Goal: Task Accomplishment & Management: Manage account settings

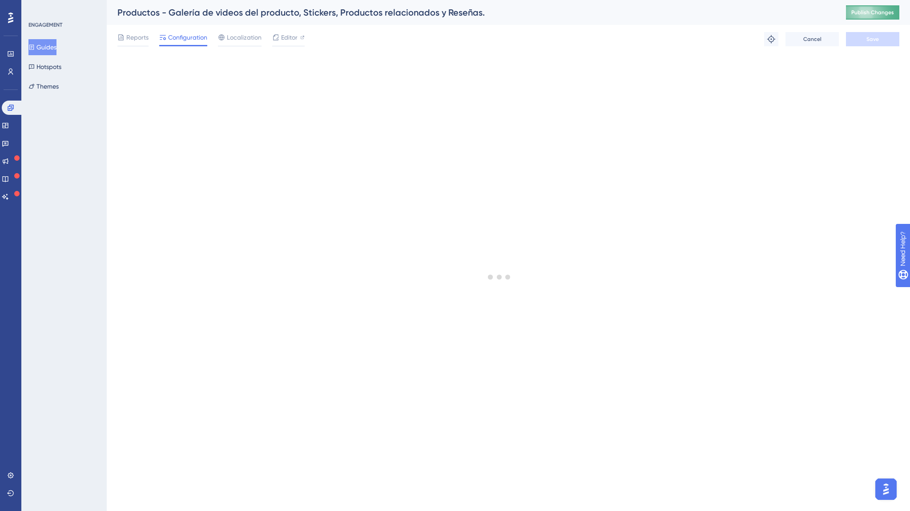
click at [874, 12] on span "Publish Changes" at bounding box center [872, 12] width 43 height 7
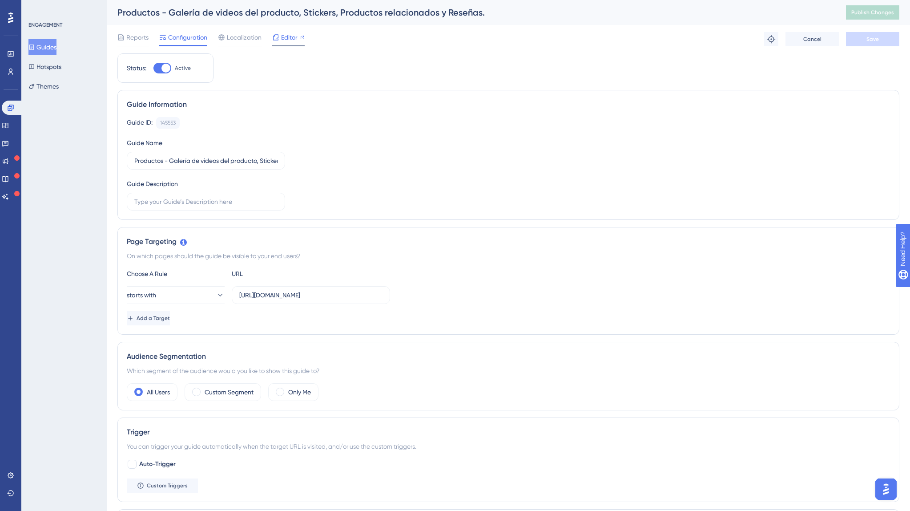
click at [291, 36] on span "Editor" at bounding box center [289, 37] width 16 height 11
click at [287, 40] on span "Editor" at bounding box center [289, 37] width 16 height 11
click at [35, 47] on icon at bounding box center [31, 47] width 6 height 6
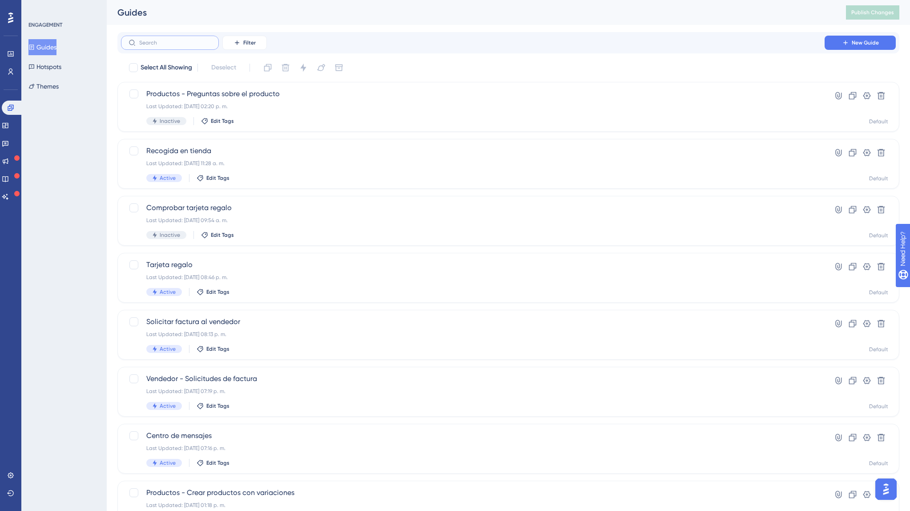
click at [162, 44] on input "text" at bounding box center [175, 43] width 72 height 6
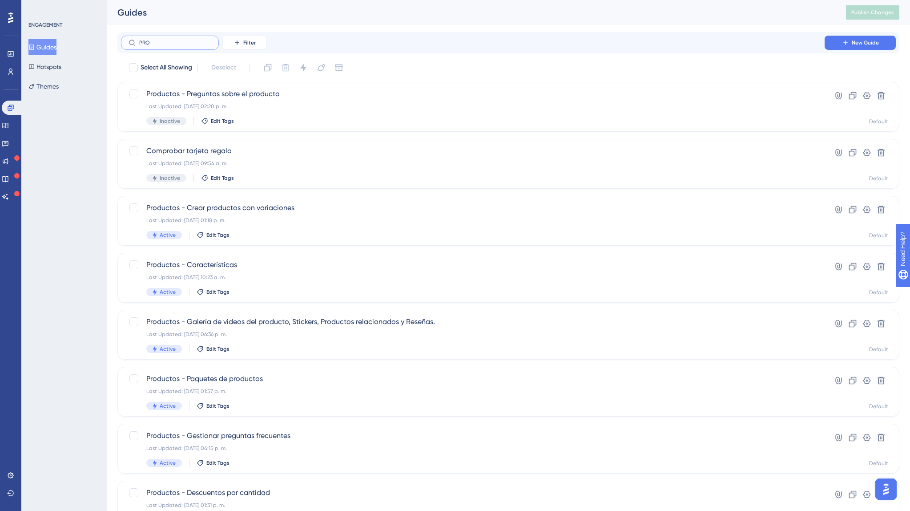
type input "PROM"
checkbox input "true"
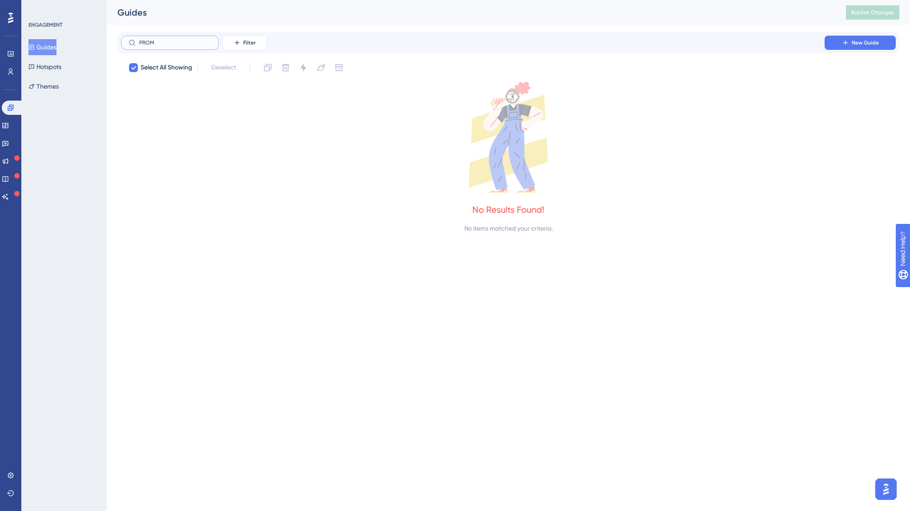
type input "PROMO"
drag, startPoint x: 173, startPoint y: 44, endPoint x: 104, endPoint y: 33, distance: 69.8
click at [107, 33] on div "Performance Users Engagement Widgets Feedback Product Updates Knowledge Base AI…" at bounding box center [508, 124] width 803 height 248
checkbox input "false"
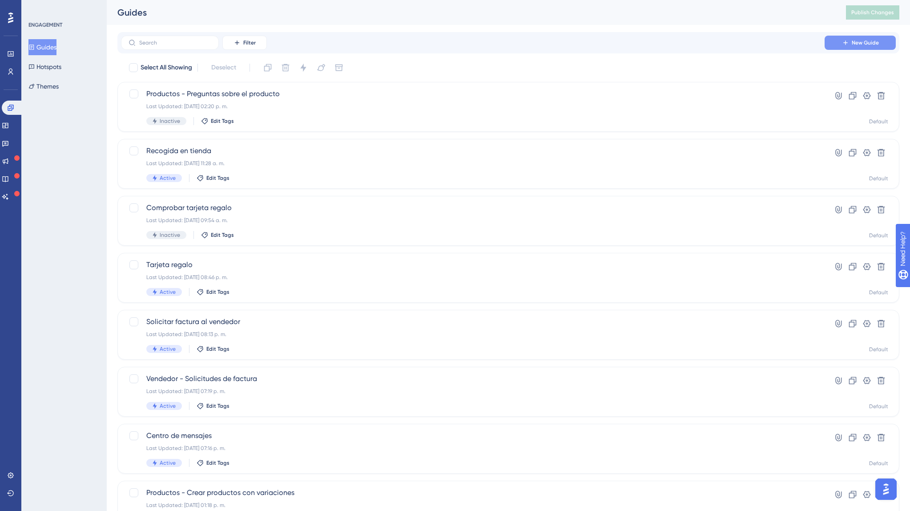
click at [839, 44] on button "New Guide" at bounding box center [860, 43] width 71 height 14
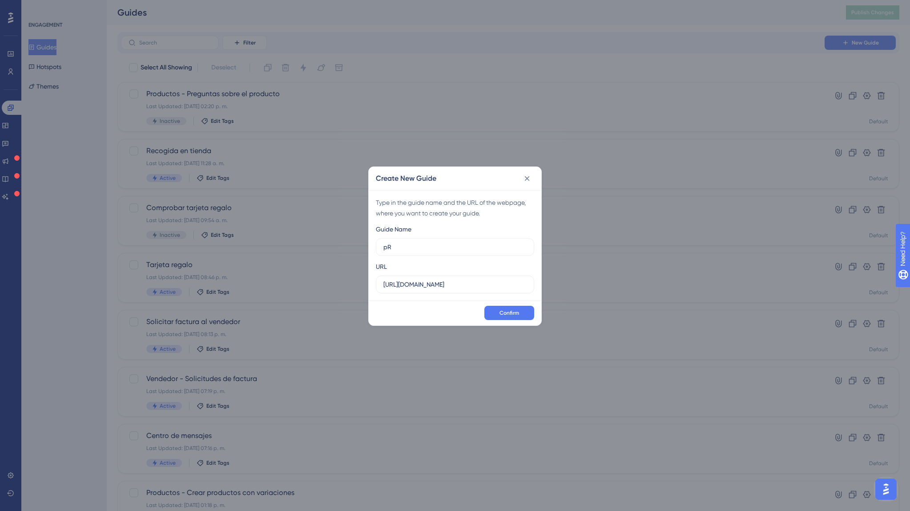
type input "p"
type input "Promociones"
click at [513, 308] on button "Confirm" at bounding box center [509, 313] width 50 height 14
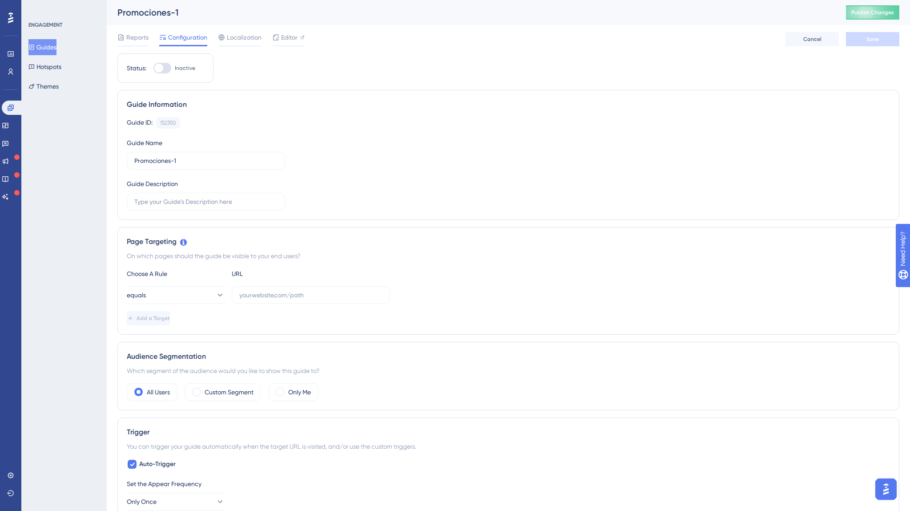
click at [34, 46] on icon at bounding box center [31, 46] width 5 height 5
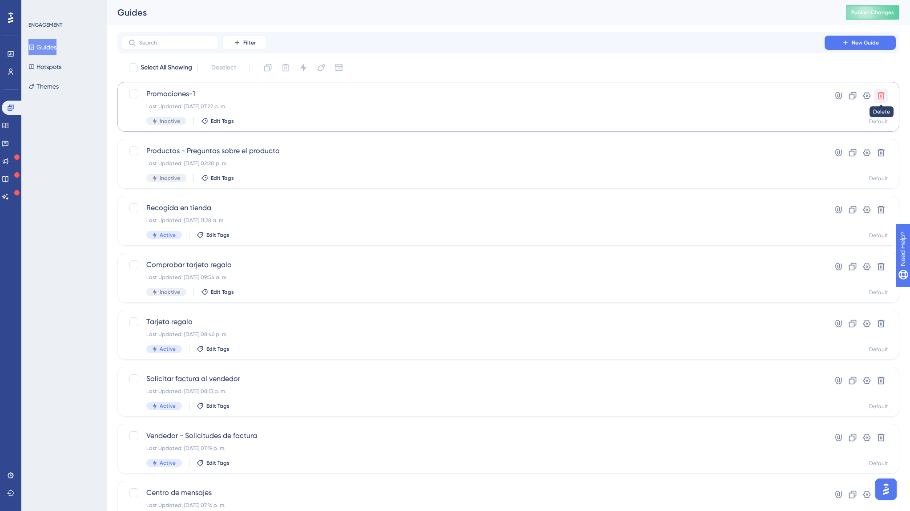
click at [888, 96] on button at bounding box center [881, 96] width 14 height 14
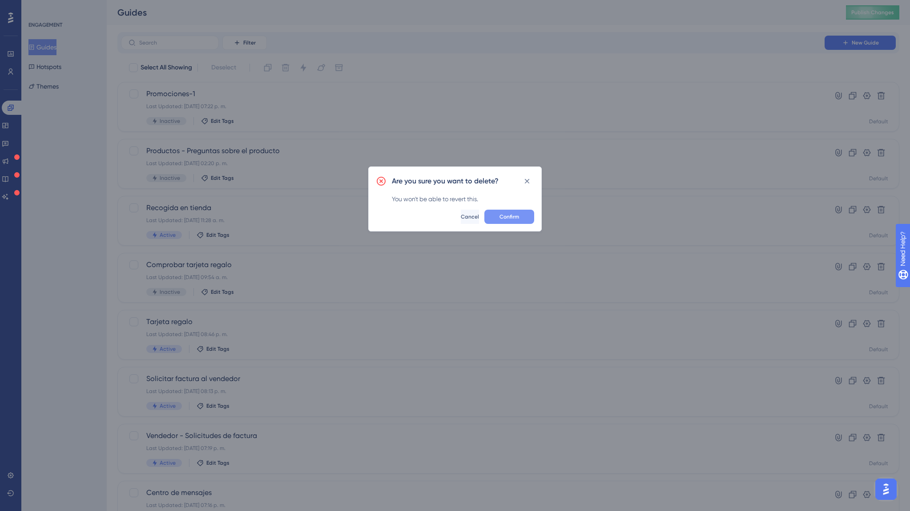
click at [494, 217] on button "Confirm" at bounding box center [509, 217] width 50 height 14
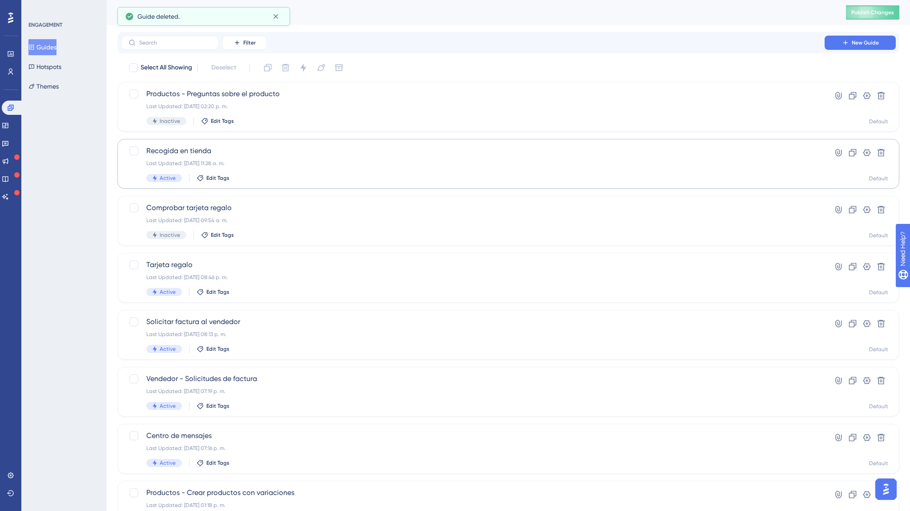
scroll to position [180, 0]
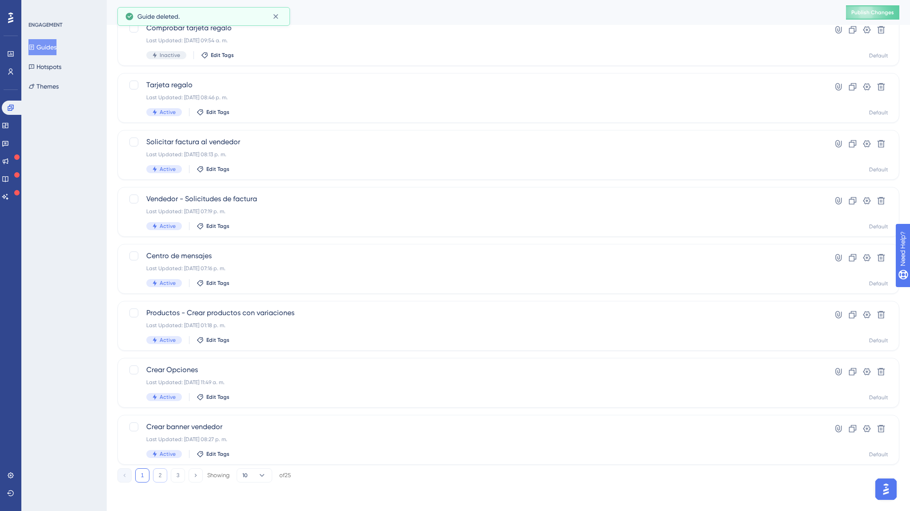
click at [163, 477] on button "2" at bounding box center [160, 475] width 14 height 14
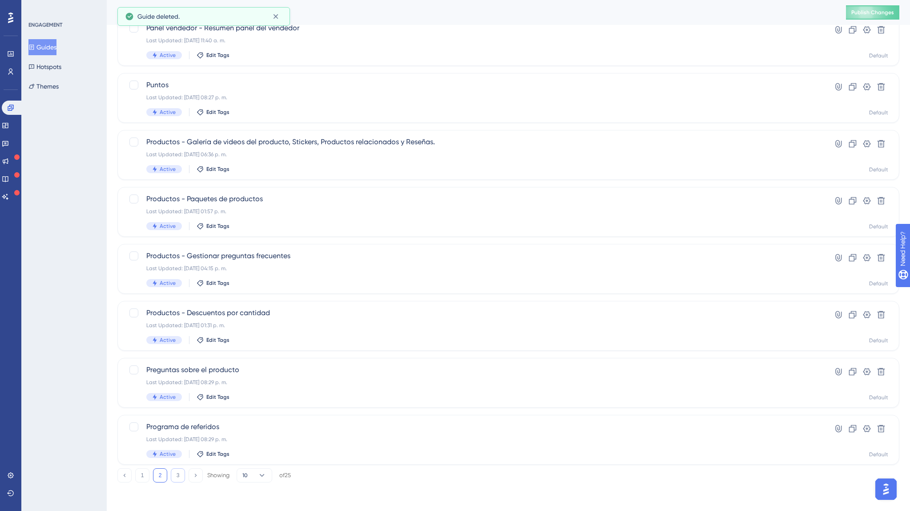
click at [171, 476] on button "3" at bounding box center [178, 475] width 14 height 14
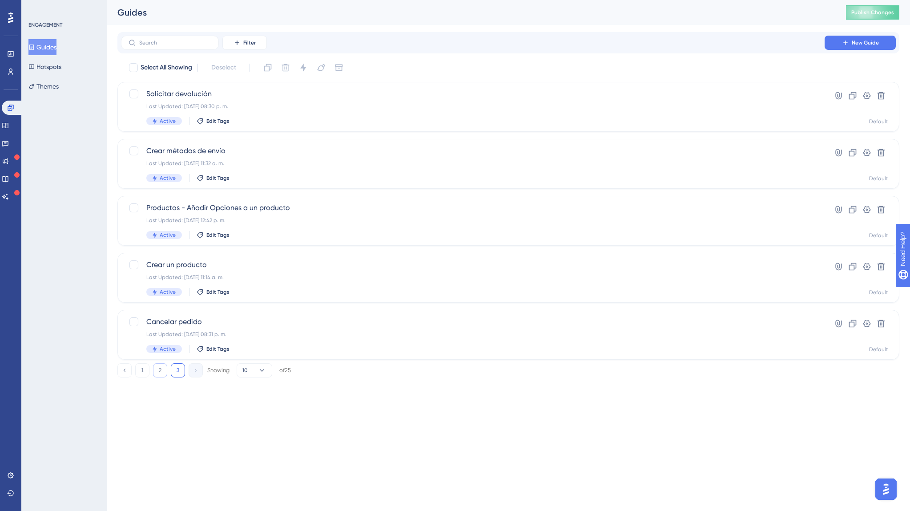
click at [158, 370] on button "2" at bounding box center [160, 370] width 14 height 14
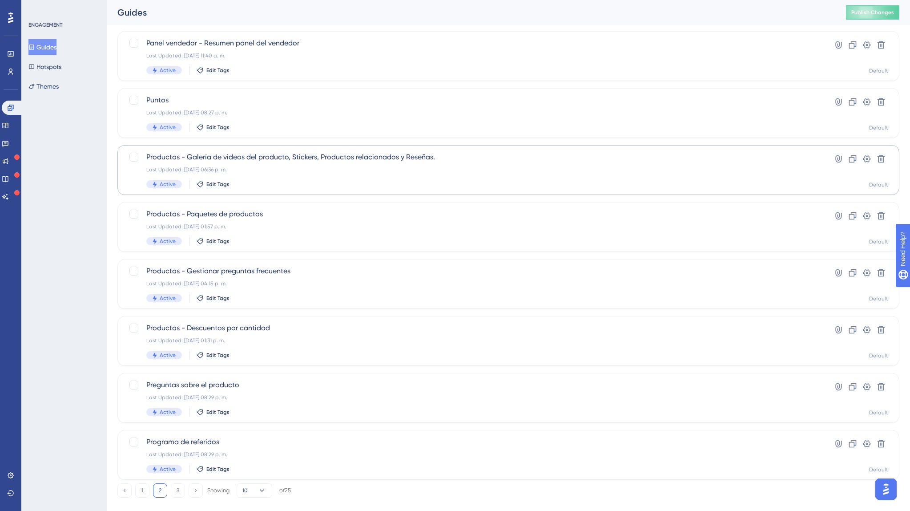
scroll to position [180, 0]
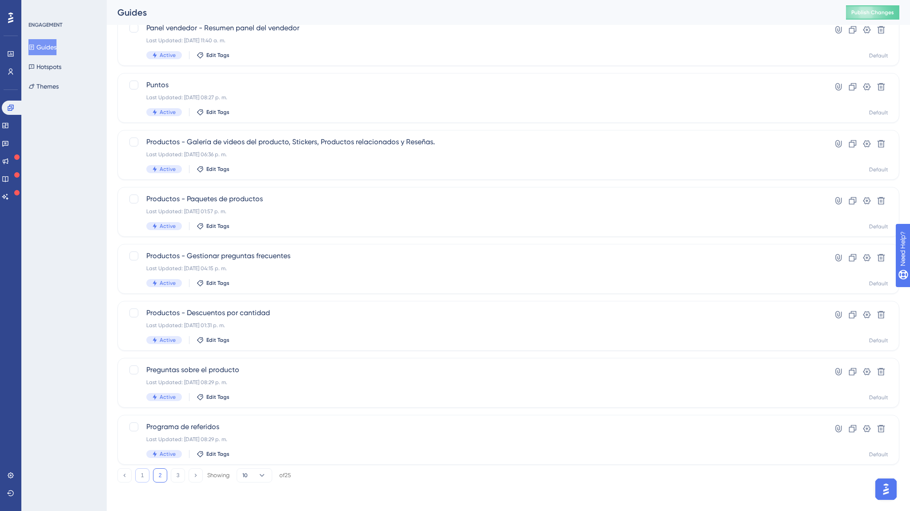
click at [140, 472] on button "1" at bounding box center [142, 475] width 14 height 14
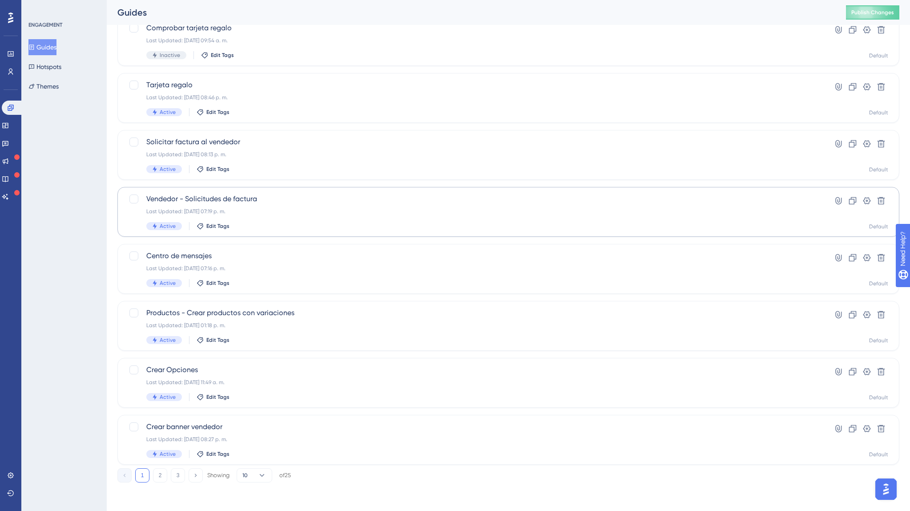
scroll to position [0, 0]
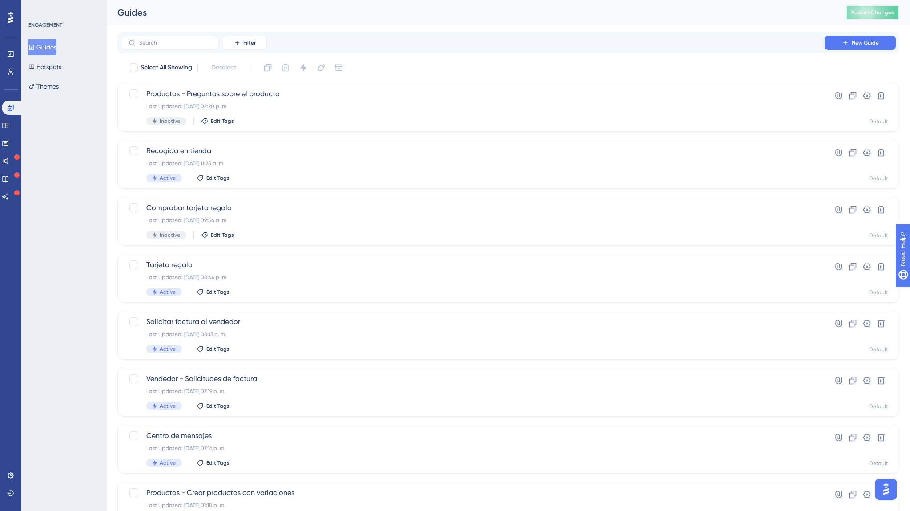
click at [867, 6] on button "Publish Changes" at bounding box center [872, 12] width 53 height 14
click at [190, 97] on span "Productos - Preguntas sobre el producto" at bounding box center [472, 94] width 653 height 11
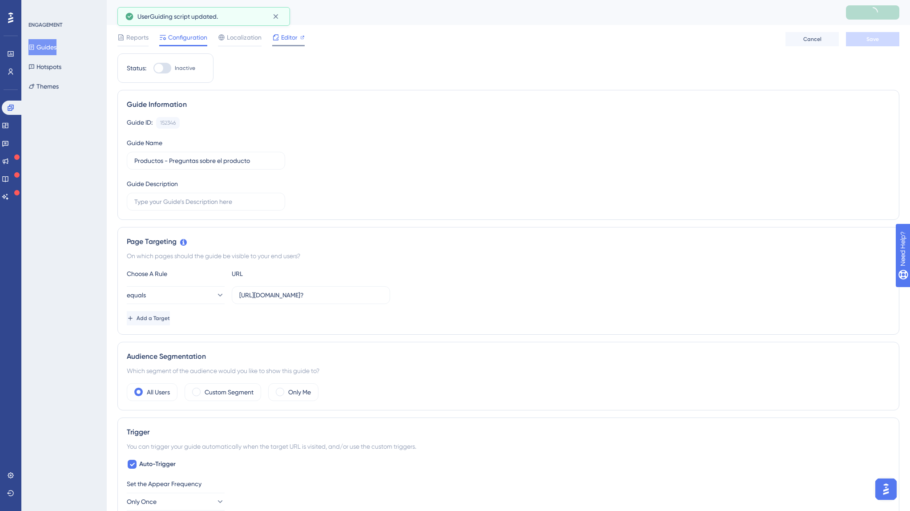
click at [285, 43] on div "Editor" at bounding box center [288, 39] width 32 height 14
click at [879, 13] on span "Publish Changes" at bounding box center [872, 12] width 43 height 7
click at [161, 67] on div at bounding box center [158, 68] width 9 height 9
click at [153, 68] on input "Inactive" at bounding box center [153, 68] width 0 height 0
checkbox input "true"
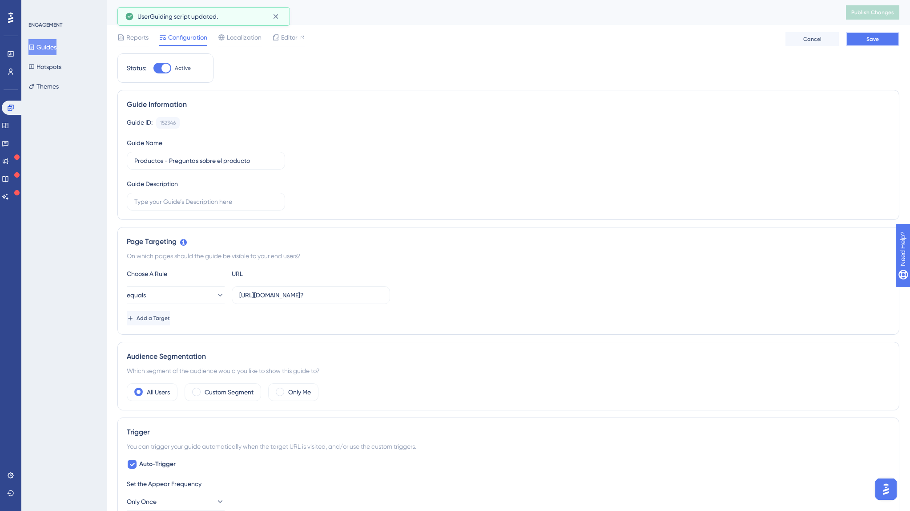
click at [875, 37] on span "Save" at bounding box center [873, 39] width 12 height 7
click at [56, 46] on button "Guides" at bounding box center [42, 47] width 28 height 16
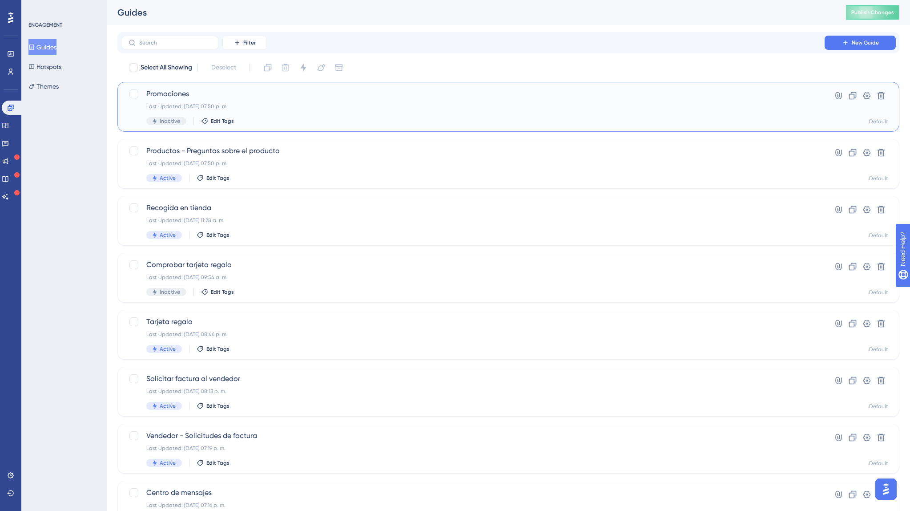
click at [189, 98] on span "Promociones" at bounding box center [472, 94] width 653 height 11
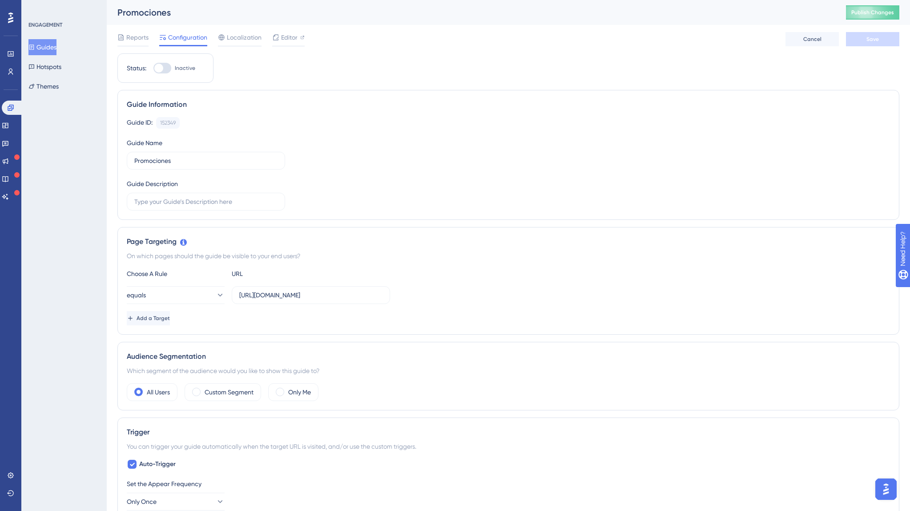
click at [165, 68] on div at bounding box center [162, 68] width 18 height 11
click at [153, 68] on input "Inactive" at bounding box center [153, 68] width 0 height 0
checkbox input "true"
drag, startPoint x: 328, startPoint y: 294, endPoint x: 482, endPoint y: 295, distance: 153.9
click at [482, 295] on div "equals https://marktz.es/vendor.php?dispatch=vendor_communication.threads&commu…" at bounding box center [508, 295] width 763 height 18
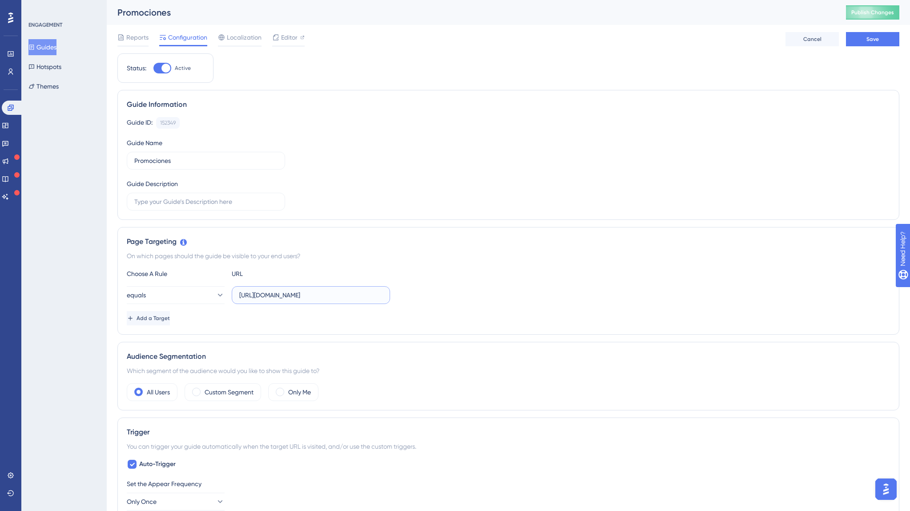
scroll to position [0, 37]
drag, startPoint x: 328, startPoint y: 295, endPoint x: 452, endPoint y: 298, distance: 124.6
click at [452, 298] on div "equals https://marktz.es/vendor.php?ation_type=vendor_to_customer" at bounding box center [508, 295] width 763 height 18
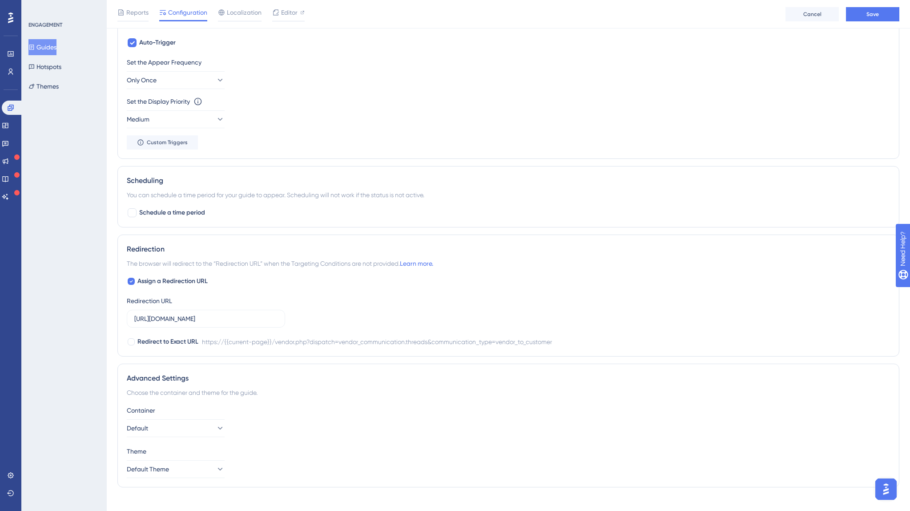
scroll to position [437, 0]
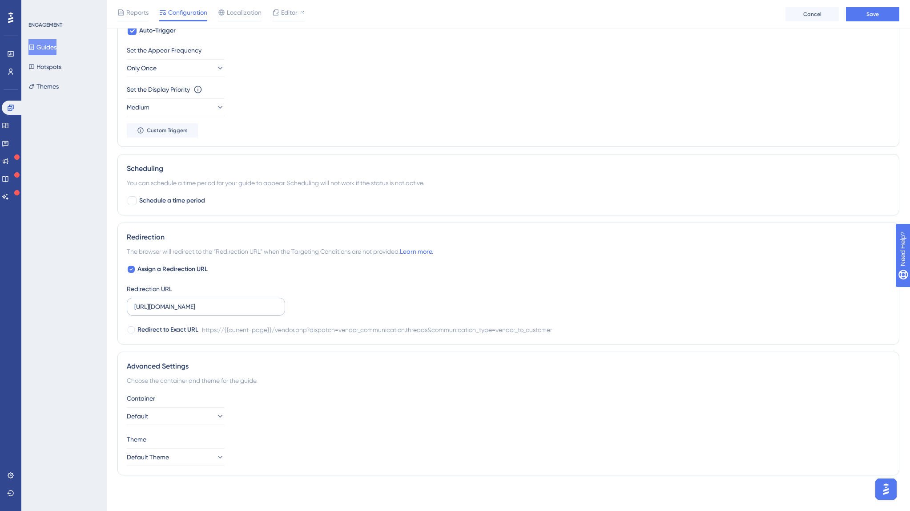
type input "https://marktz.es/vendor.php?"
drag, startPoint x: 223, startPoint y: 304, endPoint x: 410, endPoint y: 307, distance: 186.9
click at [410, 307] on div "Assign a Redirection URL Redirection URL https://marktz.es/vendor.php?dispatch=…" at bounding box center [508, 299] width 763 height 71
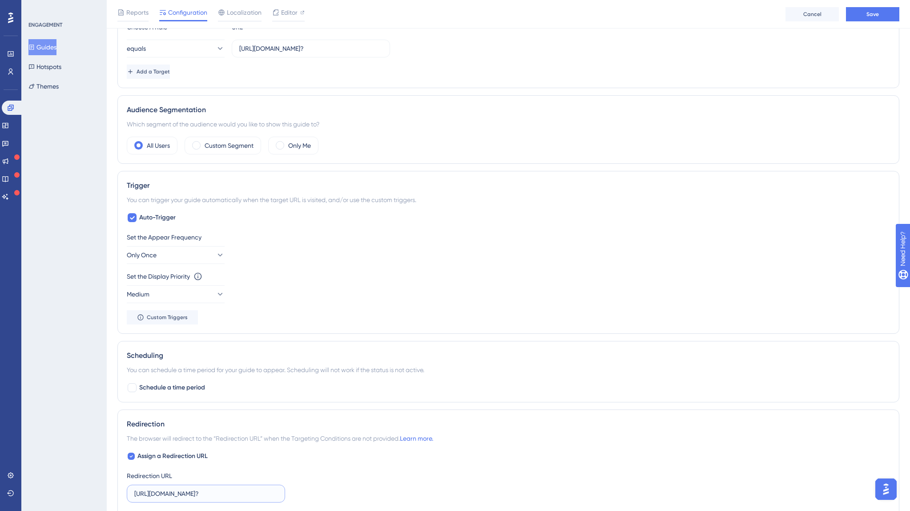
scroll to position [249, 0]
type input "https://marktz.es/vendor.php?"
click at [165, 221] on span "Auto-Trigger" at bounding box center [157, 219] width 36 height 11
checkbox input "false"
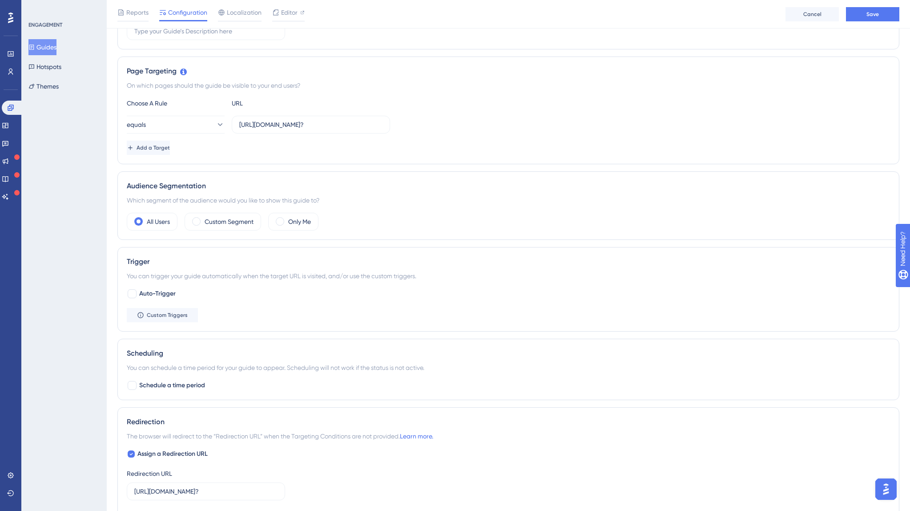
scroll to position [142, 0]
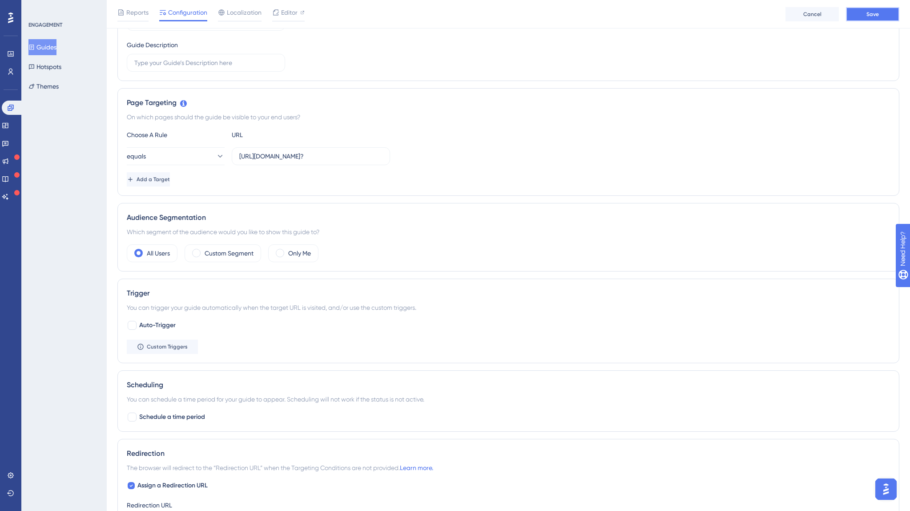
click at [865, 15] on button "Save" at bounding box center [872, 14] width 53 height 14
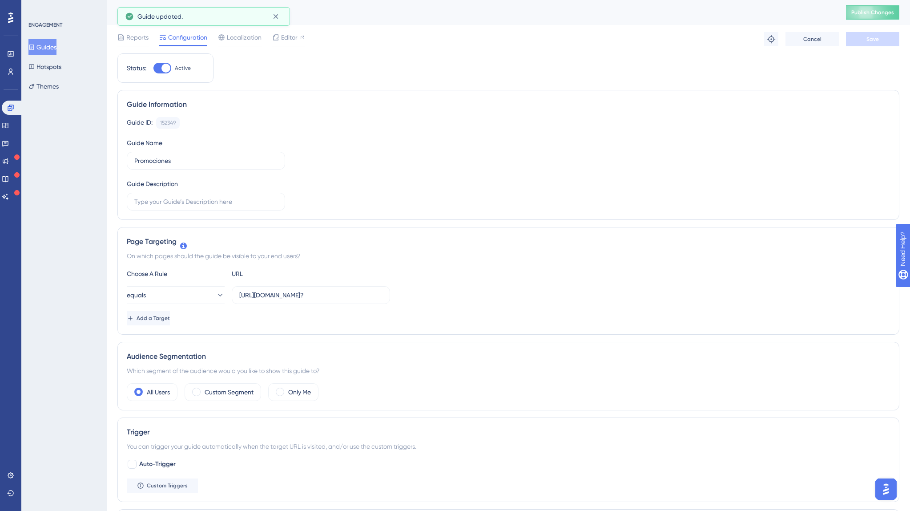
click at [56, 49] on button "Guides" at bounding box center [42, 47] width 28 height 16
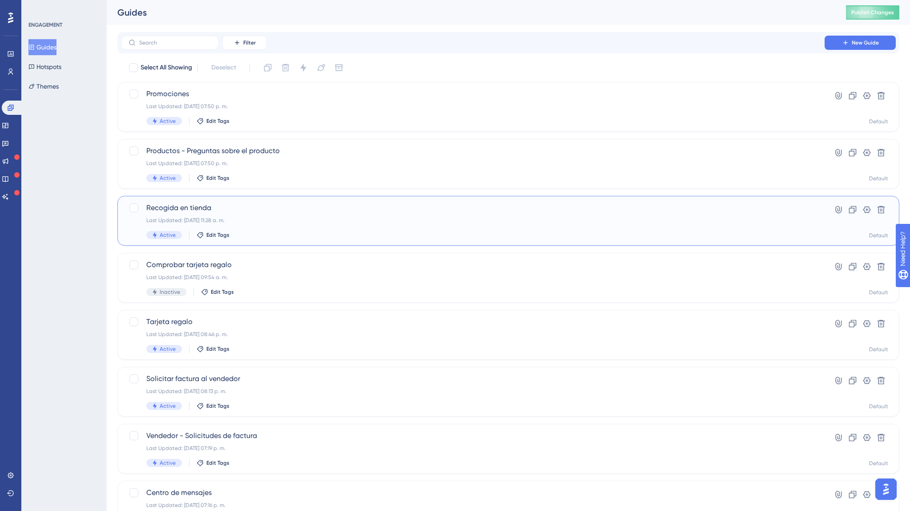
click at [196, 213] on div "Recogida en tienda Last Updated: 19 sept 2025 11:28 a. m. Active Edit Tags" at bounding box center [472, 220] width 653 height 36
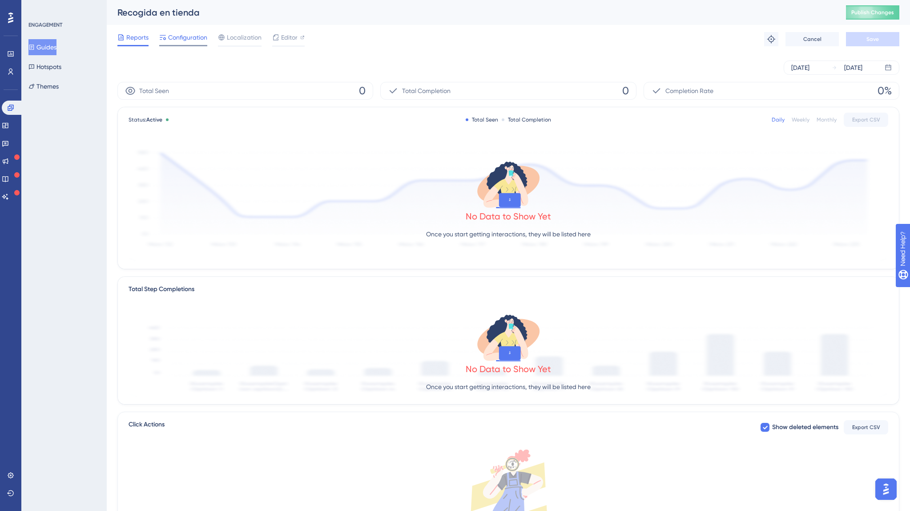
click at [190, 39] on span "Configuration" at bounding box center [187, 37] width 39 height 11
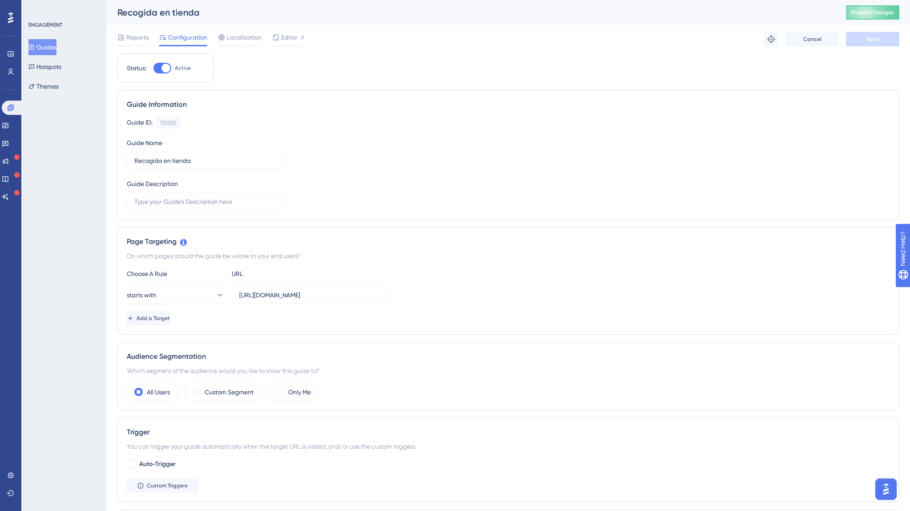
click at [46, 45] on button "Guides" at bounding box center [42, 47] width 28 height 16
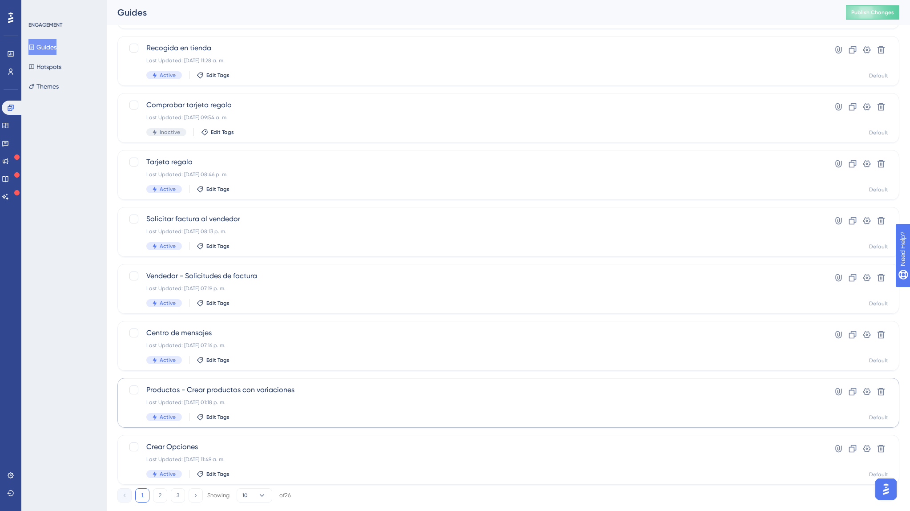
scroll to position [180, 0]
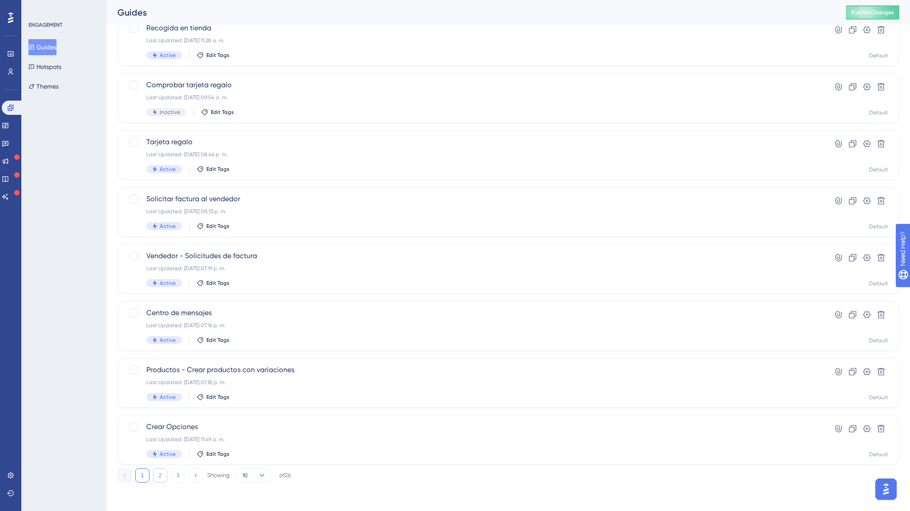
click at [164, 476] on button "2" at bounding box center [160, 475] width 14 height 14
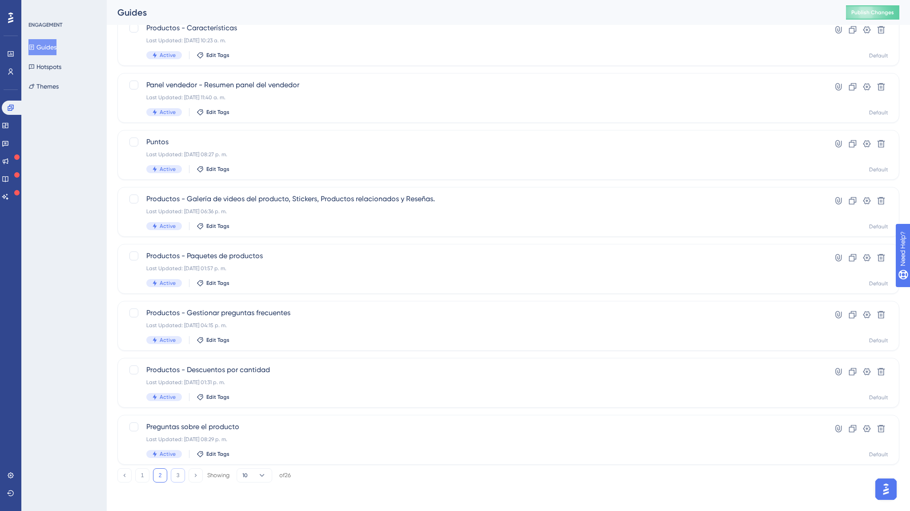
click at [178, 473] on button "3" at bounding box center [178, 475] width 14 height 14
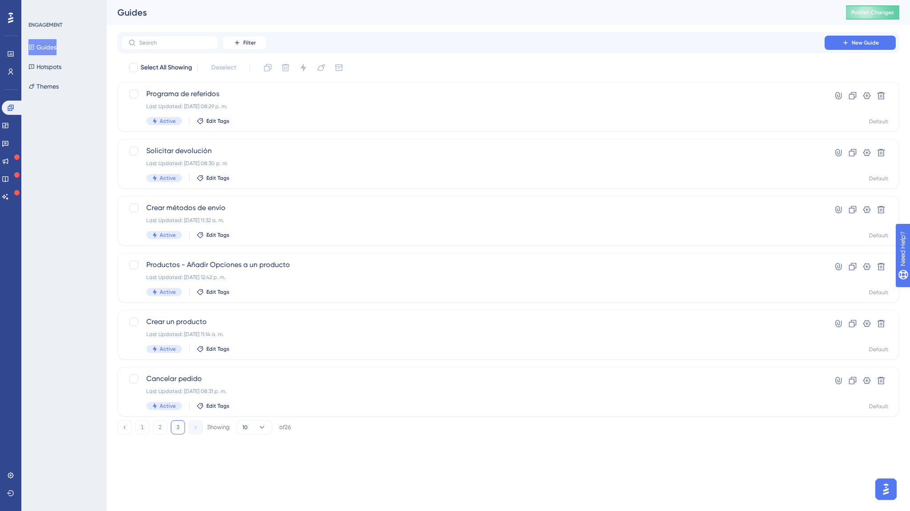
scroll to position [0, 0]
click at [165, 428] on button "2" at bounding box center [160, 427] width 14 height 14
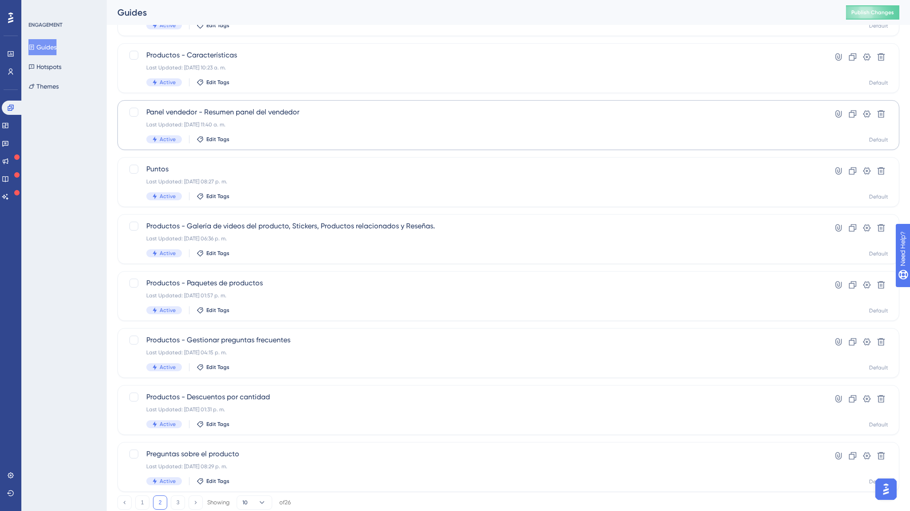
scroll to position [180, 0]
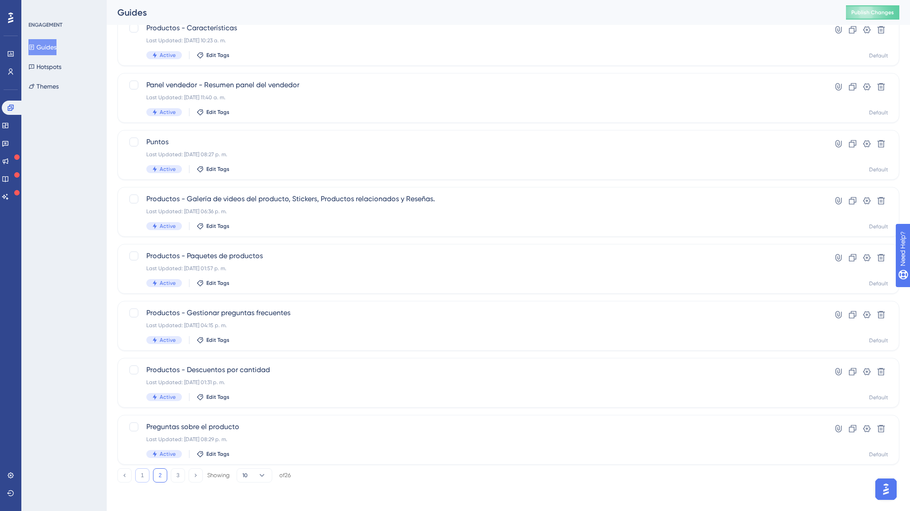
click at [145, 475] on button "1" at bounding box center [142, 475] width 14 height 14
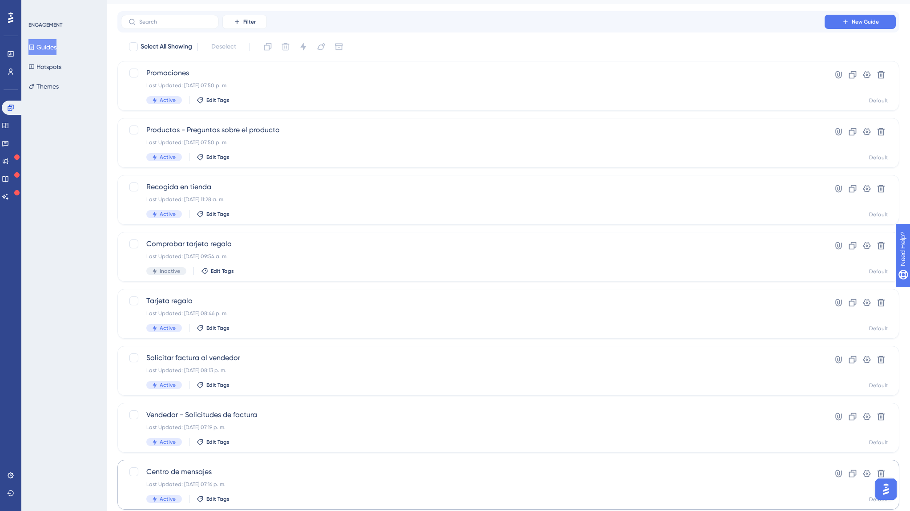
scroll to position [0, 0]
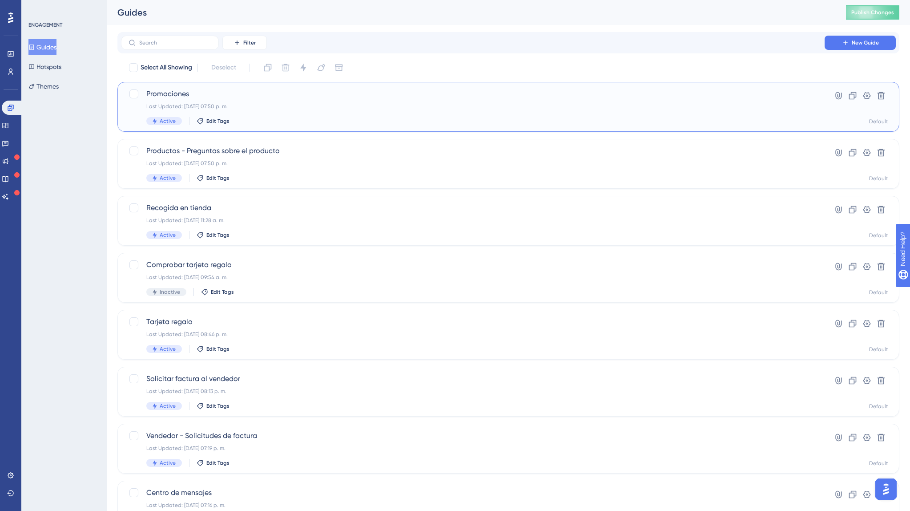
click at [189, 93] on span "Promociones" at bounding box center [472, 94] width 653 height 11
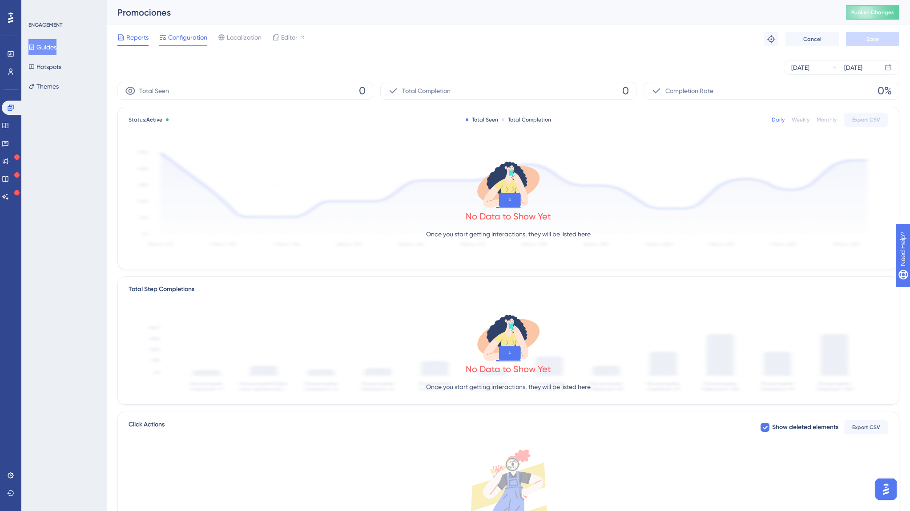
click at [188, 36] on span "Configuration" at bounding box center [187, 37] width 39 height 11
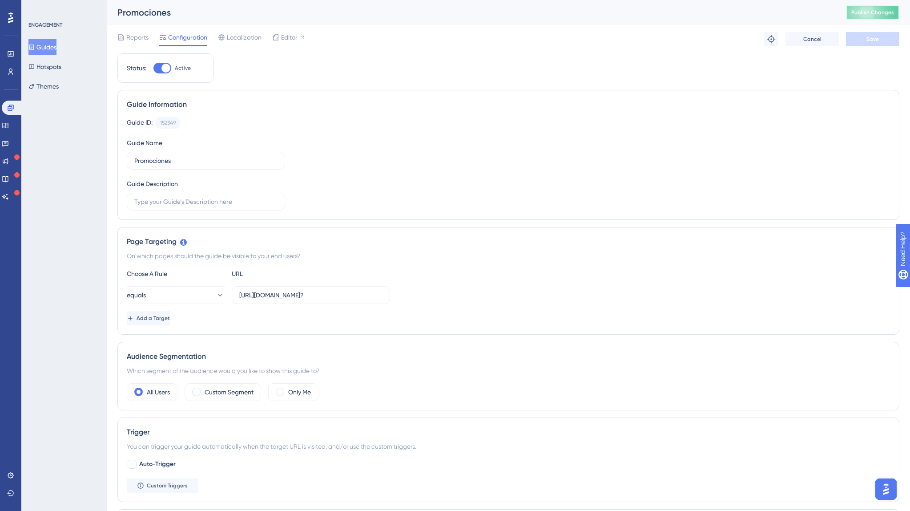
click at [858, 16] on span "Publish Changes" at bounding box center [872, 12] width 43 height 7
click at [8, 125] on icon at bounding box center [5, 125] width 6 height 5
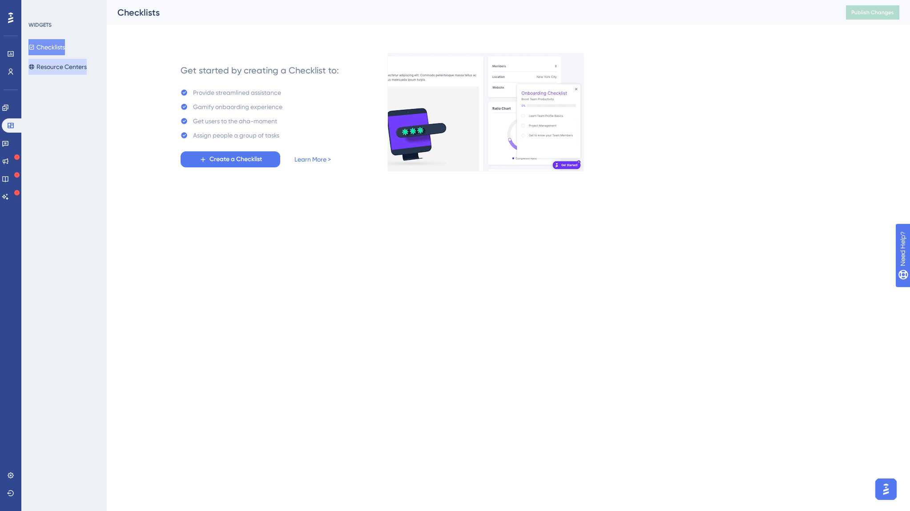
click at [52, 71] on button "Resource Centers" at bounding box center [57, 67] width 58 height 16
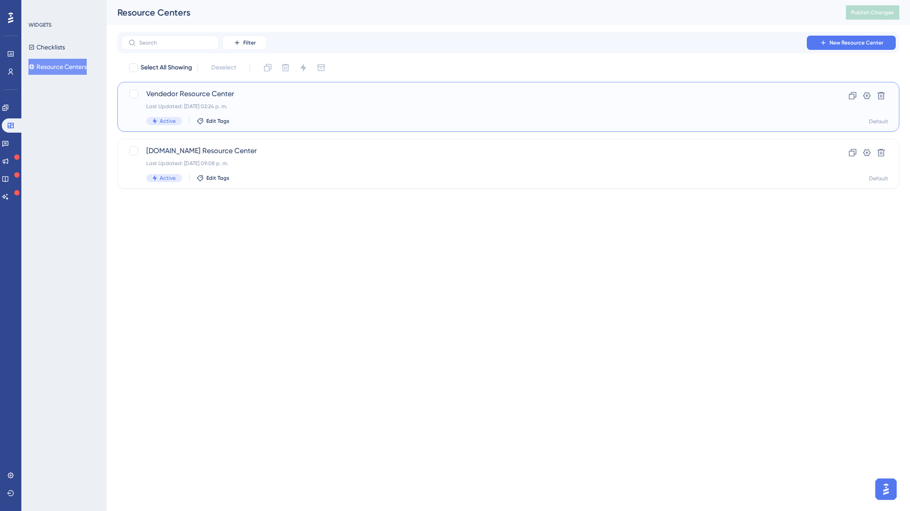
click at [202, 95] on span "Vendedor Resource Center" at bounding box center [472, 94] width 653 height 11
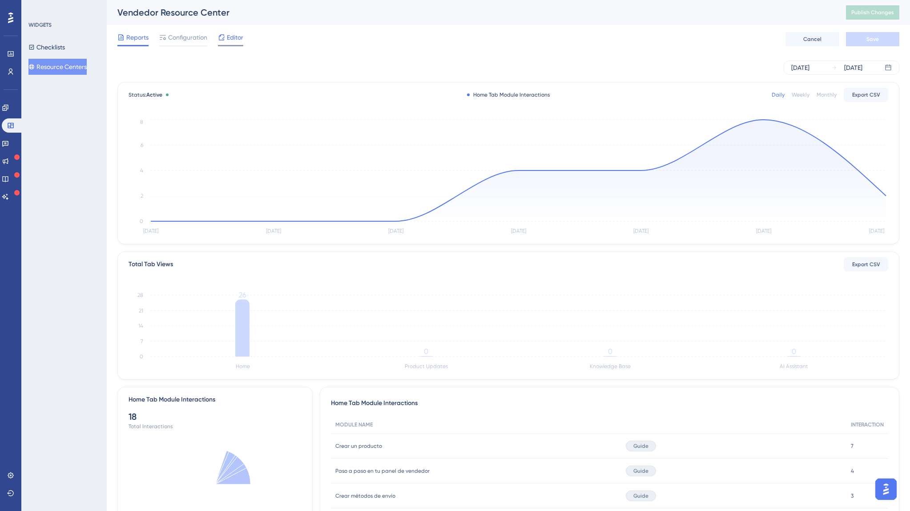
click at [227, 38] on span "Editor" at bounding box center [235, 37] width 16 height 11
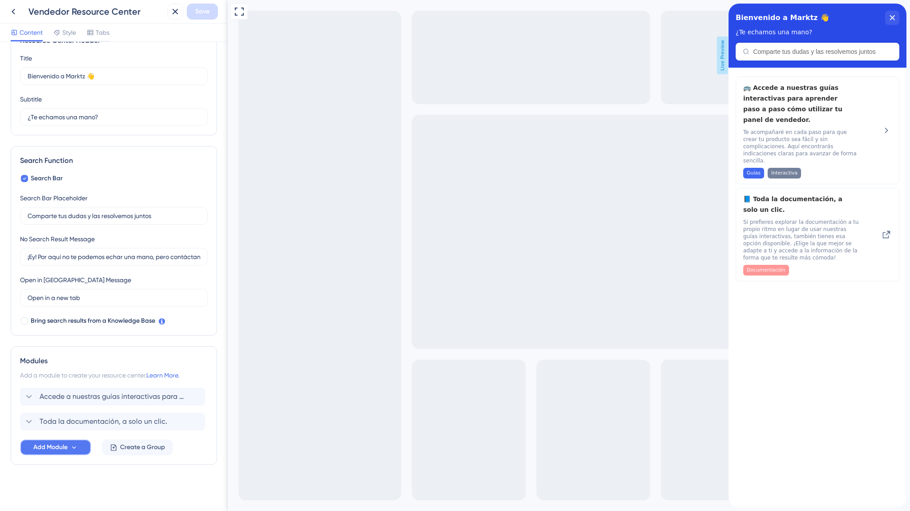
click at [46, 447] on span "Add Module" at bounding box center [50, 447] width 34 height 11
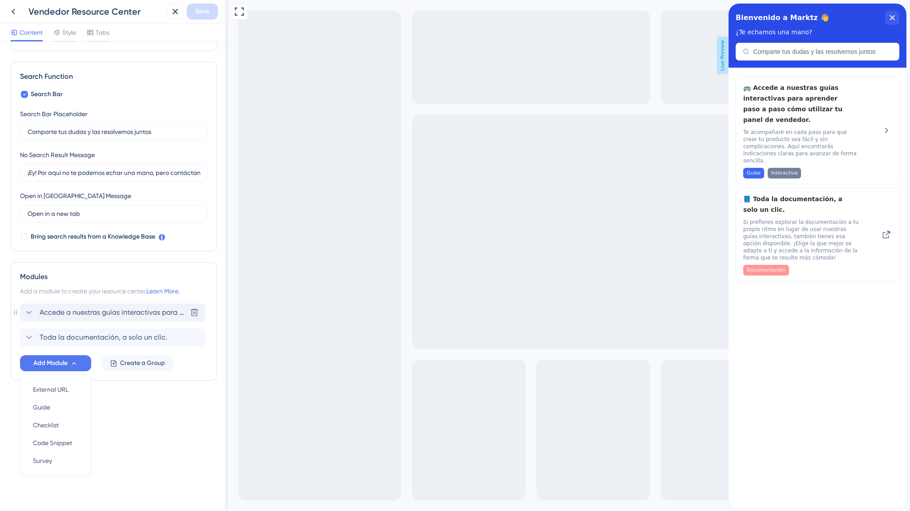
click at [25, 305] on div "Accede a nuestras guías interactivas para aprender paso a paso cómo utilizar tu…" at bounding box center [112, 312] width 185 height 18
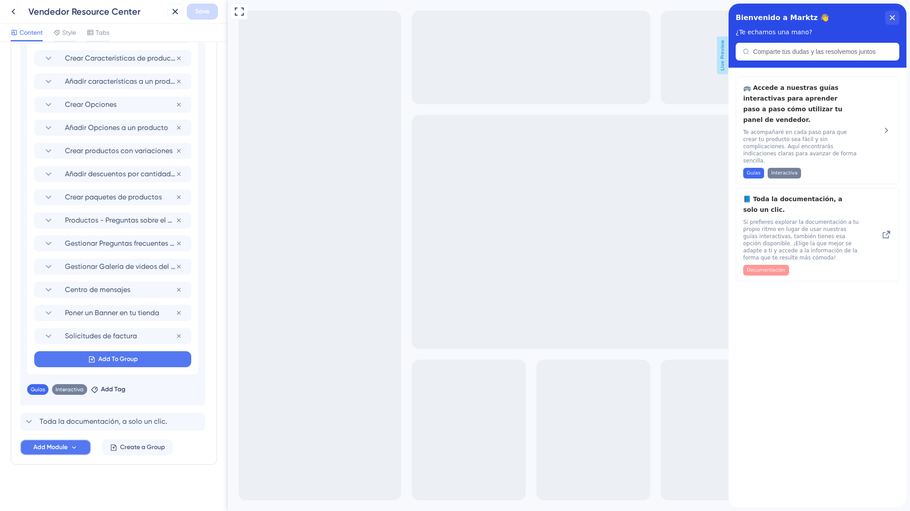
scroll to position [0, 0]
click at [66, 446] on span "Add Module" at bounding box center [50, 447] width 34 height 11
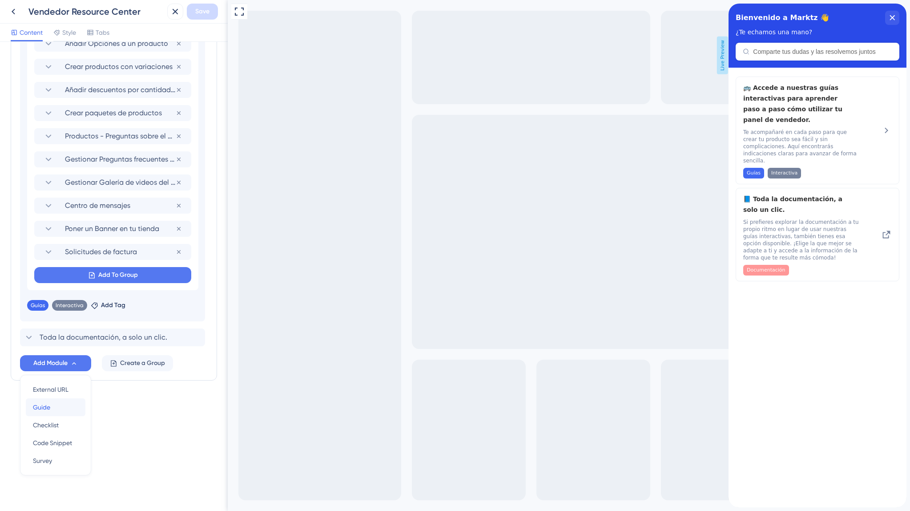
click at [57, 410] on div "Guide Guide" at bounding box center [55, 407] width 45 height 18
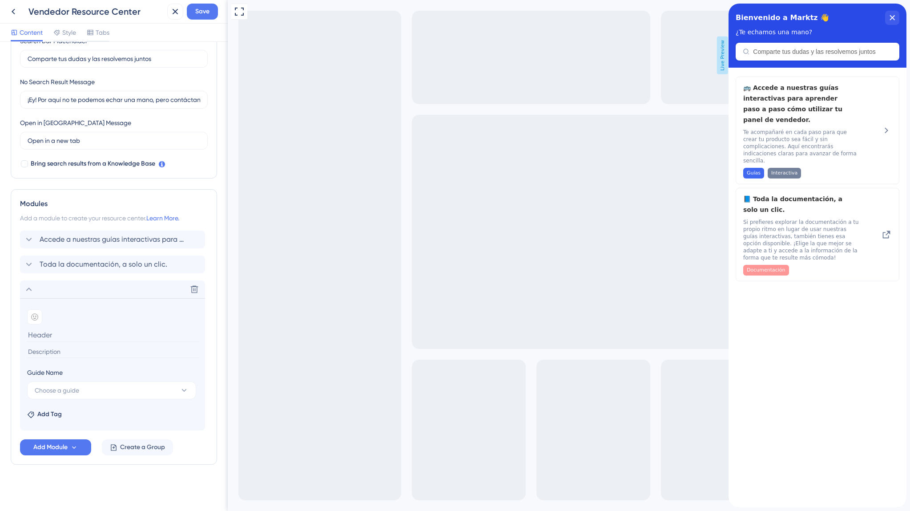
scroll to position [184, 0]
click at [72, 383] on button "Choose a guide" at bounding box center [111, 390] width 169 height 18
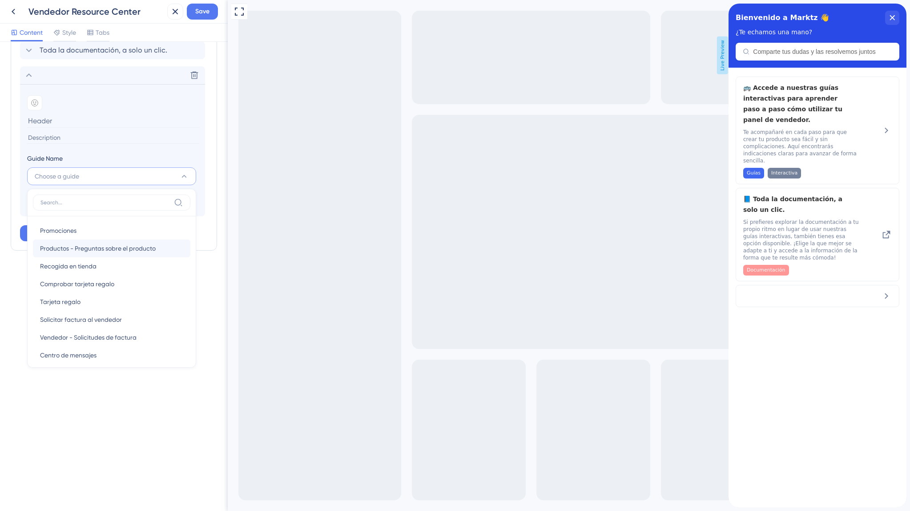
scroll to position [3, 0]
click at [69, 228] on span "Promociones" at bounding box center [58, 227] width 36 height 11
type input "Promociones"
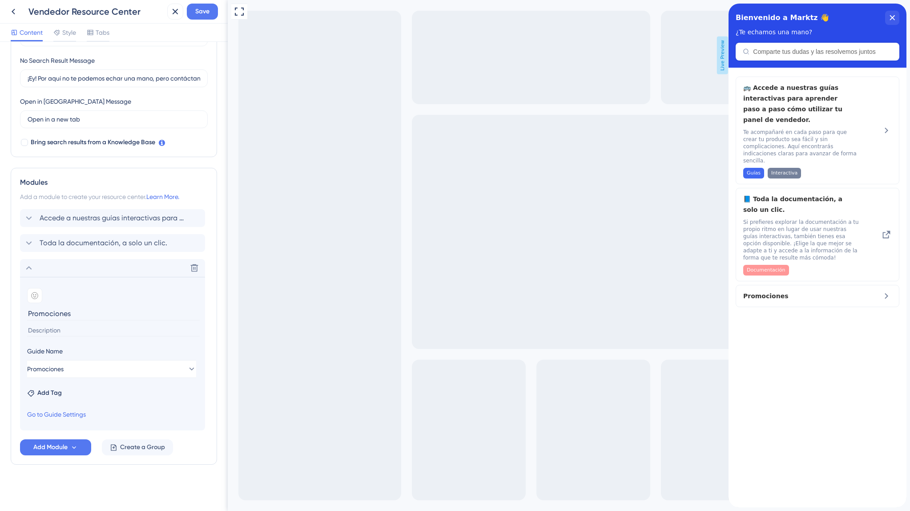
scroll to position [205, 0]
click at [32, 295] on icon at bounding box center [34, 295] width 7 height 7
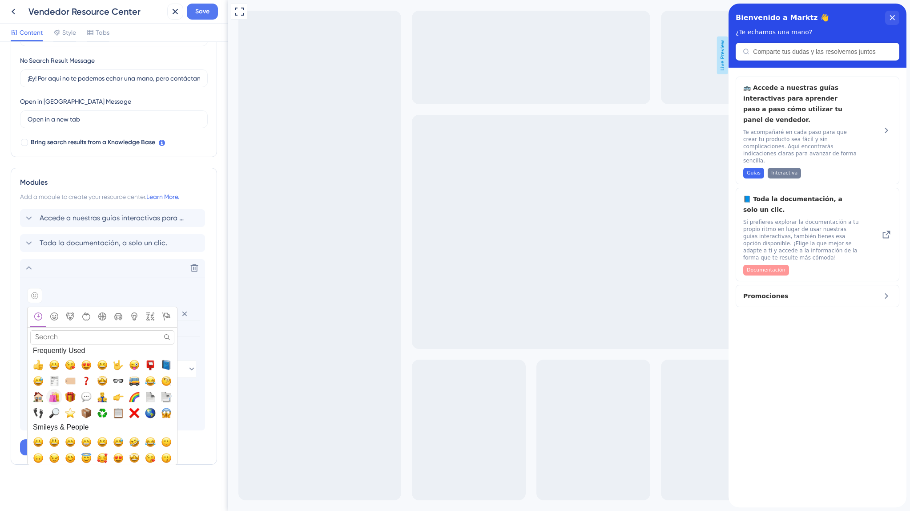
click at [56, 399] on span "🛍️, shopping_bags" at bounding box center [54, 396] width 11 height 11
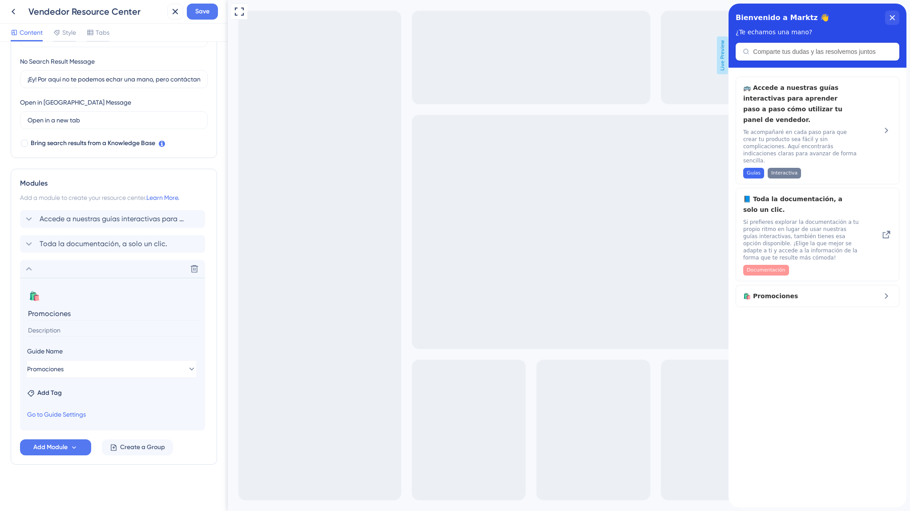
scroll to position [204, 0]
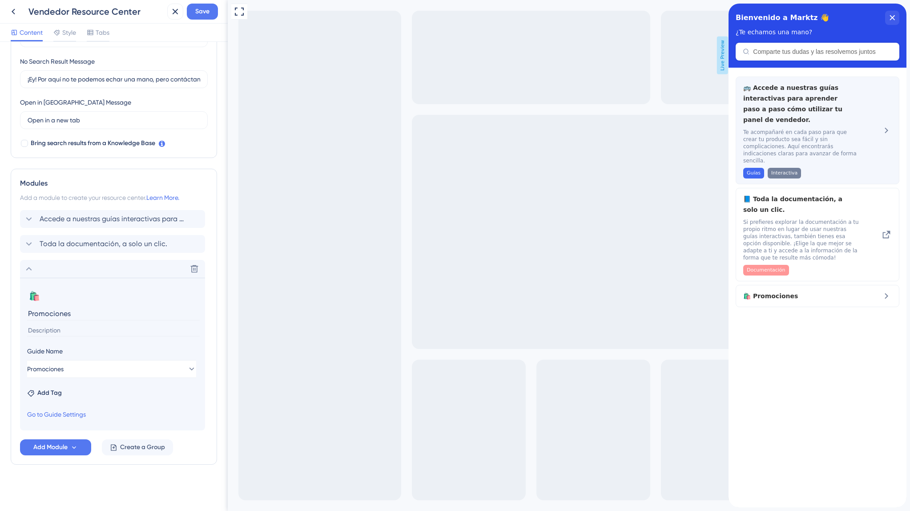
click at [776, 108] on span "🚌 Accede a nuestras guías interactivas para aprender paso a paso cómo utilizar …" at bounding box center [795, 103] width 105 height 43
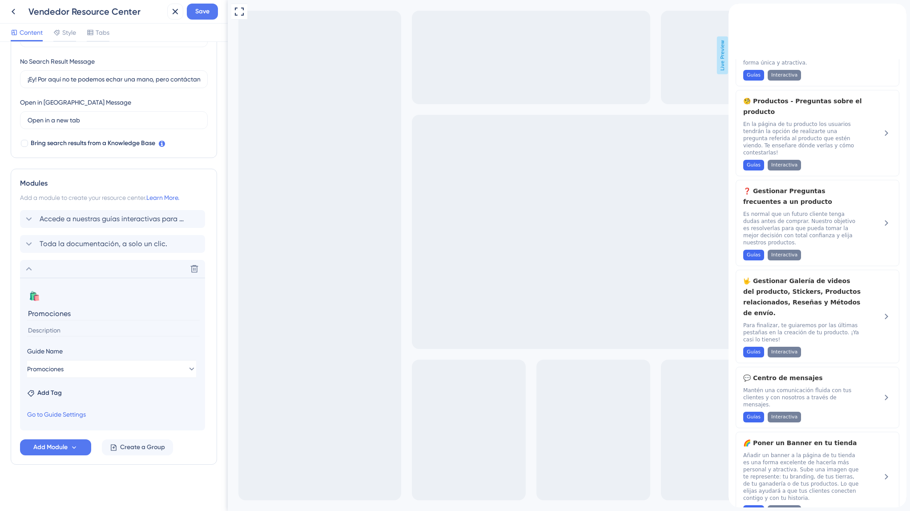
scroll to position [883, 0]
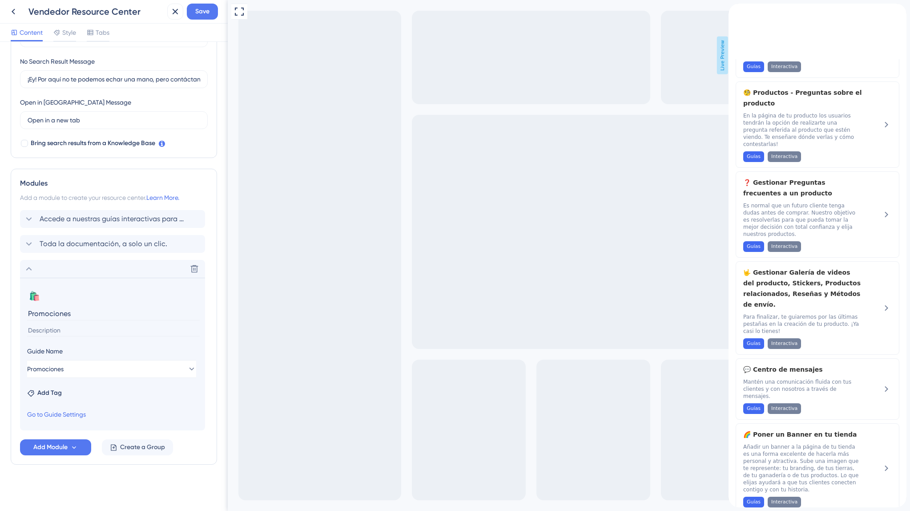
click at [42, 328] on input at bounding box center [113, 330] width 173 height 12
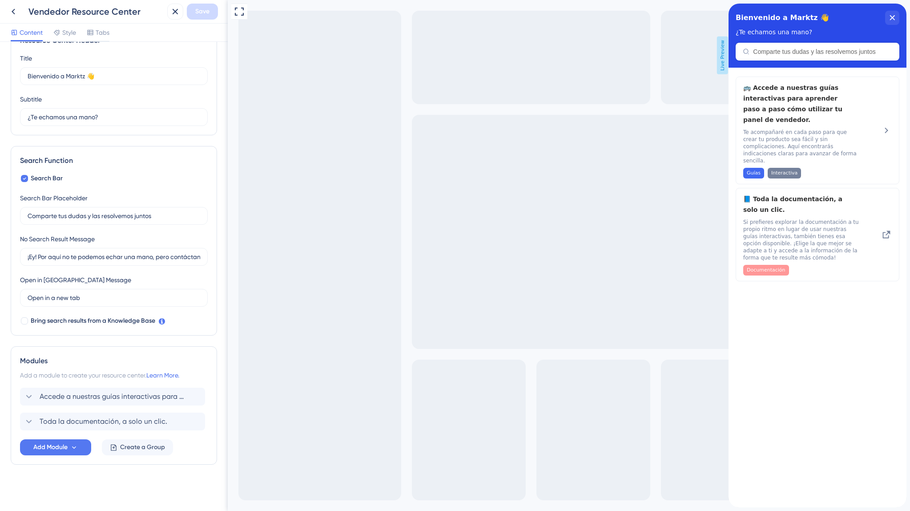
scroll to position [0, 0]
click at [69, 448] on button "Add Module" at bounding box center [55, 447] width 71 height 16
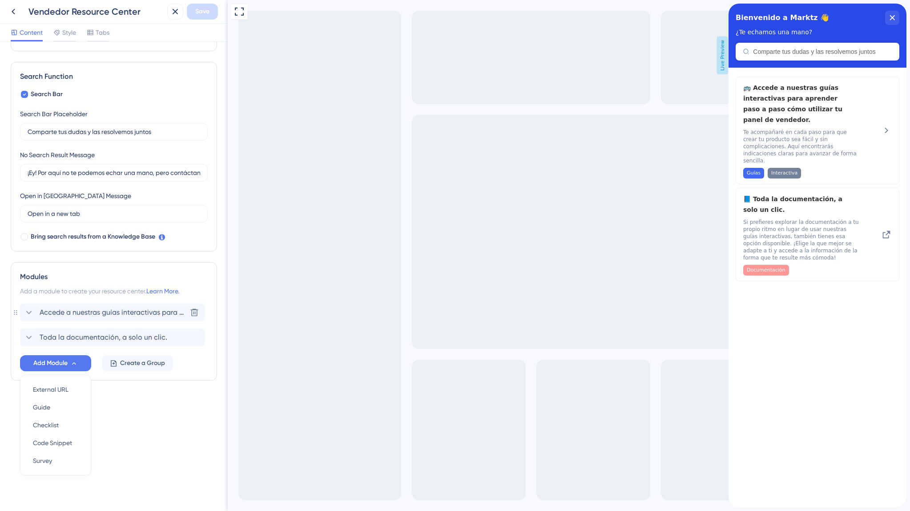
scroll to position [110, 0]
click at [39, 412] on span "Guide" at bounding box center [41, 408] width 17 height 11
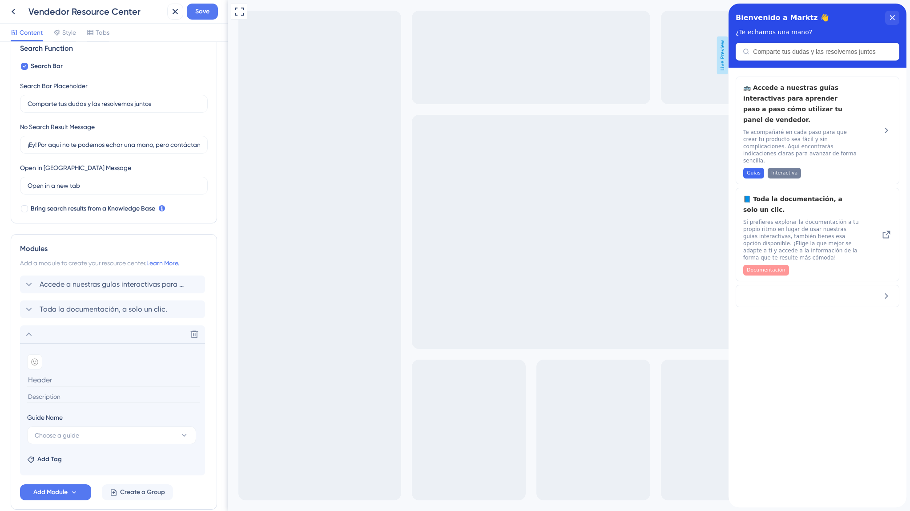
scroll to position [136, 0]
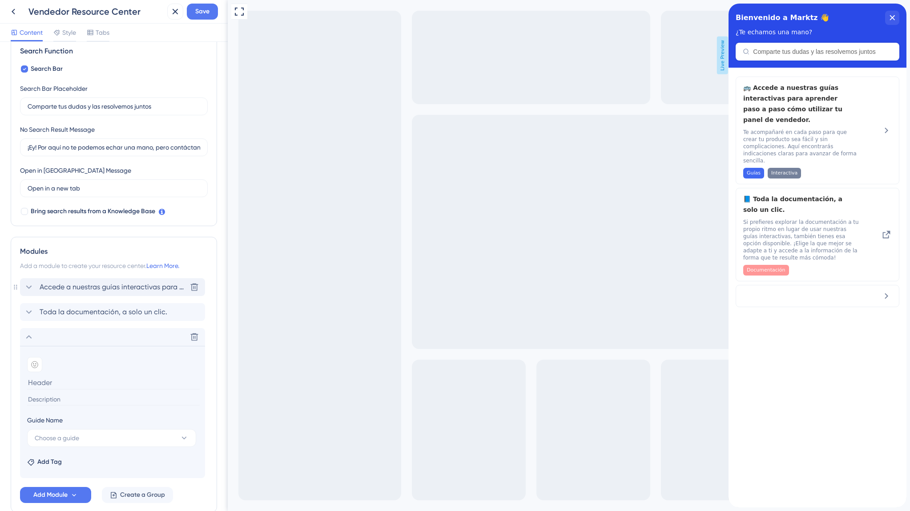
click at [85, 289] on span "Accede a nuestras guías interactivas para aprender paso a paso cómo utilizar tu…" at bounding box center [113, 287] width 147 height 11
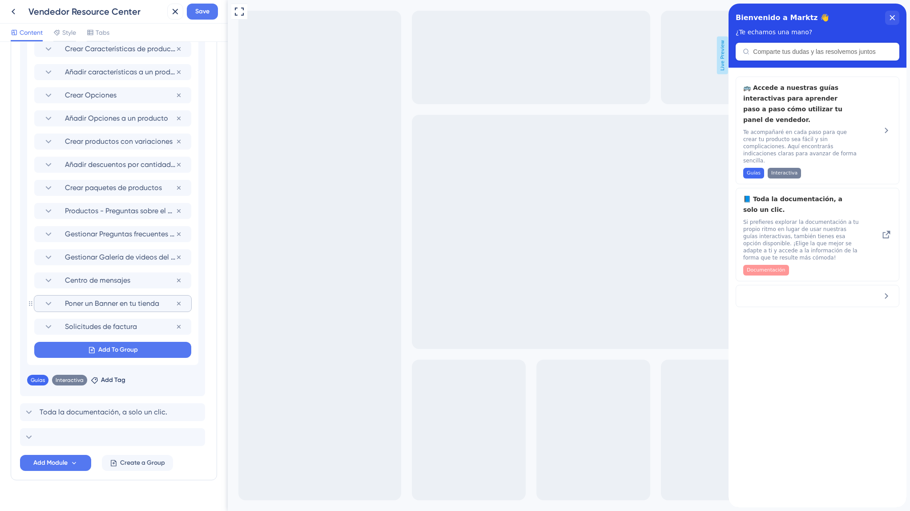
scroll to position [574, 0]
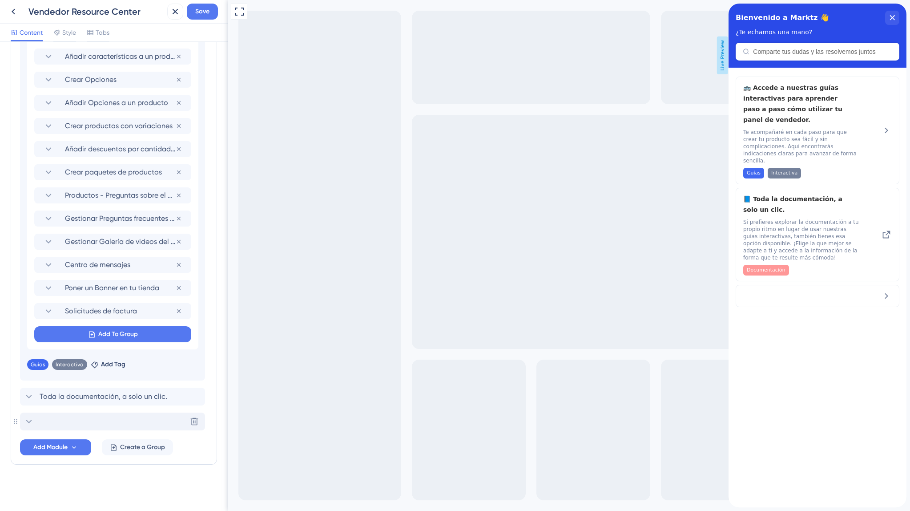
click at [51, 421] on div "Delete" at bounding box center [112, 421] width 185 height 18
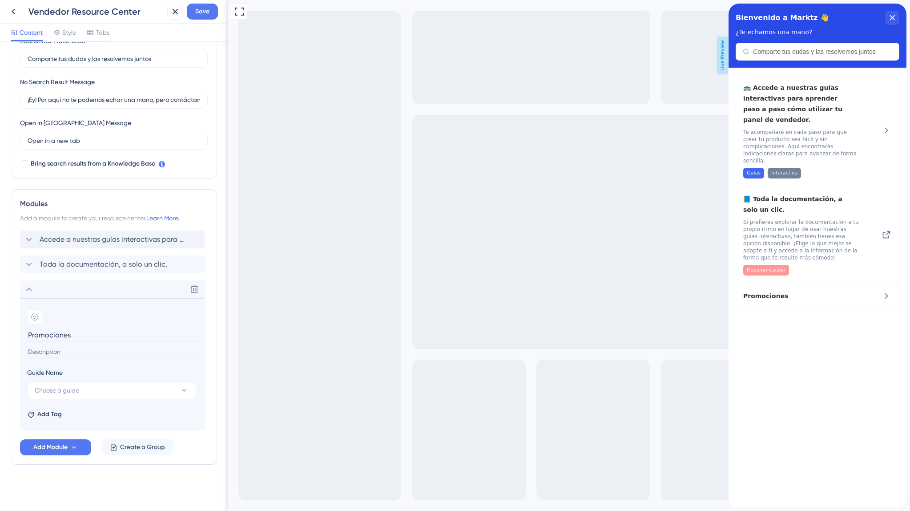
type input "Promociones"
click at [40, 350] on input at bounding box center [113, 352] width 173 height 12
paste input "Las promociones del catálogo te permiten configurar descuentos en uno o varios …"
type input "Las promociones del catálogo te permiten configurar descuentos en uno o varios …"
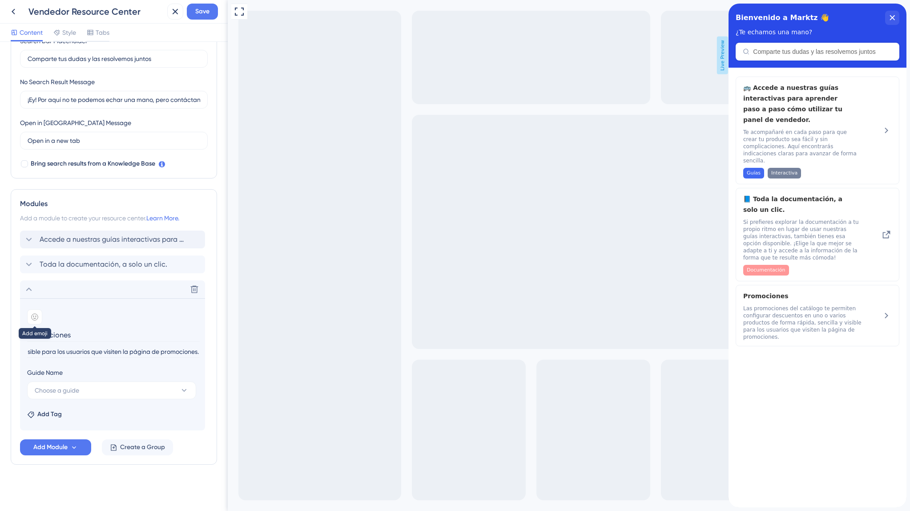
scroll to position [0, 0]
click at [36, 314] on icon at bounding box center [34, 316] width 7 height 7
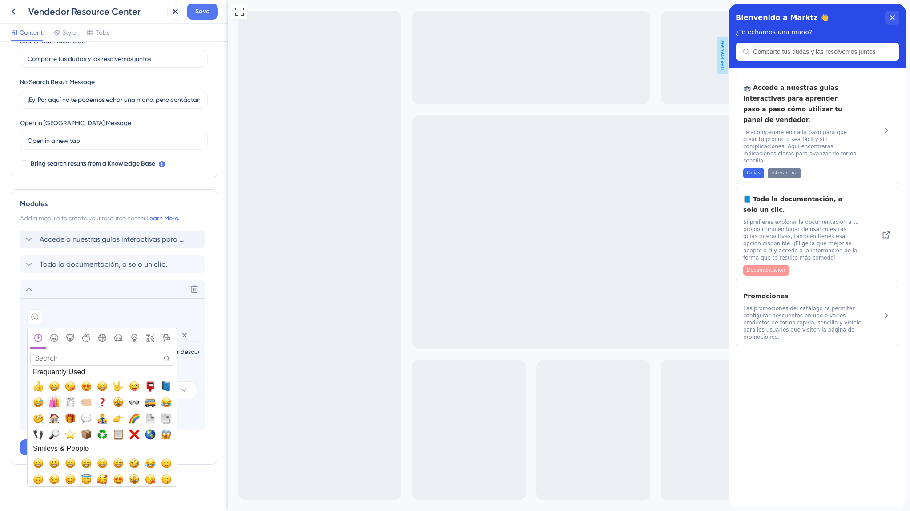
click at [56, 403] on span "🛍️, shopping_bags" at bounding box center [54, 402] width 11 height 11
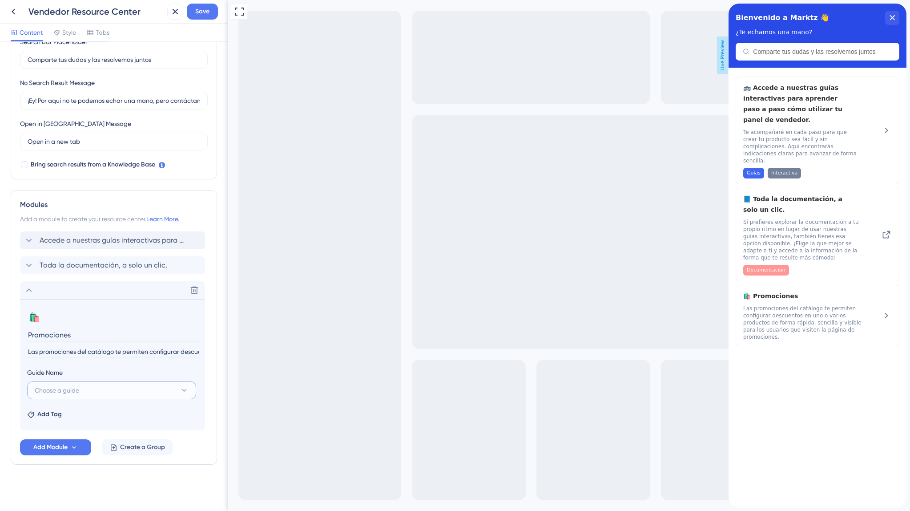
click at [64, 392] on span "Choose a guide" at bounding box center [57, 390] width 44 height 11
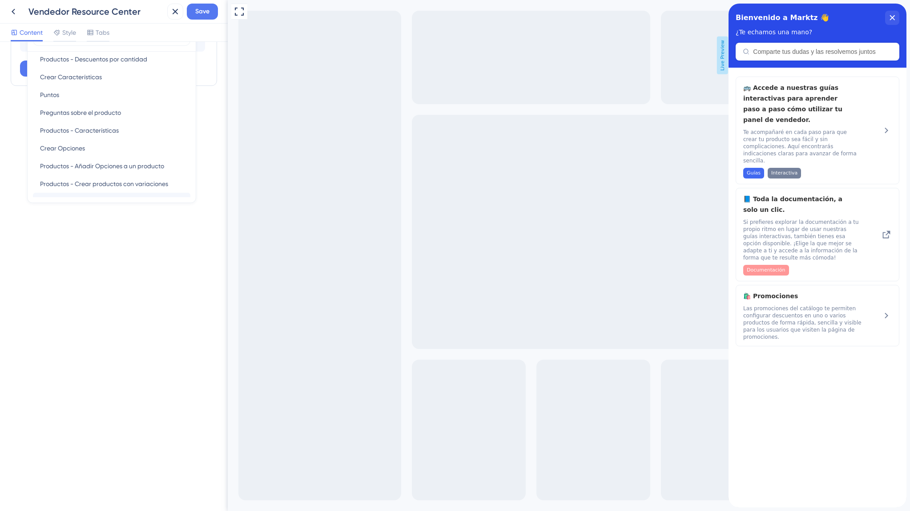
scroll to position [328, 0]
click at [68, 110] on span "Promociones" at bounding box center [58, 111] width 36 height 11
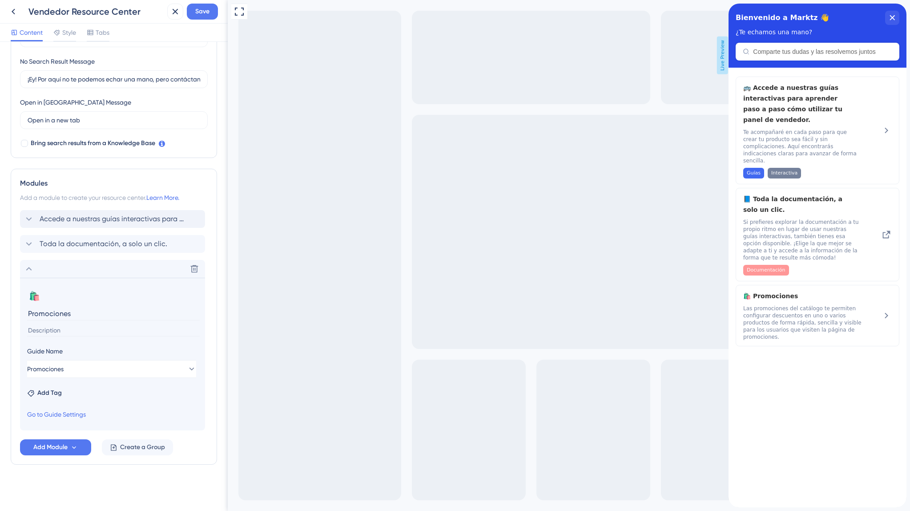
scroll to position [204, 0]
click at [58, 395] on span "Add Tag" at bounding box center [49, 392] width 24 height 11
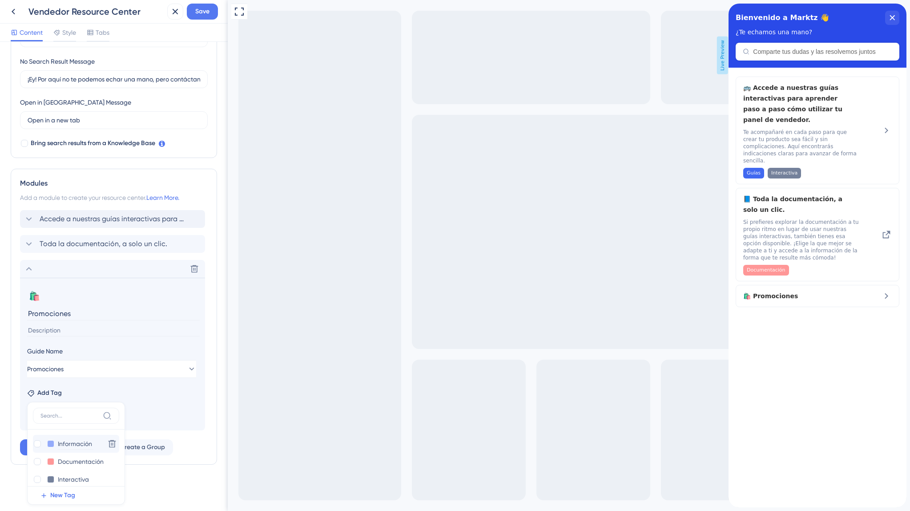
scroll to position [25, 0]
click at [58, 469] on input "Guías" at bounding box center [76, 471] width 36 height 11
click at [40, 471] on div at bounding box center [37, 471] width 7 height 7
checkbox input "true"
click at [62, 454] on div at bounding box center [62, 453] width 7 height 7
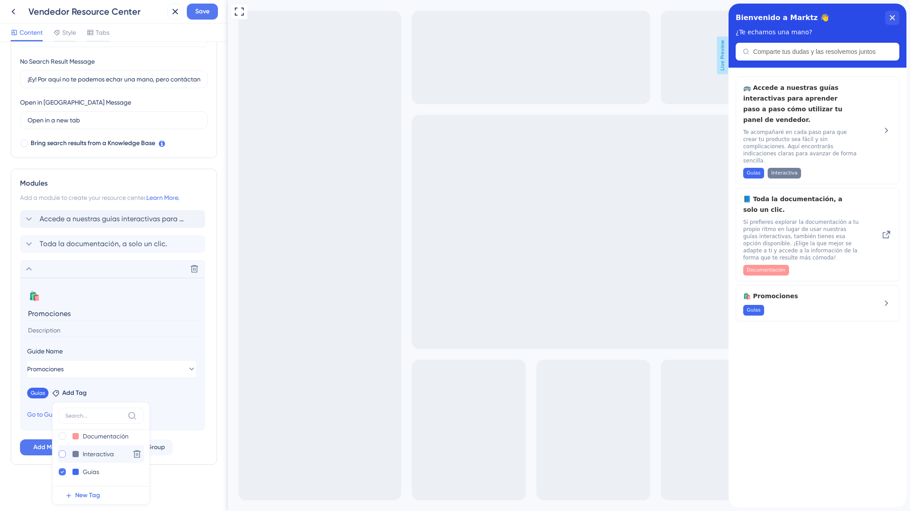
checkbox input "true"
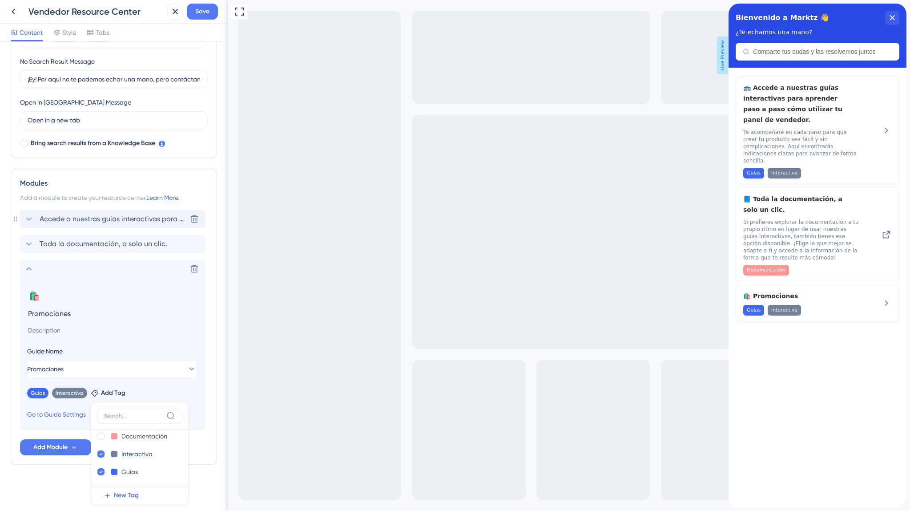
click at [65, 223] on span "Accede a nuestras guías interactivas para aprender paso a paso cómo utilizar tu…" at bounding box center [113, 219] width 147 height 11
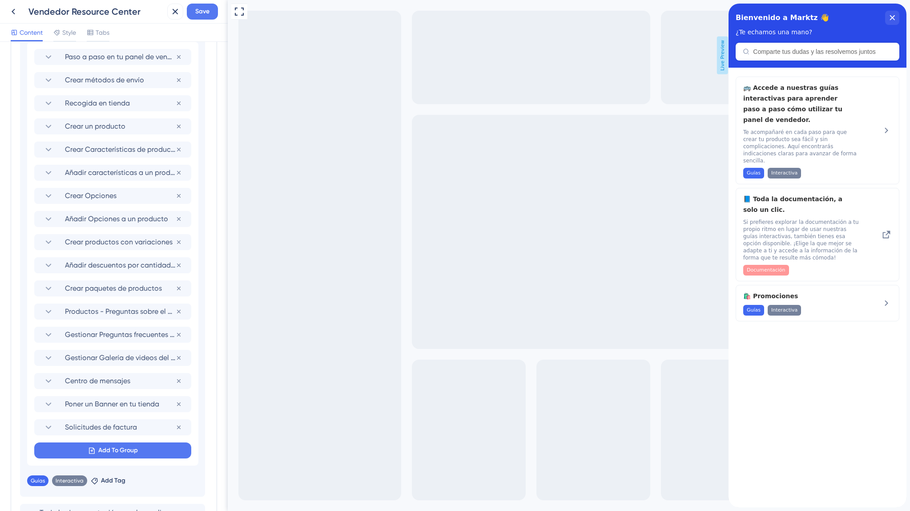
scroll to position [574, 0]
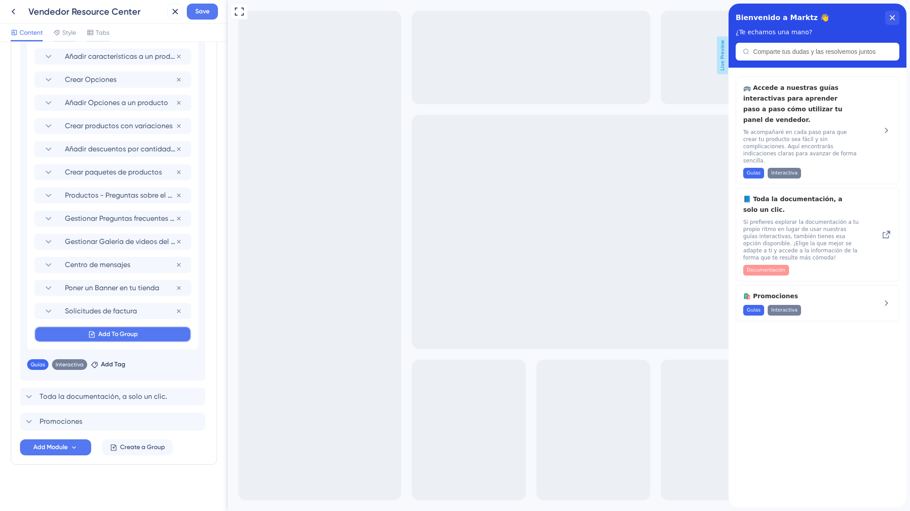
click at [88, 336] on icon at bounding box center [92, 335] width 8 height 8
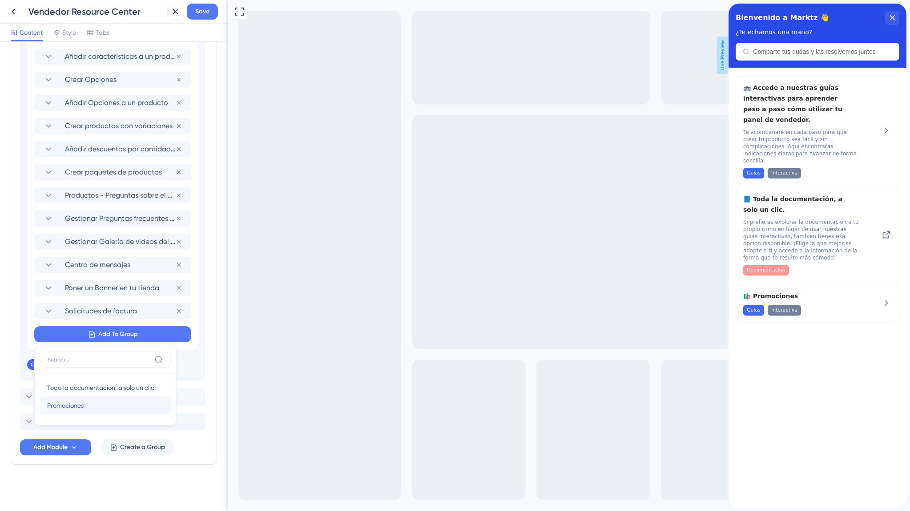
click at [81, 406] on span "Promociones" at bounding box center [65, 405] width 36 height 11
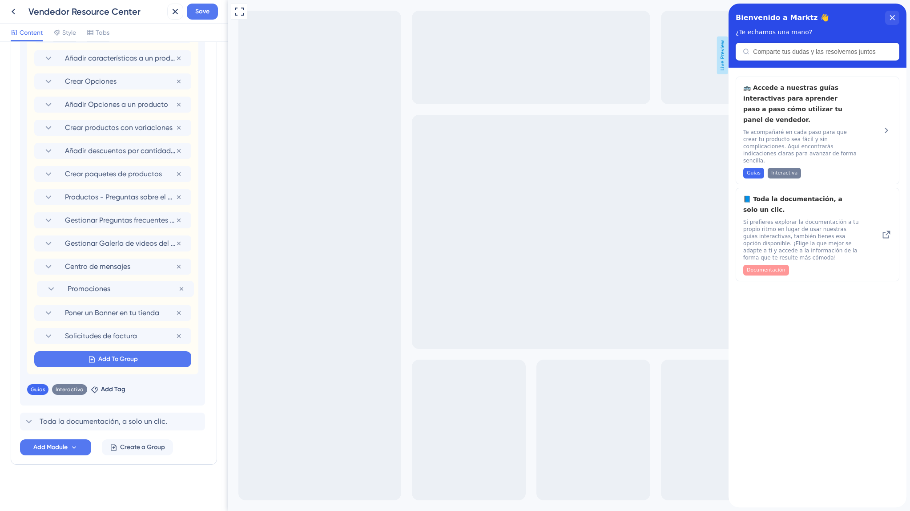
drag, startPoint x: 103, startPoint y: 340, endPoint x: 106, endPoint y: 291, distance: 50.0
click at [106, 291] on div "Paso a paso en tu panel de vendedor Remove from group Crear métodos de envío Re…" at bounding box center [112, 150] width 171 height 447
drag, startPoint x: 129, startPoint y: 174, endPoint x: 123, endPoint y: 290, distance: 116.2
click at [123, 290] on div "Paso a paso en tu panel de vendedor Remove from group Crear métodos de envío Re…" at bounding box center [112, 150] width 171 height 447
click at [196, 8] on span "Save" at bounding box center [202, 11] width 14 height 11
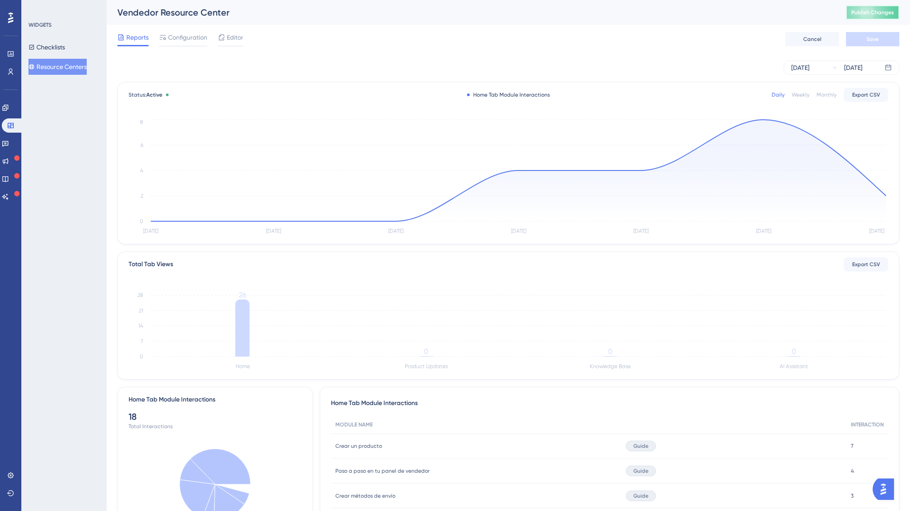
click at [853, 16] on button "Publish Changes" at bounding box center [872, 12] width 53 height 14
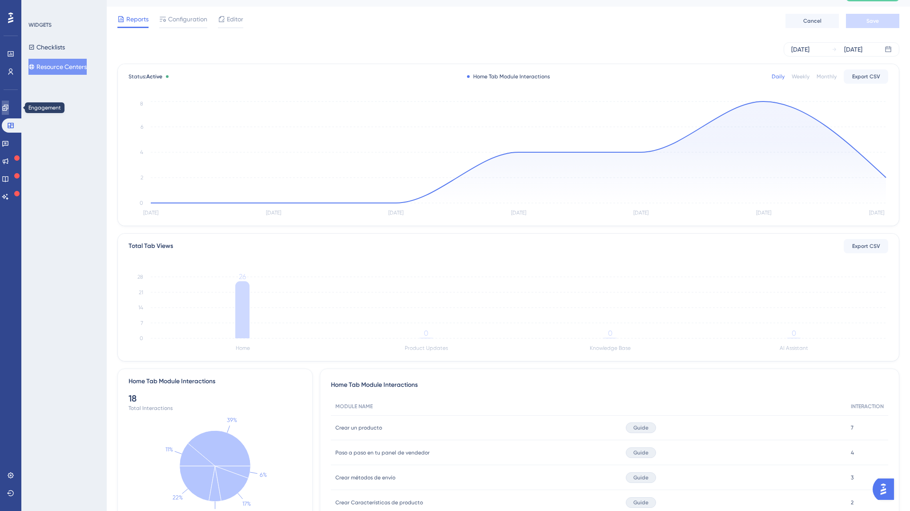
click at [6, 108] on link at bounding box center [5, 108] width 7 height 14
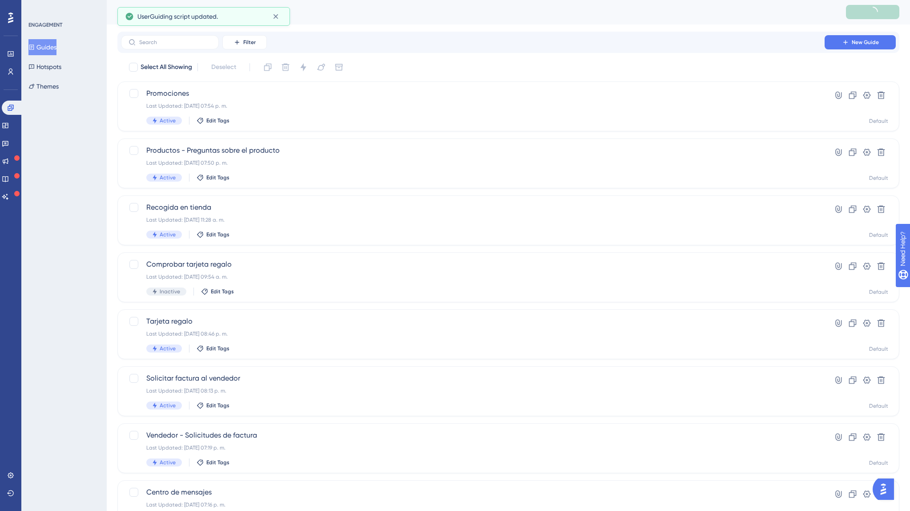
click at [52, 48] on button "Guides" at bounding box center [42, 47] width 28 height 16
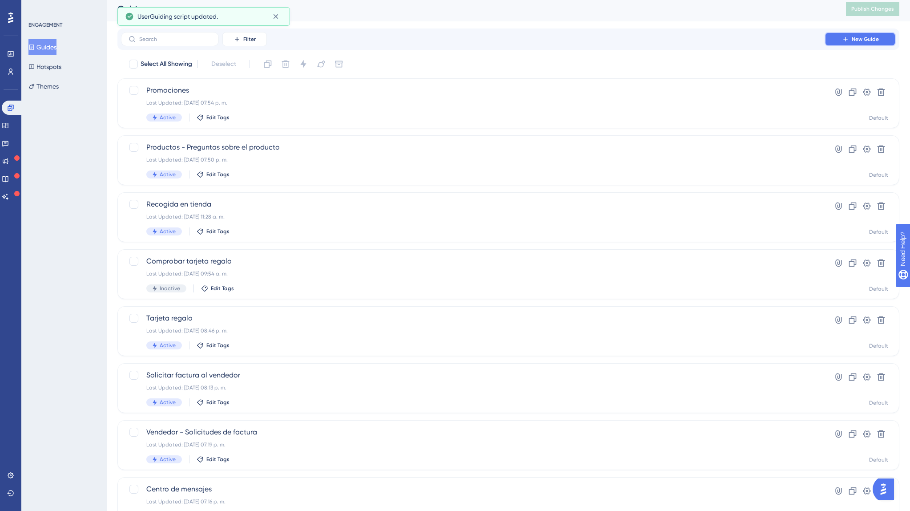
click at [866, 37] on span "New Guide" at bounding box center [865, 39] width 27 height 7
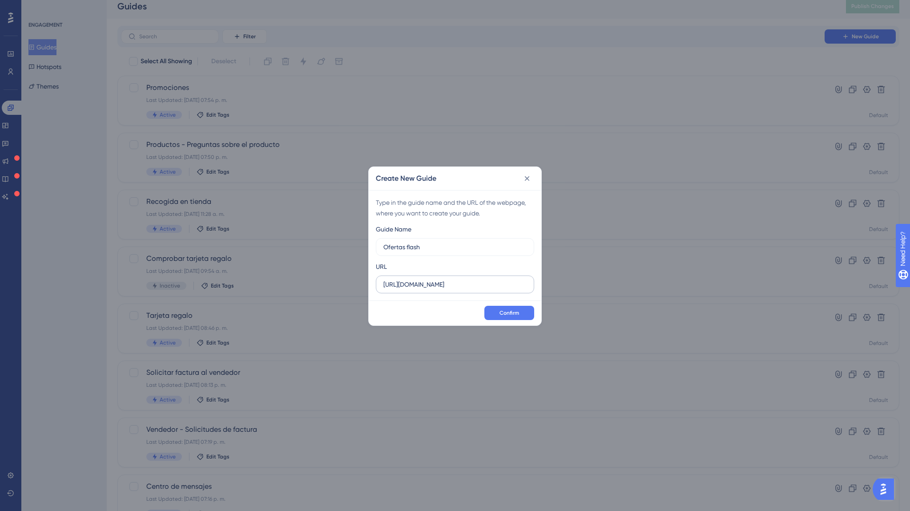
type input "Ofertas flash"
click at [441, 285] on input "https://marktz.es" at bounding box center [454, 284] width 143 height 10
type input "https://marktz.es/vendor.php?"
click at [512, 311] on span "Confirm" at bounding box center [510, 312] width 20 height 7
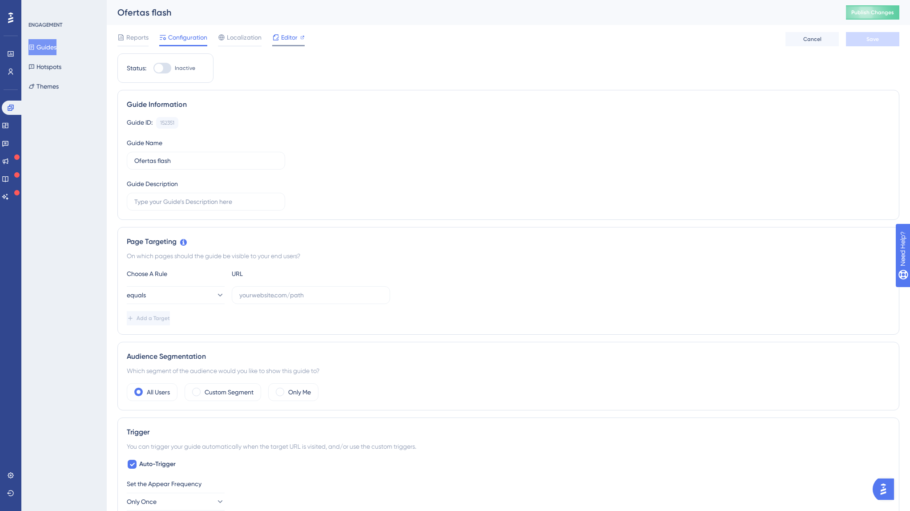
click at [287, 40] on span "Editor" at bounding box center [289, 37] width 16 height 11
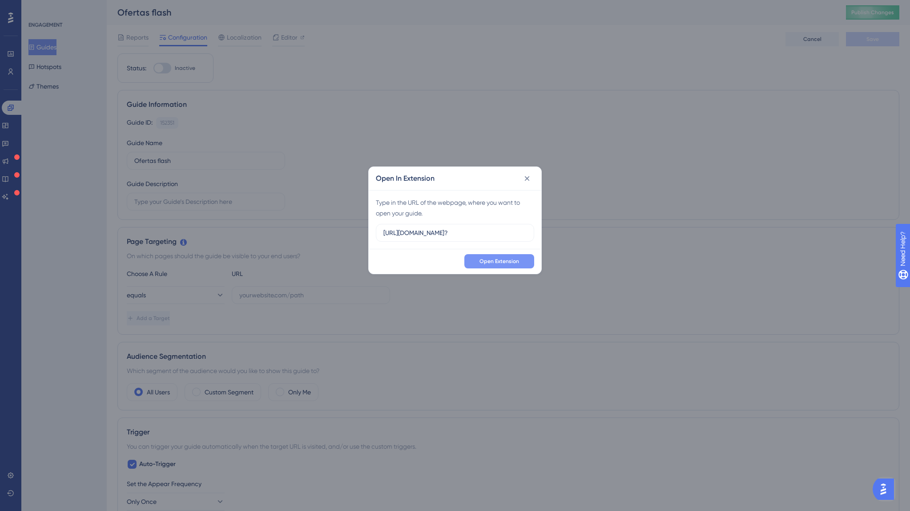
type input "https://marktz.es/vendor.php?"
click at [495, 258] on span "Open Extension" at bounding box center [500, 261] width 40 height 7
type input "https://marktz.es/vendor.php?"
click at [495, 258] on span "Open Extension" at bounding box center [500, 261] width 40 height 7
click at [521, 178] on button at bounding box center [527, 178] width 14 height 14
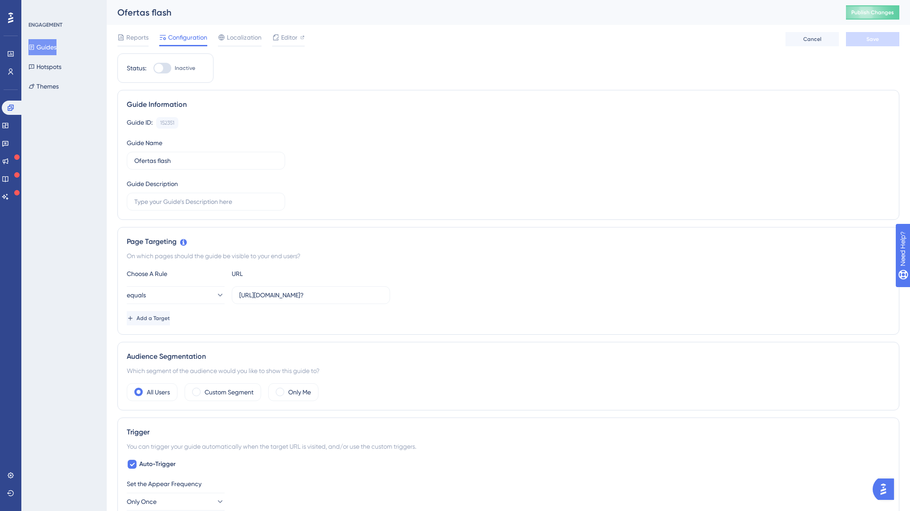
click at [159, 65] on div at bounding box center [158, 68] width 9 height 9
click at [153, 68] on input "Inactive" at bounding box center [153, 68] width 0 height 0
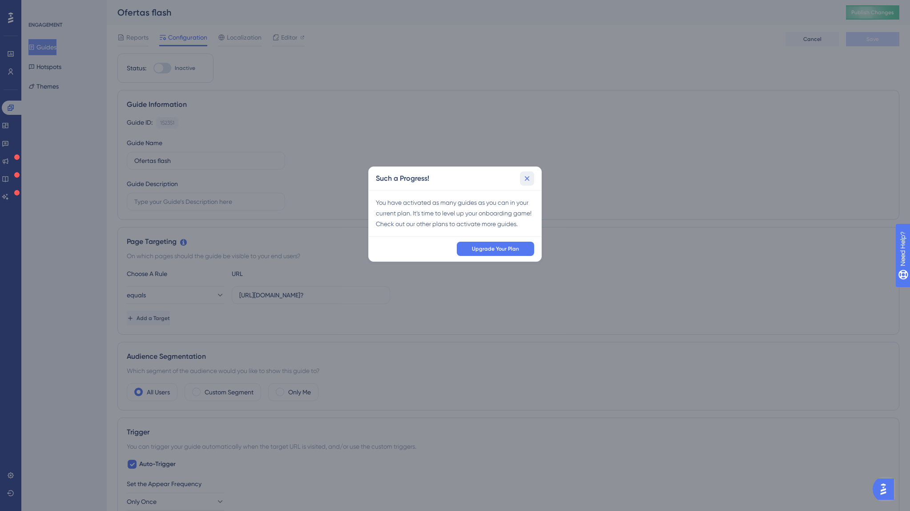
click at [528, 182] on icon at bounding box center [527, 178] width 9 height 9
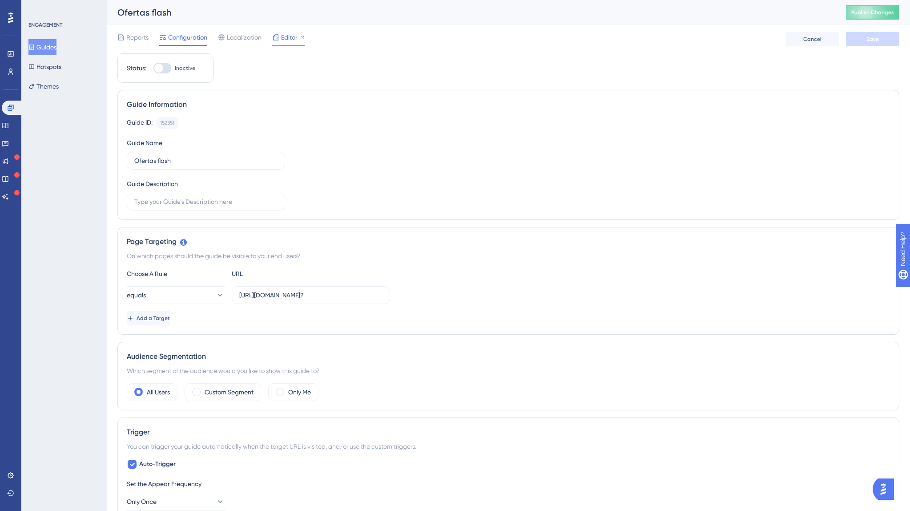
click at [289, 37] on span "Editor" at bounding box center [289, 37] width 16 height 11
click at [154, 65] on div at bounding box center [162, 68] width 18 height 11
click at [153, 68] on input "Inactive" at bounding box center [153, 68] width 0 height 0
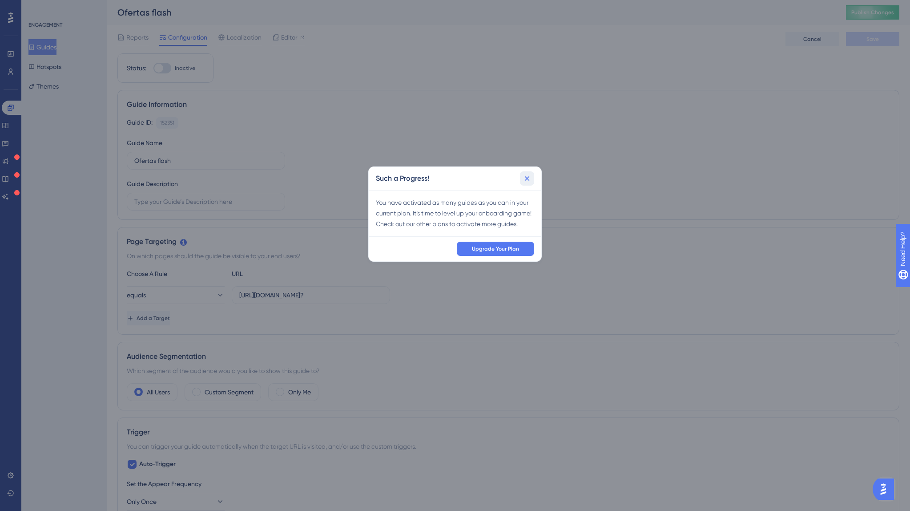
click at [525, 178] on icon at bounding box center [527, 178] width 9 height 9
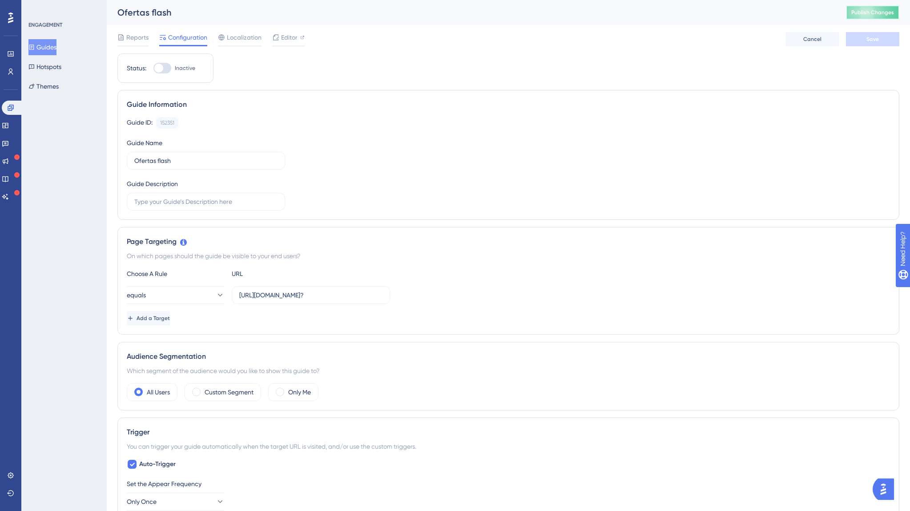
click at [868, 9] on span "Publish Changes" at bounding box center [872, 12] width 43 height 7
click at [159, 70] on div at bounding box center [158, 68] width 9 height 9
click at [153, 69] on input "Inactive" at bounding box center [153, 68] width 0 height 0
checkbox input "false"
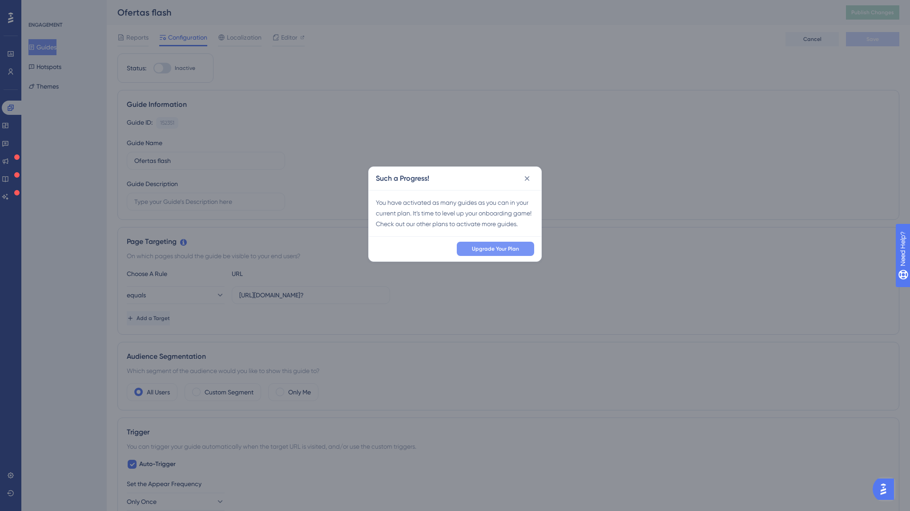
click at [489, 252] on span "Upgrade Your Plan" at bounding box center [495, 248] width 47 height 7
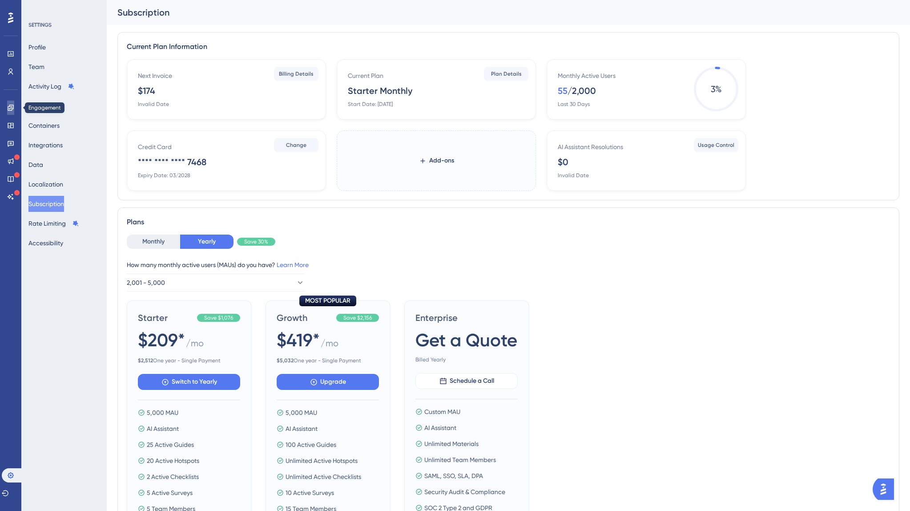
click at [11, 108] on icon at bounding box center [11, 108] width 6 height 6
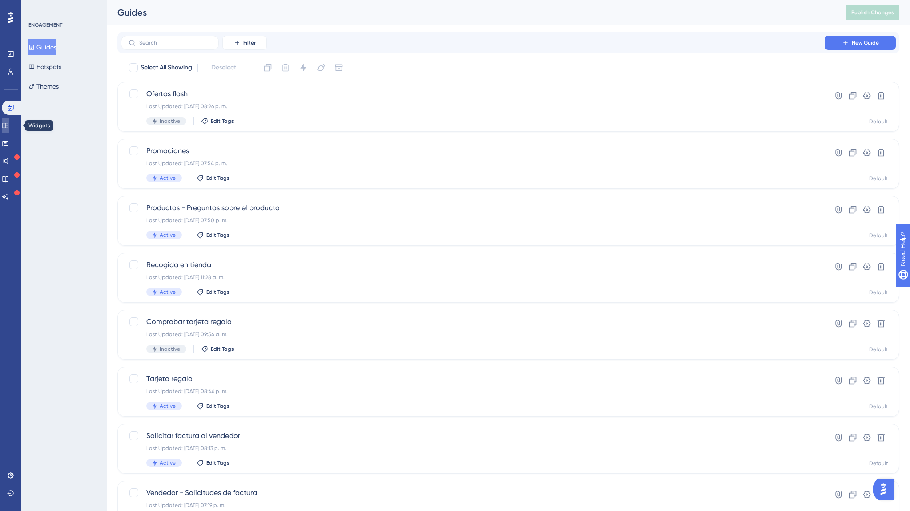
click at [9, 123] on icon at bounding box center [5, 125] width 7 height 7
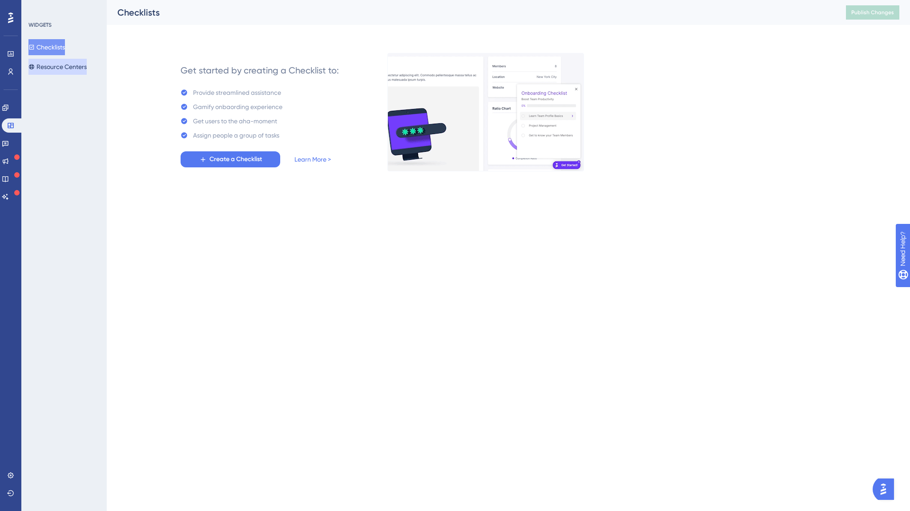
click at [66, 67] on button "Resource Centers" at bounding box center [57, 67] width 58 height 16
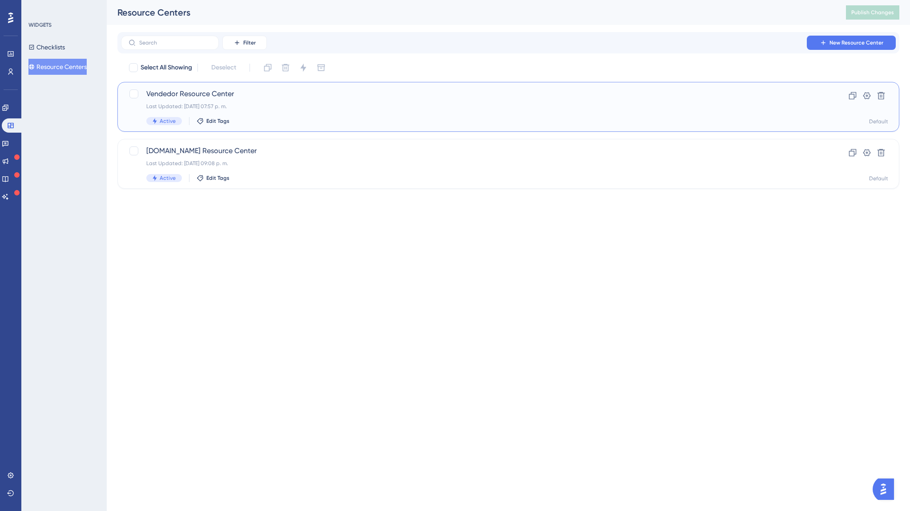
click at [203, 95] on span "Vendedor Resource Center" at bounding box center [472, 94] width 653 height 11
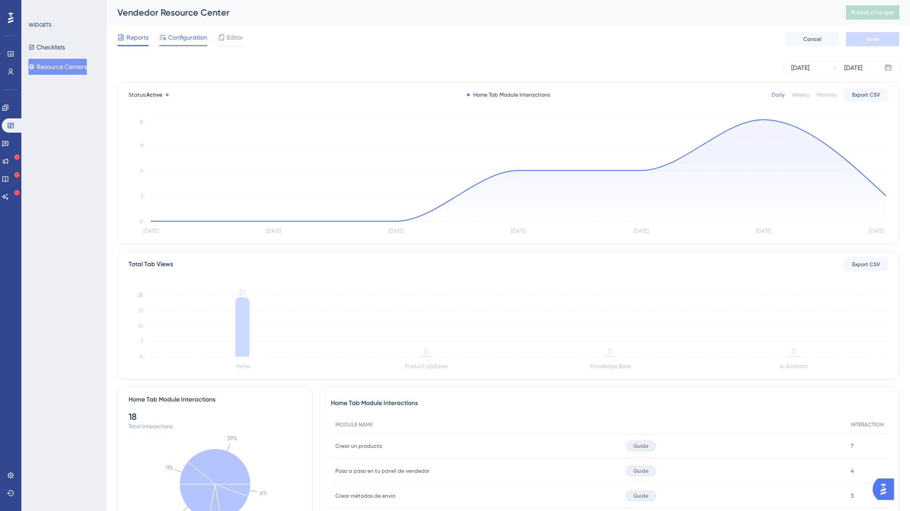
click at [190, 37] on span "Configuration" at bounding box center [187, 37] width 39 height 11
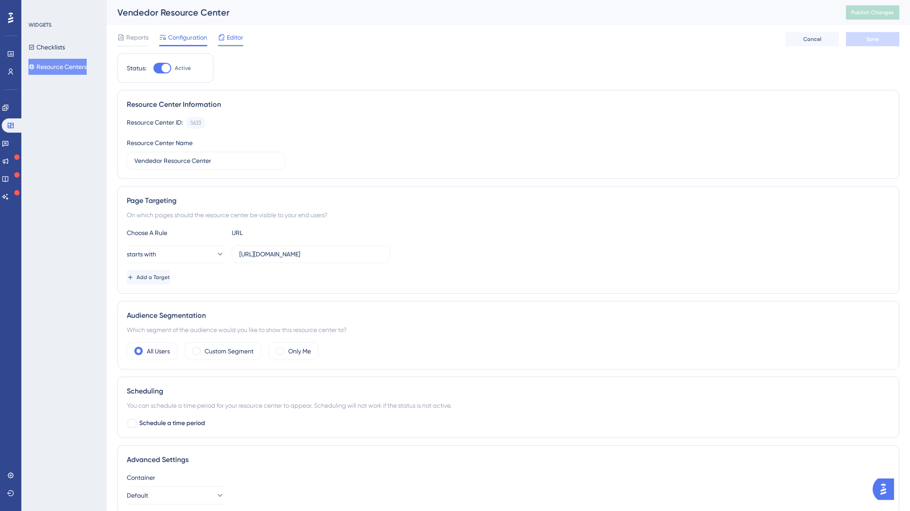
click at [234, 39] on span "Editor" at bounding box center [235, 37] width 16 height 11
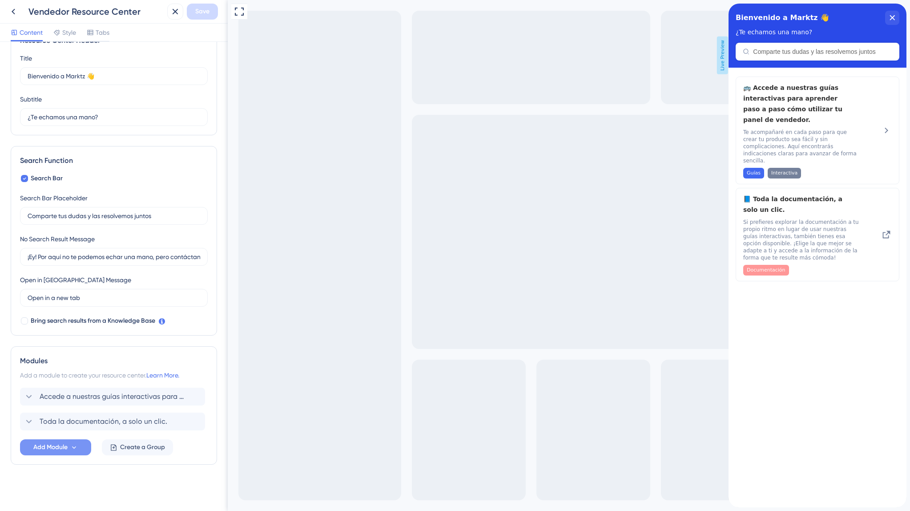
click at [38, 448] on span "Add Module" at bounding box center [50, 447] width 34 height 11
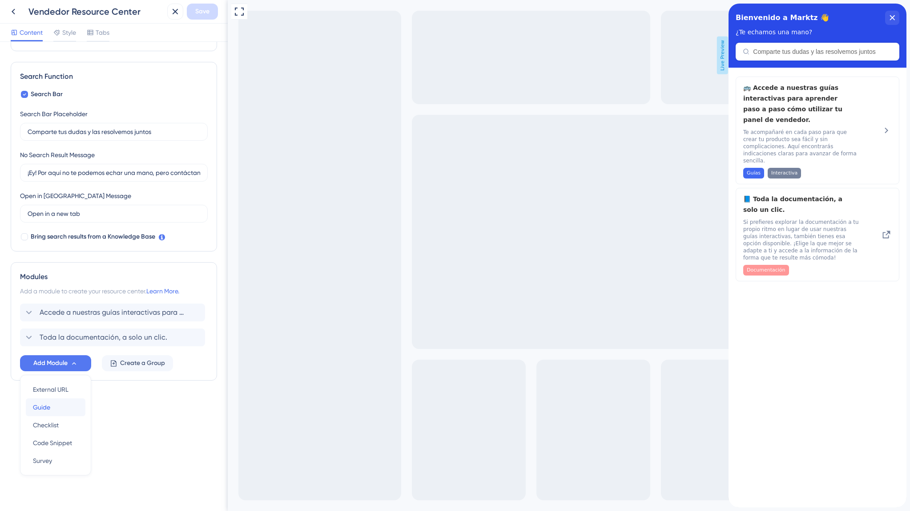
click at [48, 405] on span "Guide" at bounding box center [41, 407] width 17 height 11
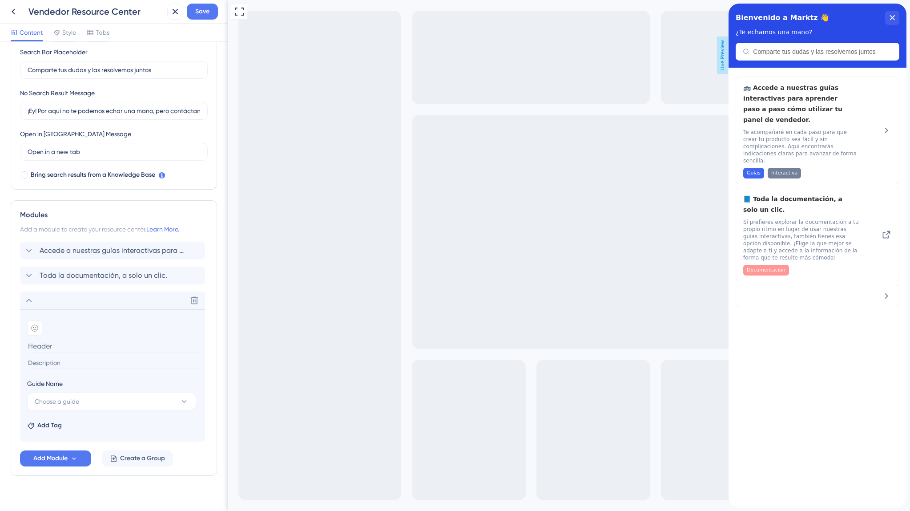
click at [79, 389] on div "Guide Name" at bounding box center [111, 385] width 169 height 14
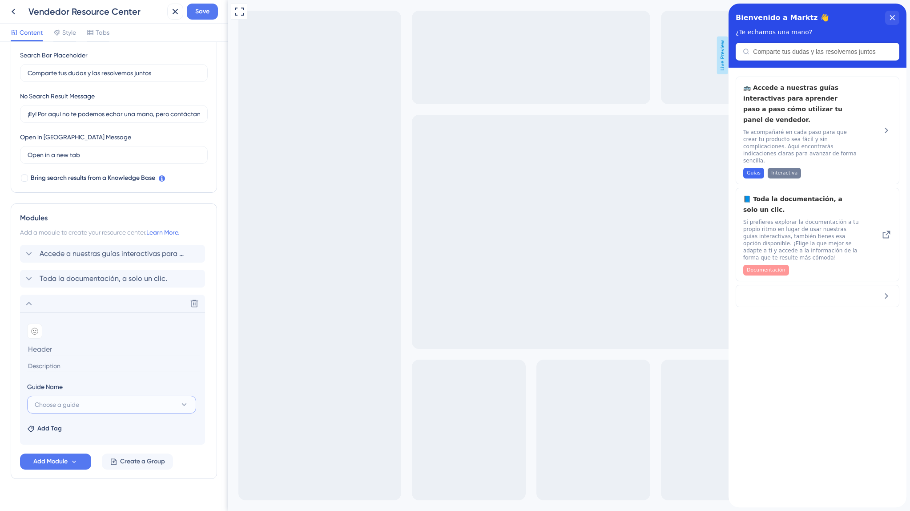
click at [74, 399] on span "Choose a guide" at bounding box center [57, 404] width 44 height 11
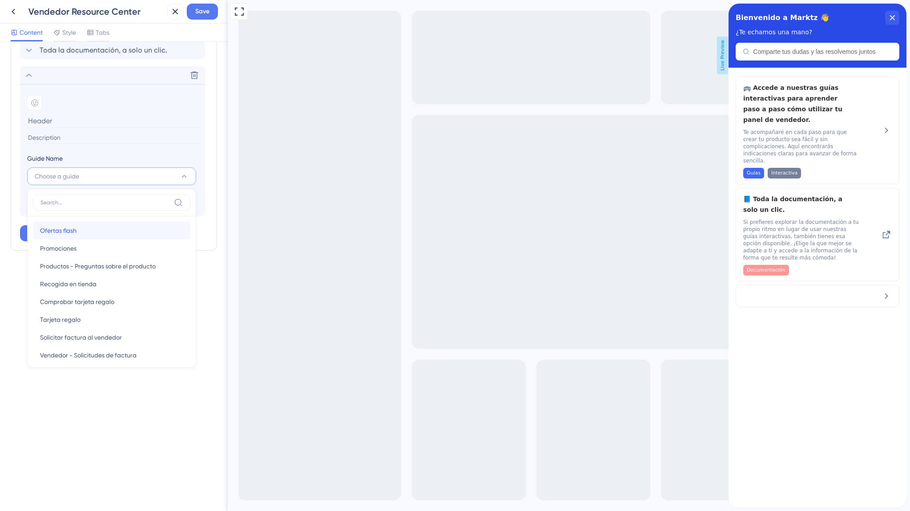
click at [66, 233] on span "Ofertas flash" at bounding box center [58, 230] width 36 height 11
type input "Ofertas flash"
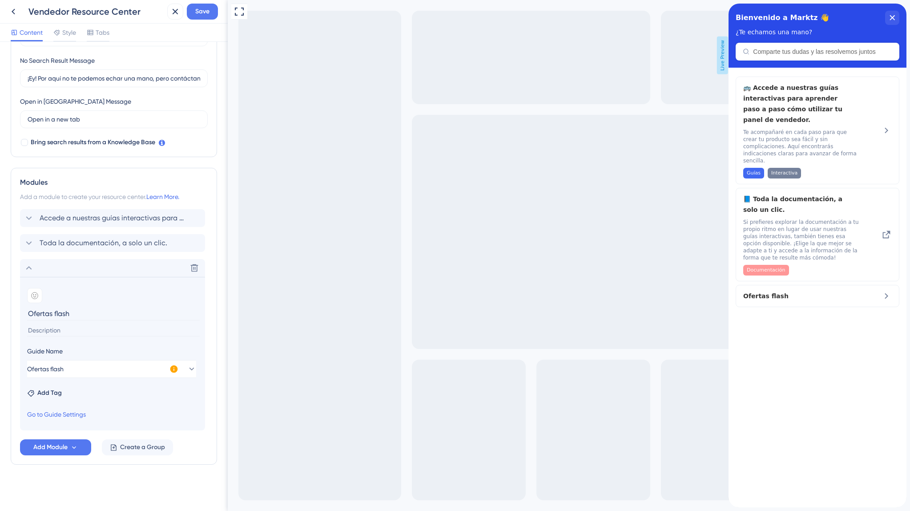
scroll to position [205, 0]
click at [42, 298] on div at bounding box center [34, 295] width 15 height 15
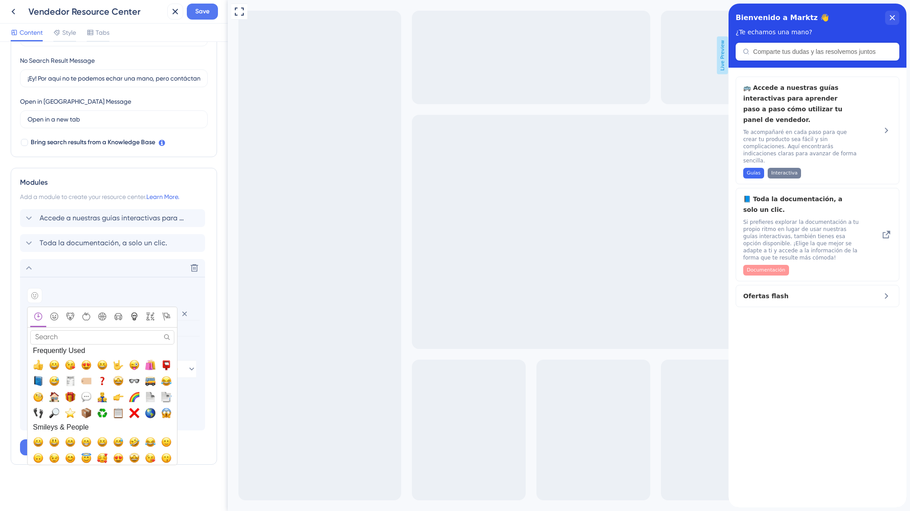
click at [133, 315] on icon "Objects" at bounding box center [134, 316] width 4 height 2
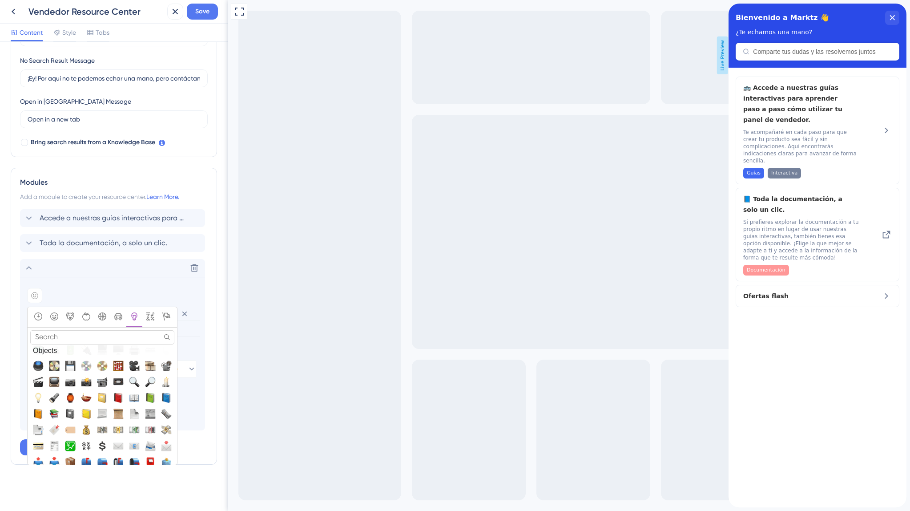
scroll to position [2142, 0]
click at [115, 332] on input "Search" at bounding box center [102, 337] width 144 height 14
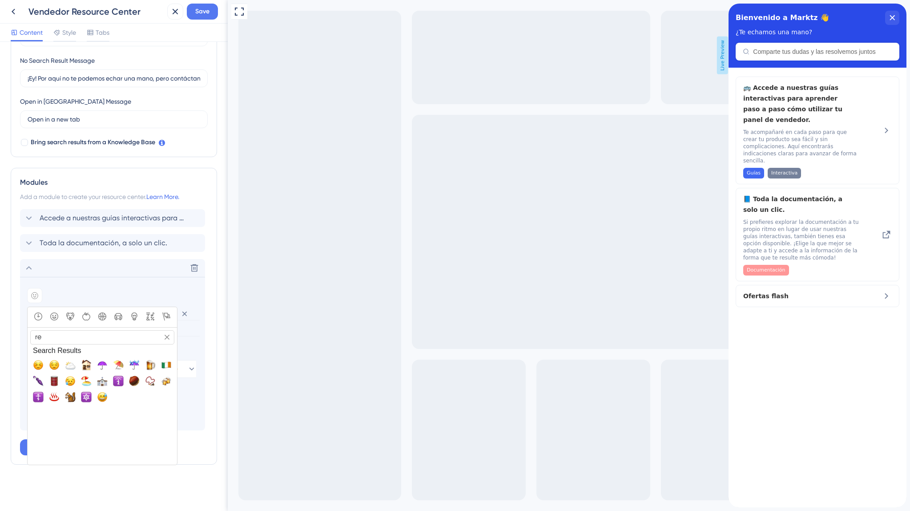
type input "r"
type input "t"
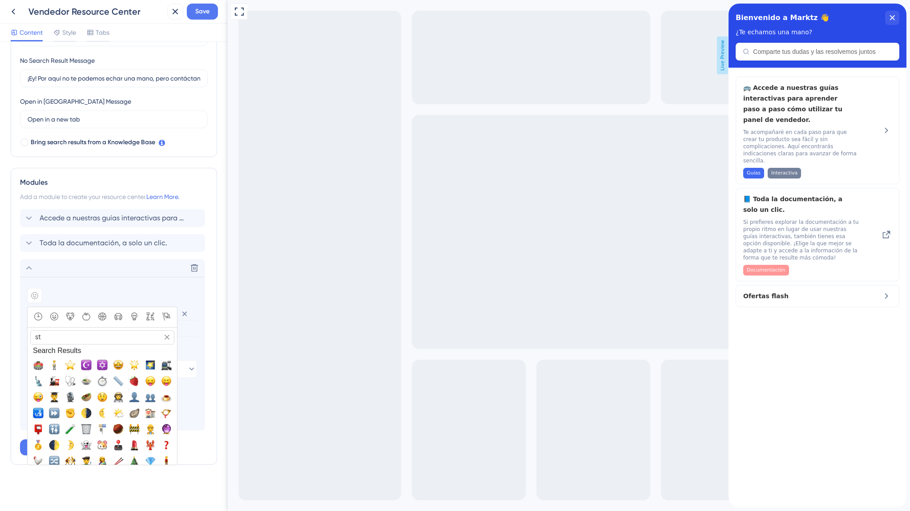
type input "s"
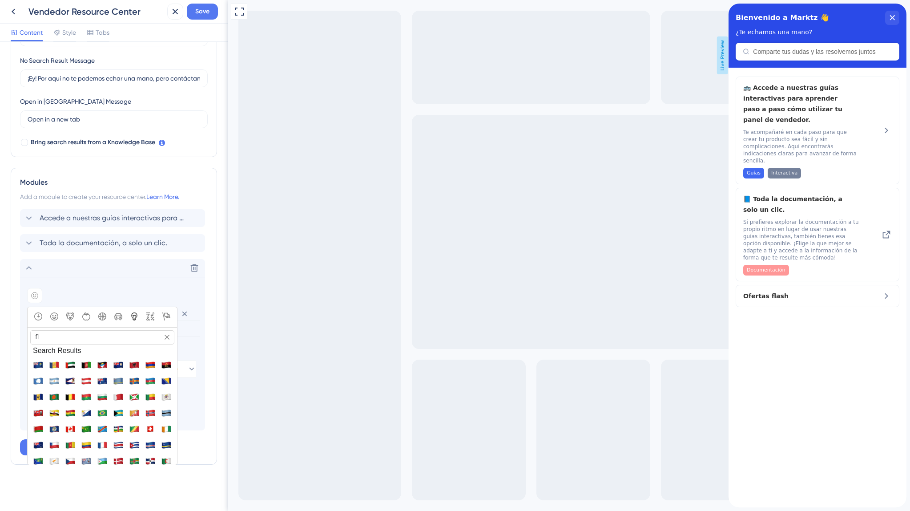
type input "f"
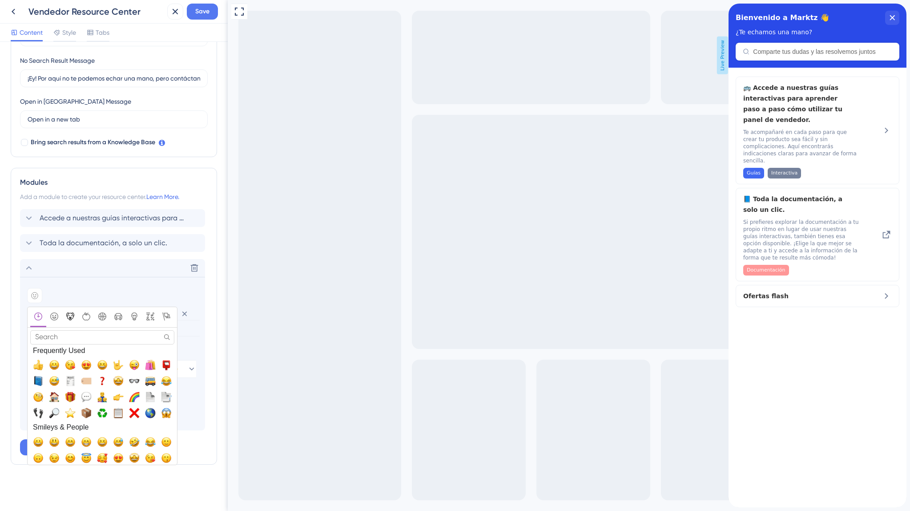
click at [72, 318] on icon "Animals & Nature" at bounding box center [70, 316] width 8 height 8
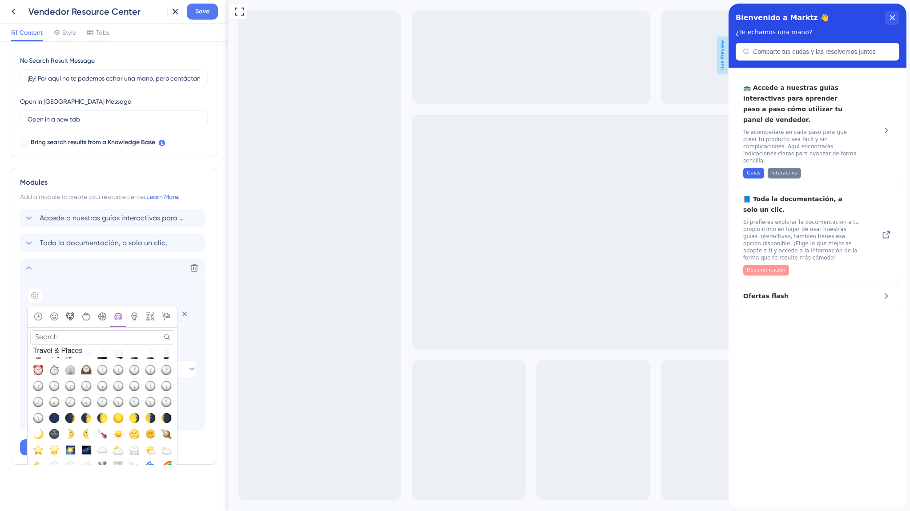
scroll to position [1870, 0]
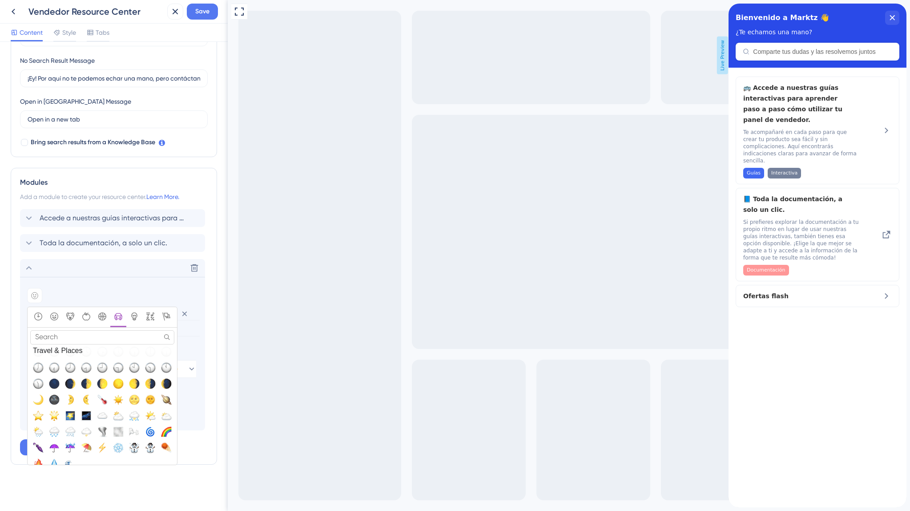
click at [104, 446] on span "⚡, zap" at bounding box center [102, 447] width 11 height 11
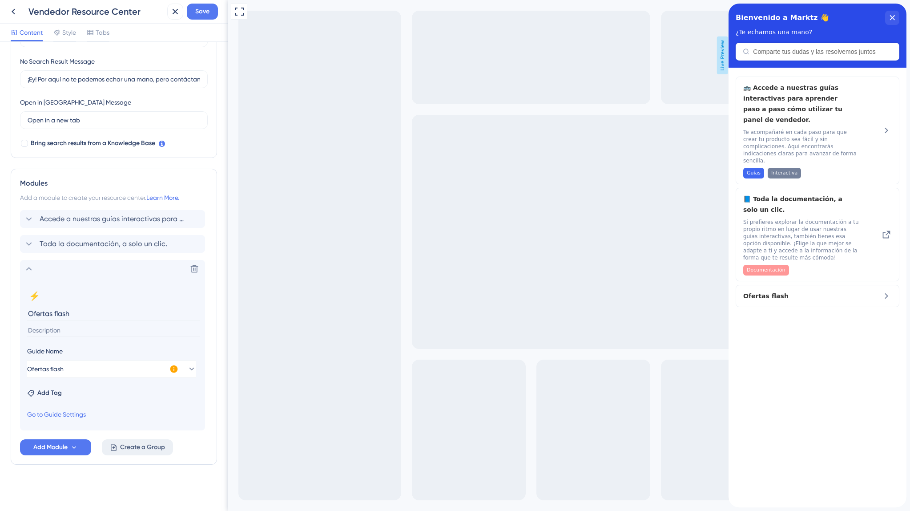
scroll to position [204, 0]
click at [77, 331] on input at bounding box center [113, 330] width 173 height 12
paste input "Incentiva a tus usuarios con esta potente herramienta de marketing. Aquí puedes…"
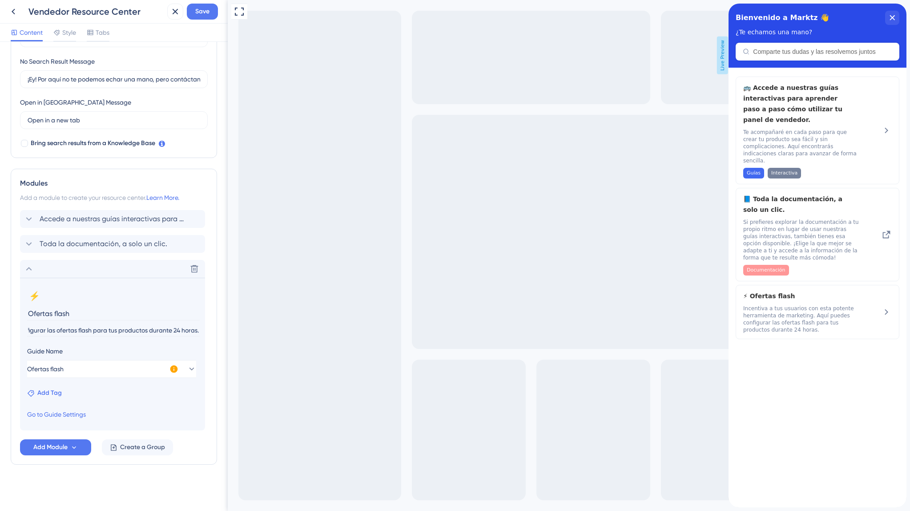
type input "Incentiva a tus usuarios con esta potente herramienta de marketing. Aquí puedes…"
click at [59, 391] on span "Add Tag" at bounding box center [49, 392] width 24 height 11
click at [78, 417] on input at bounding box center [69, 415] width 59 height 7
type input "g"
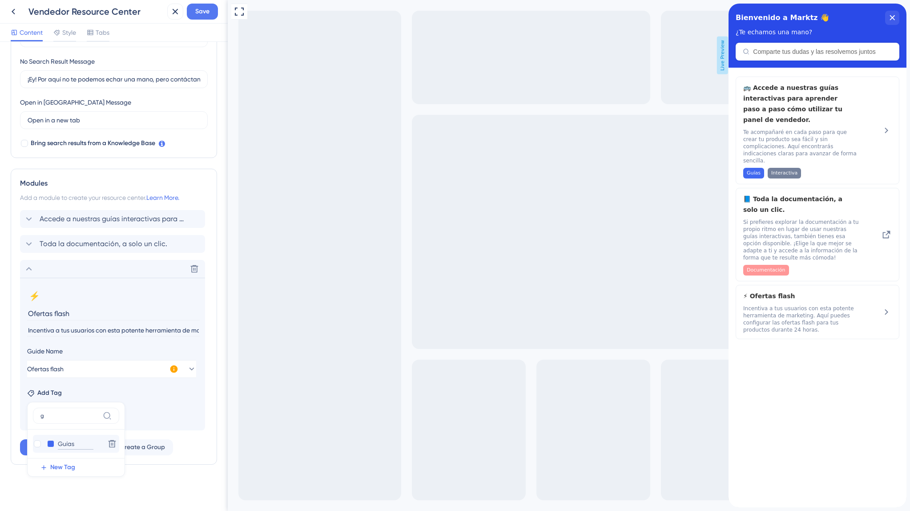
click at [65, 447] on input "Guías" at bounding box center [76, 443] width 36 height 11
click at [37, 444] on div at bounding box center [37, 443] width 7 height 7
checkbox input "true"
click at [86, 412] on input "g" at bounding box center [94, 415] width 59 height 7
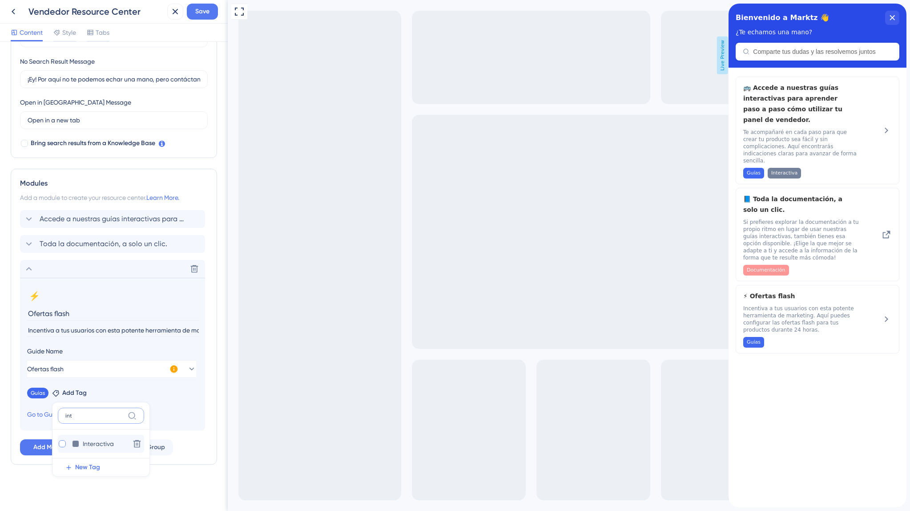
type input "int"
click at [58, 444] on div at bounding box center [62, 443] width 9 height 9
checkbox input "true"
click at [69, 219] on span "Accede a nuestras guías interactivas para aprender paso a paso cómo utilizar tu…" at bounding box center [113, 219] width 147 height 11
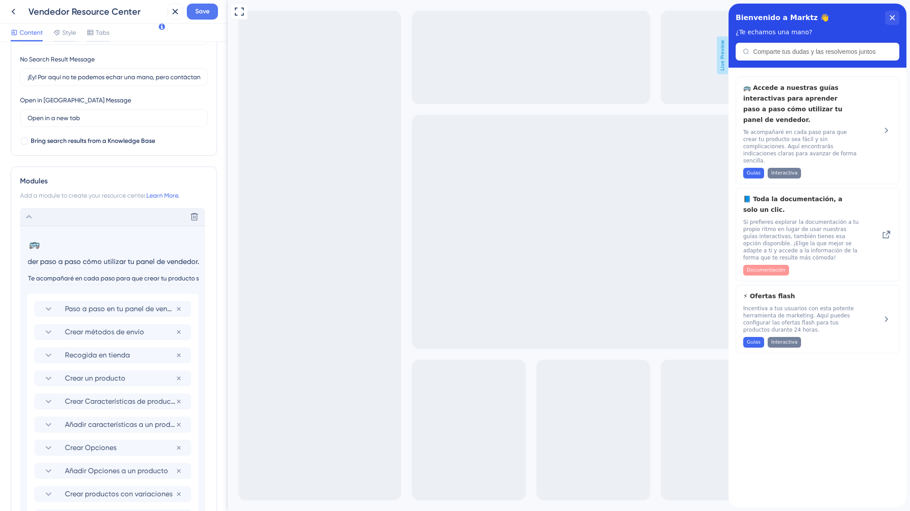
scroll to position [597, 0]
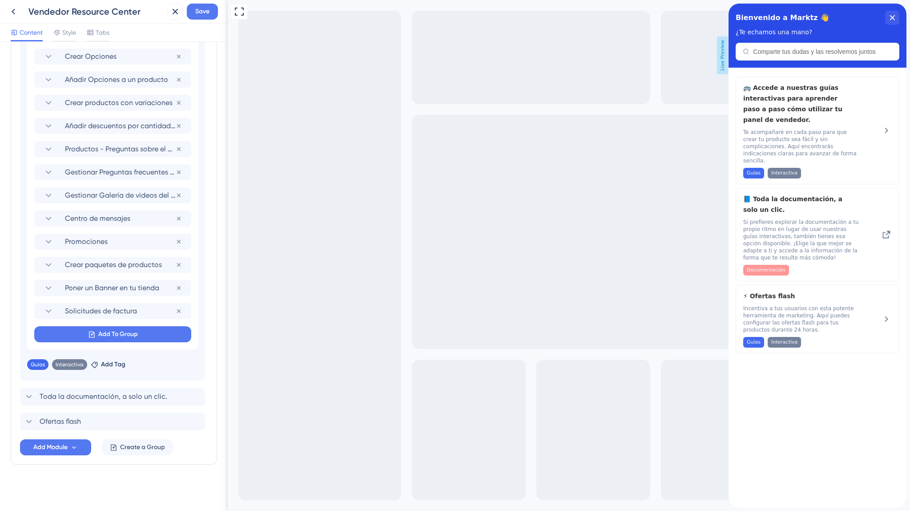
click at [71, 344] on div "Paso a paso en tu panel de vendedor Remove from group Crear métodos de envío Re…" at bounding box center [112, 126] width 171 height 447
click at [78, 337] on button "Add To Group" at bounding box center [112, 334] width 157 height 16
click at [75, 404] on span "Ofertas flash" at bounding box center [65, 405] width 36 height 11
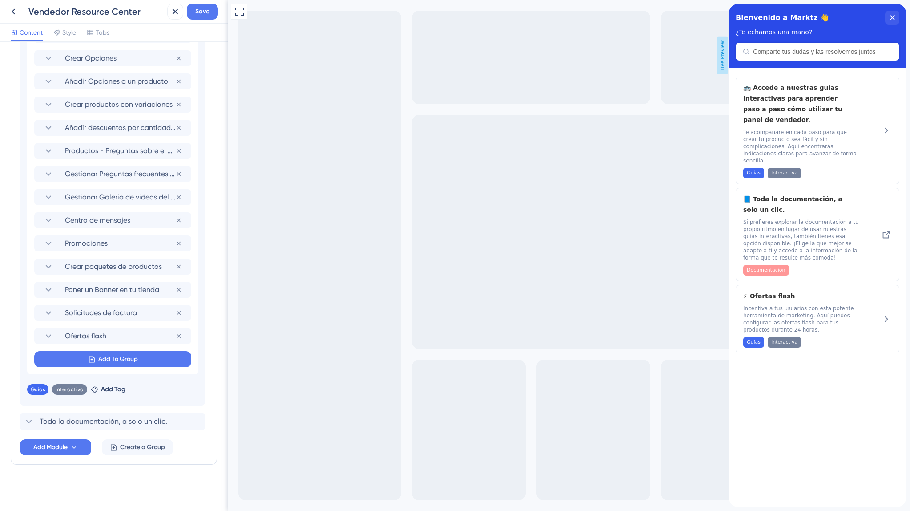
scroll to position [596, 0]
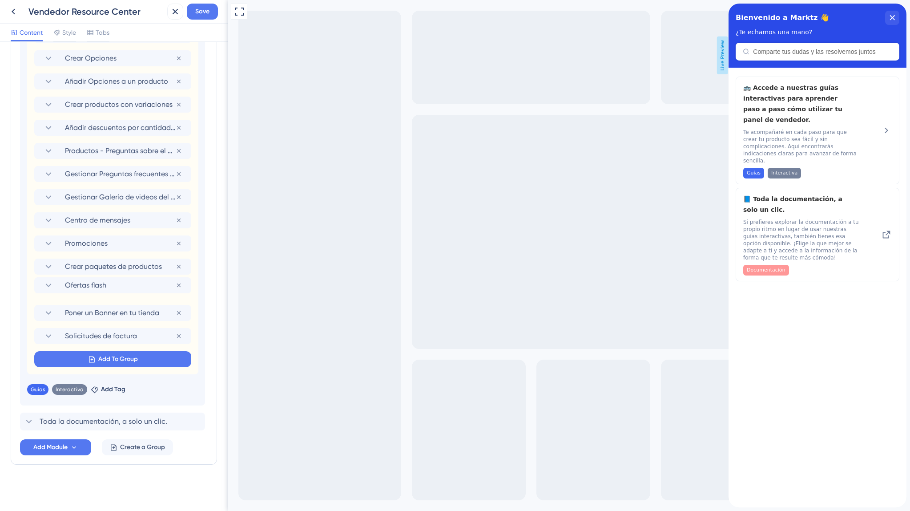
drag, startPoint x: 93, startPoint y: 338, endPoint x: 94, endPoint y: 282, distance: 56.1
click at [94, 282] on div "Paso a paso en tu panel de vendedor Remove from group Crear métodos de envío Re…" at bounding box center [112, 139] width 171 height 470
click at [203, 9] on span "Save" at bounding box center [202, 11] width 14 height 11
click at [9, 10] on icon at bounding box center [13, 11] width 11 height 11
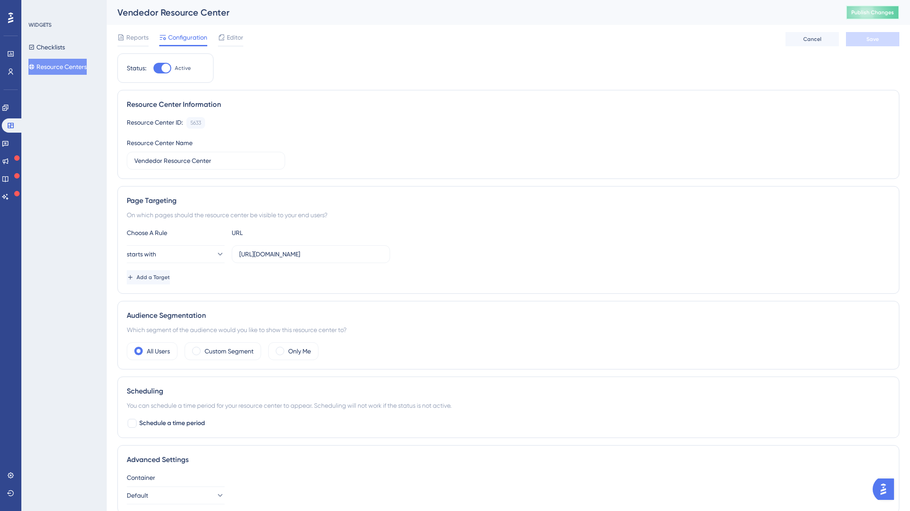
click at [866, 12] on span "Publish Changes" at bounding box center [872, 12] width 43 height 7
click at [9, 108] on icon at bounding box center [5, 107] width 7 height 7
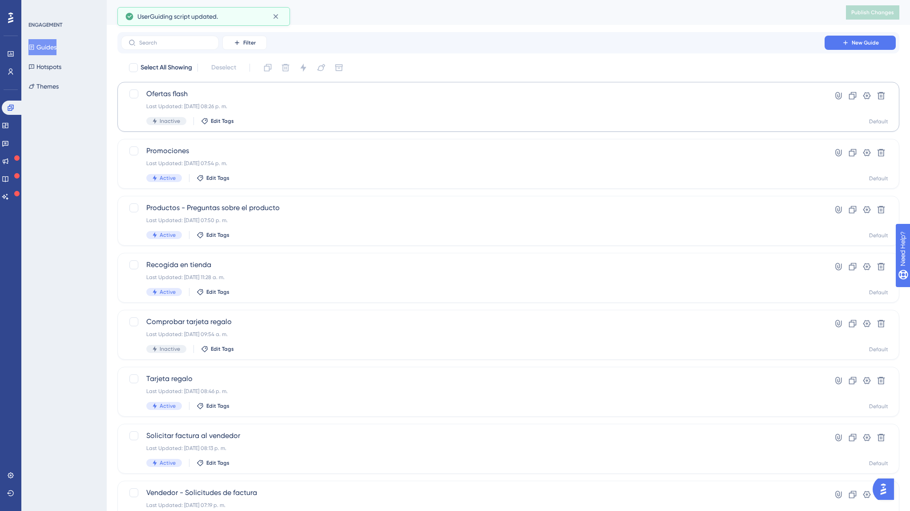
scroll to position [180, 0]
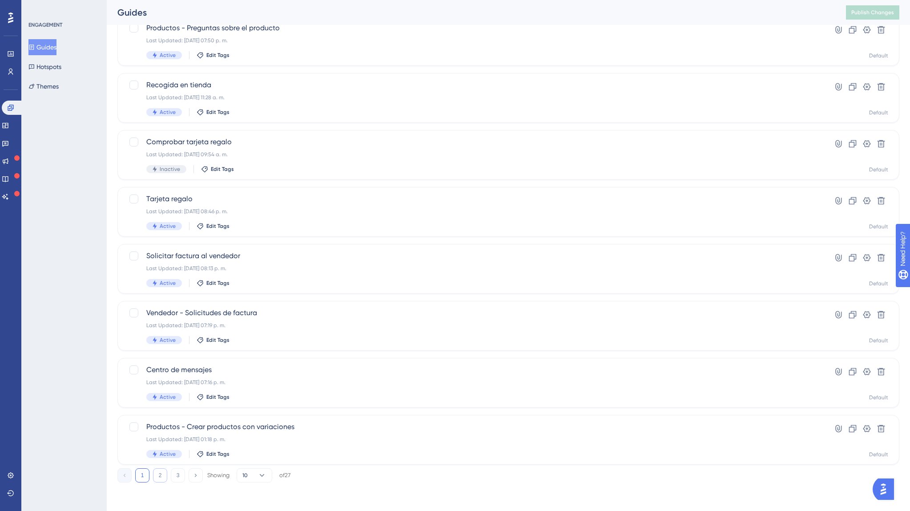
click at [157, 475] on button "2" at bounding box center [160, 475] width 14 height 14
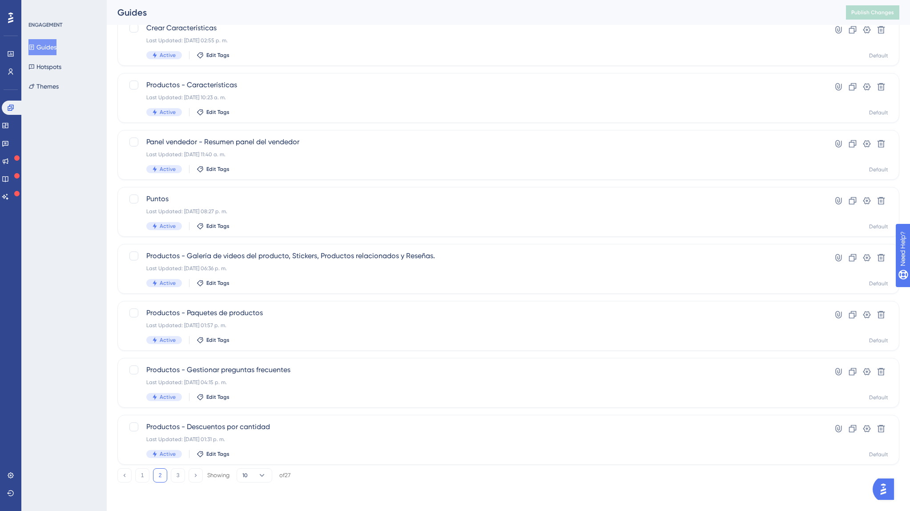
click at [170, 472] on div "1 2 3 Showing 10 of 27" at bounding box center [203, 475] width 173 height 14
click at [175, 474] on button "3" at bounding box center [178, 475] width 14 height 14
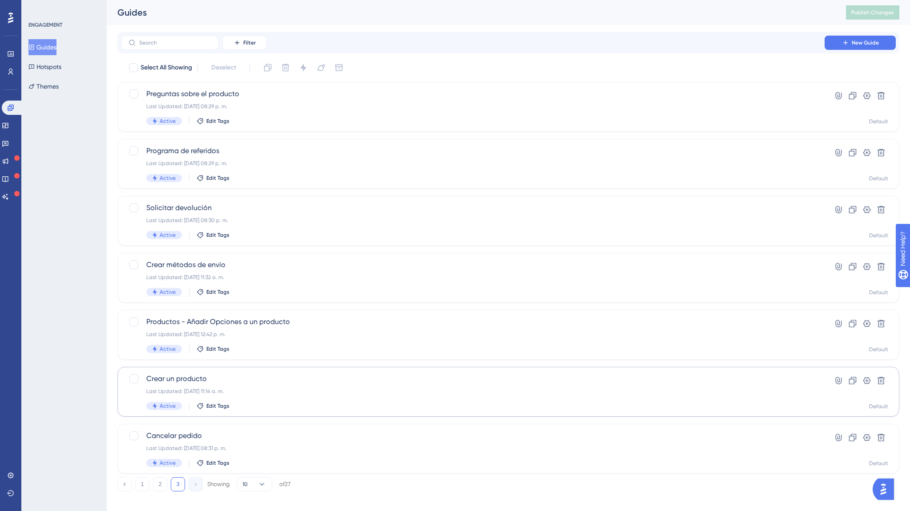
scroll to position [9, 0]
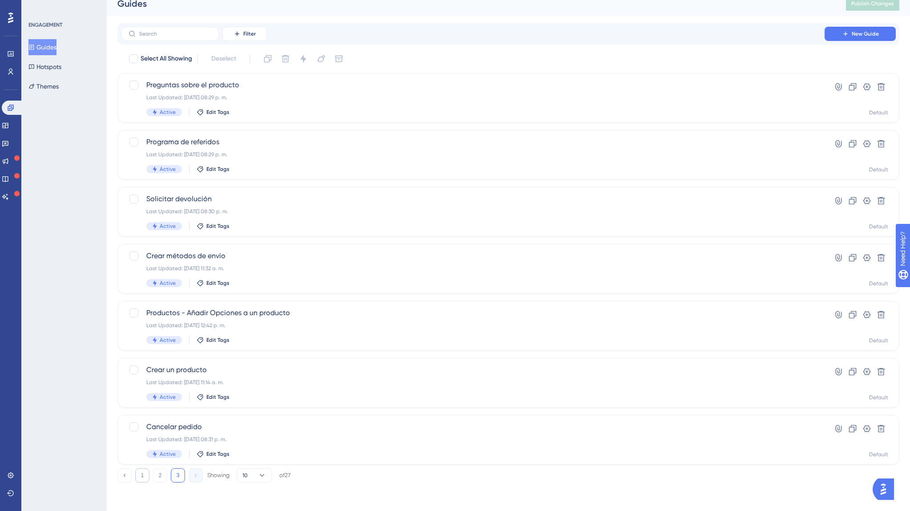
click at [145, 476] on button "1" at bounding box center [142, 475] width 14 height 14
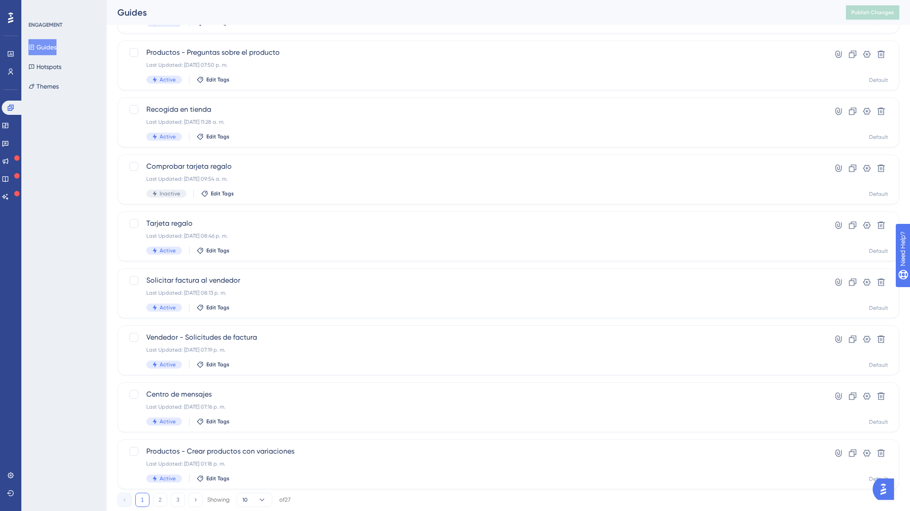
scroll to position [180, 0]
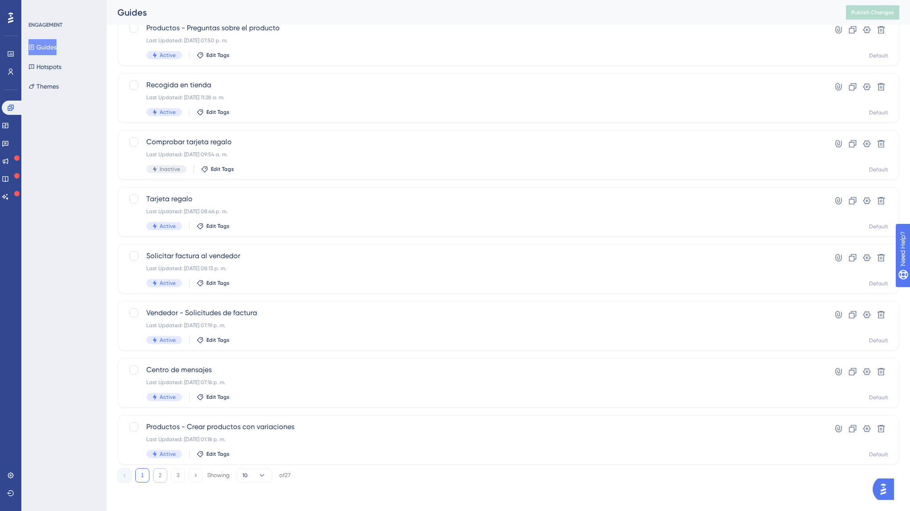
click at [157, 473] on button "2" at bounding box center [160, 475] width 14 height 14
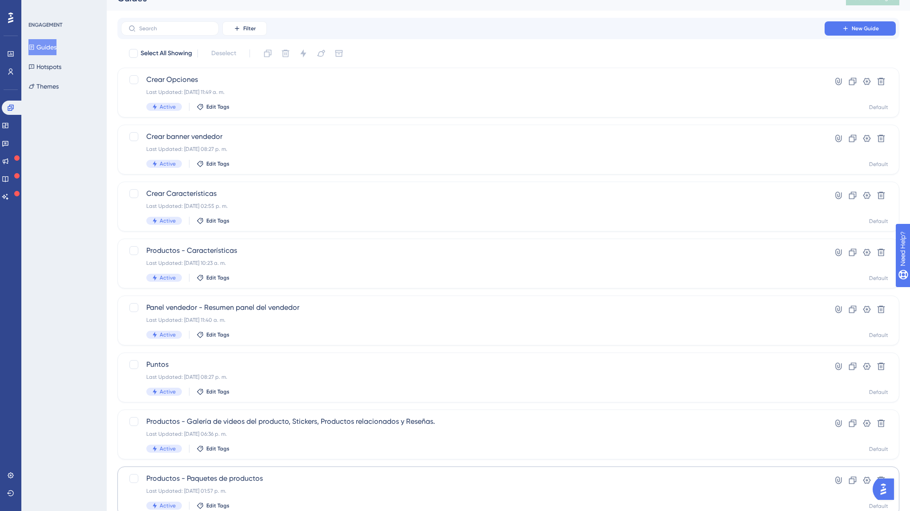
scroll to position [0, 0]
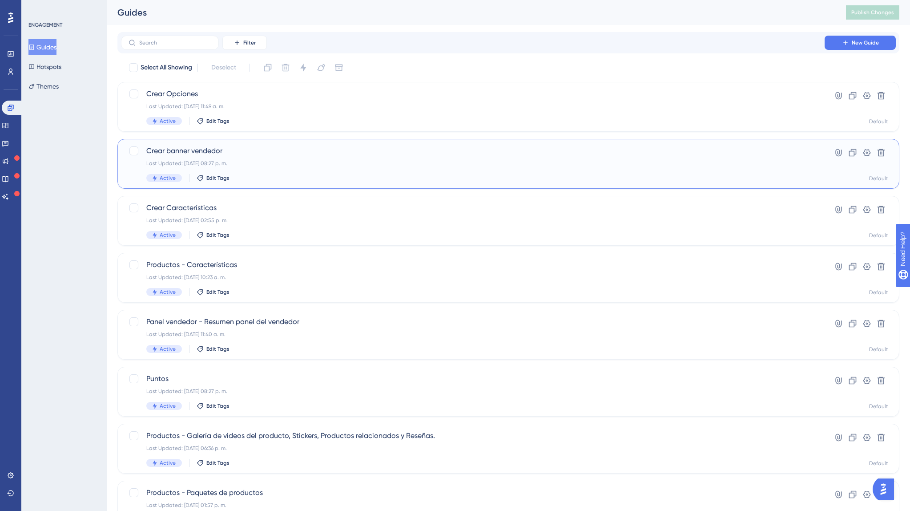
click at [191, 151] on span "Crear banner vendedor" at bounding box center [472, 150] width 653 height 11
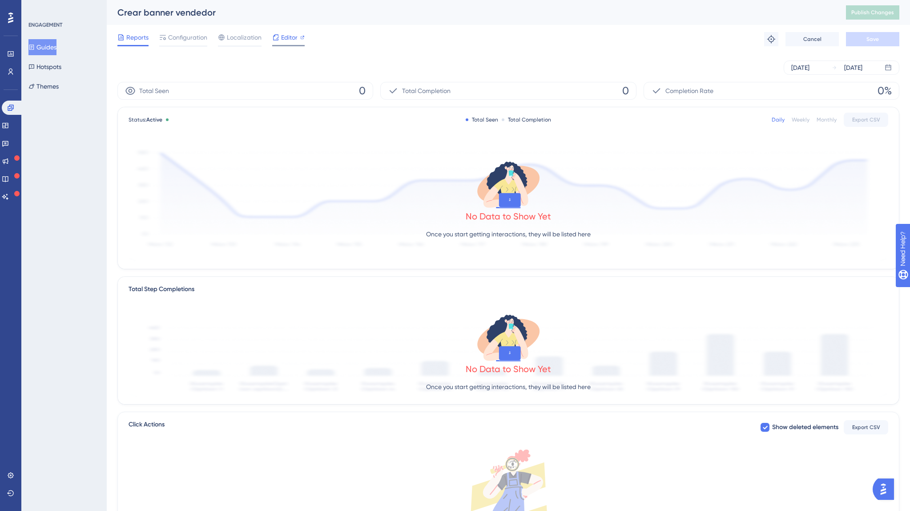
click at [286, 36] on span "Editor" at bounding box center [289, 37] width 16 height 11
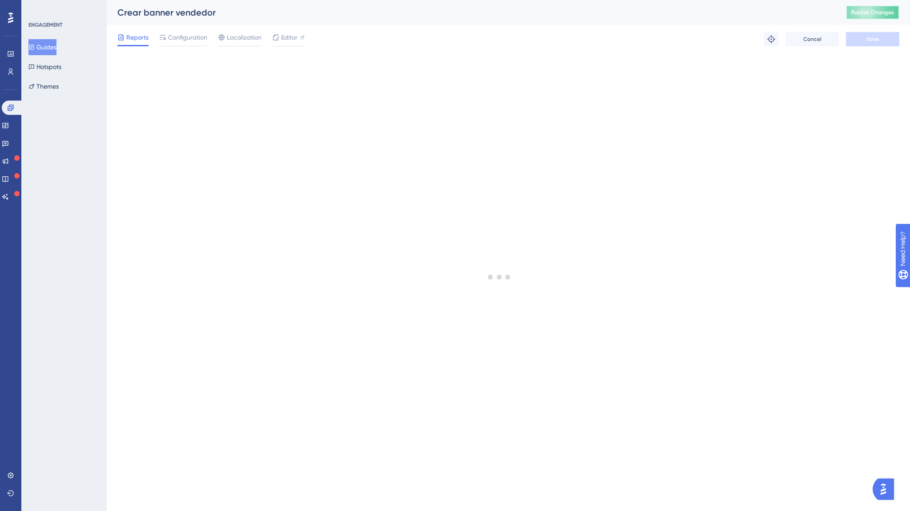
click at [872, 11] on span "Publish Changes" at bounding box center [872, 12] width 43 height 7
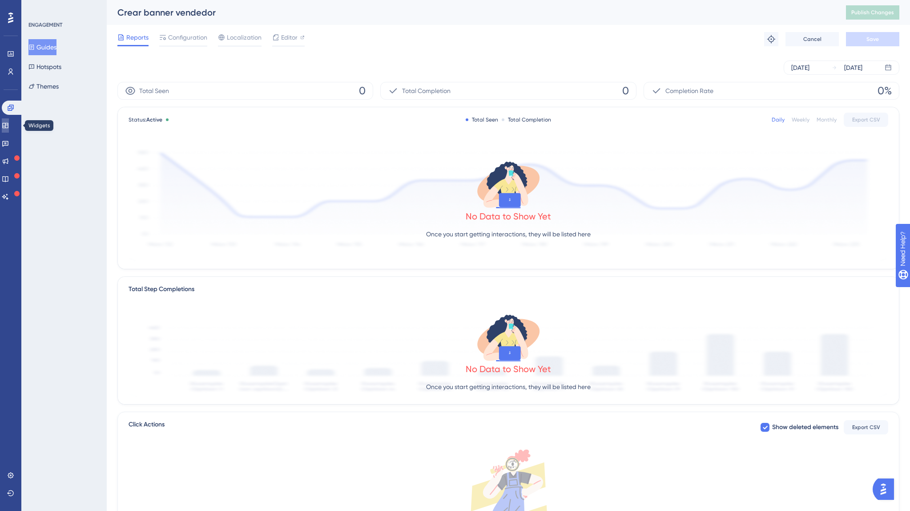
click at [9, 122] on icon at bounding box center [5, 125] width 7 height 7
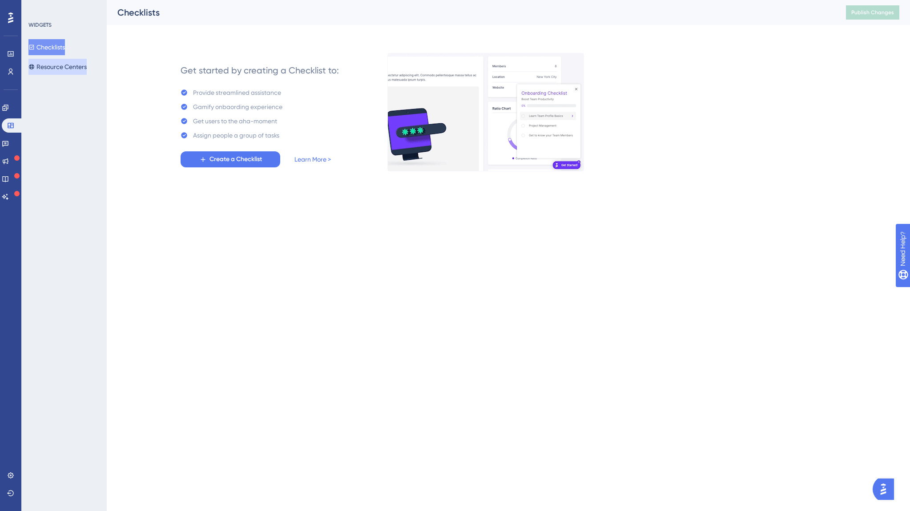
click at [59, 65] on button "Resource Centers" at bounding box center [57, 67] width 58 height 16
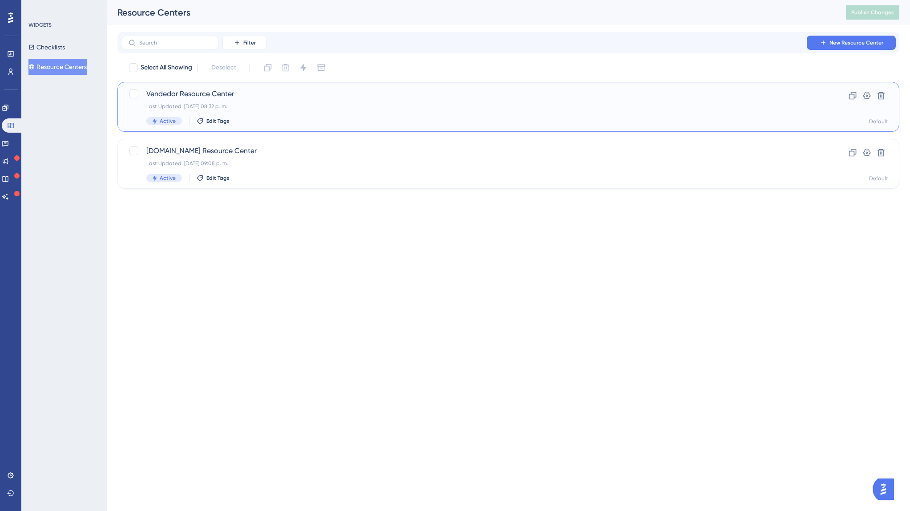
click at [194, 101] on div "Vendedor Resource Center Last Updated: 20 sept 2025 08:32 p. m. Active Edit Tags" at bounding box center [472, 107] width 653 height 36
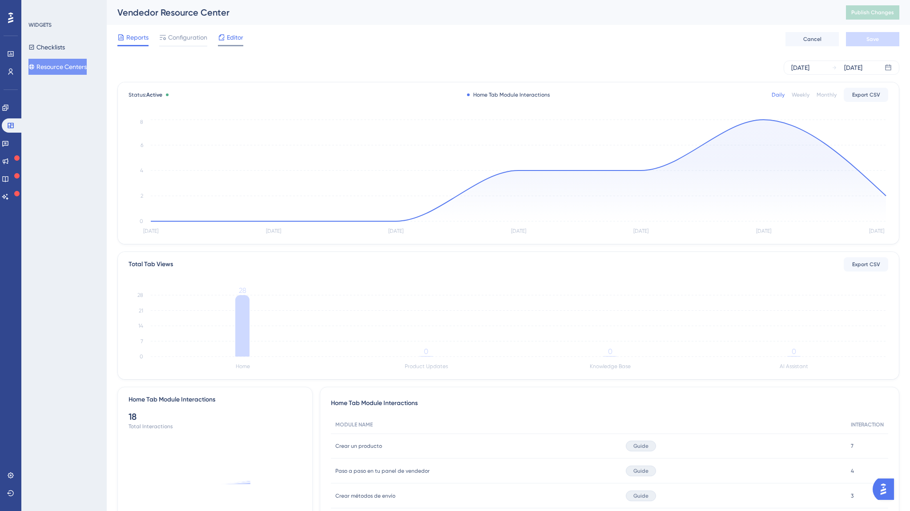
click at [232, 37] on span "Editor" at bounding box center [235, 37] width 16 height 11
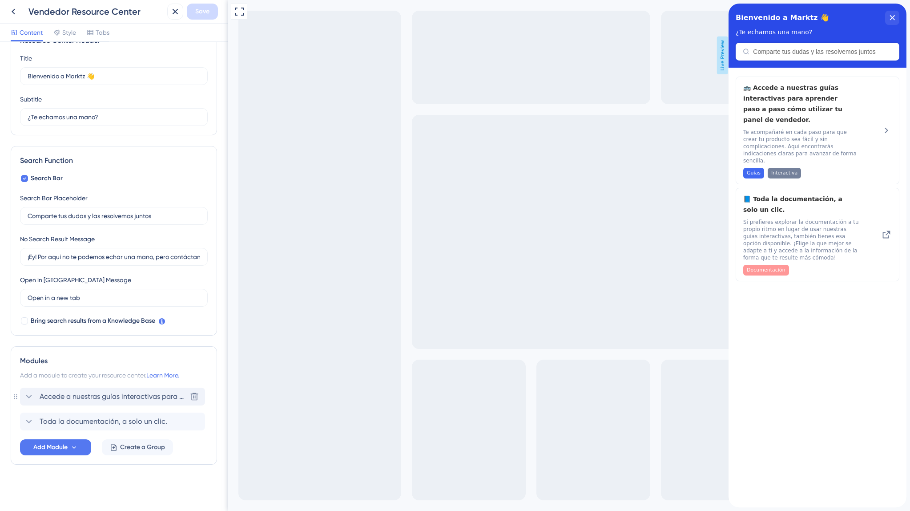
click at [30, 399] on icon at bounding box center [29, 396] width 11 height 11
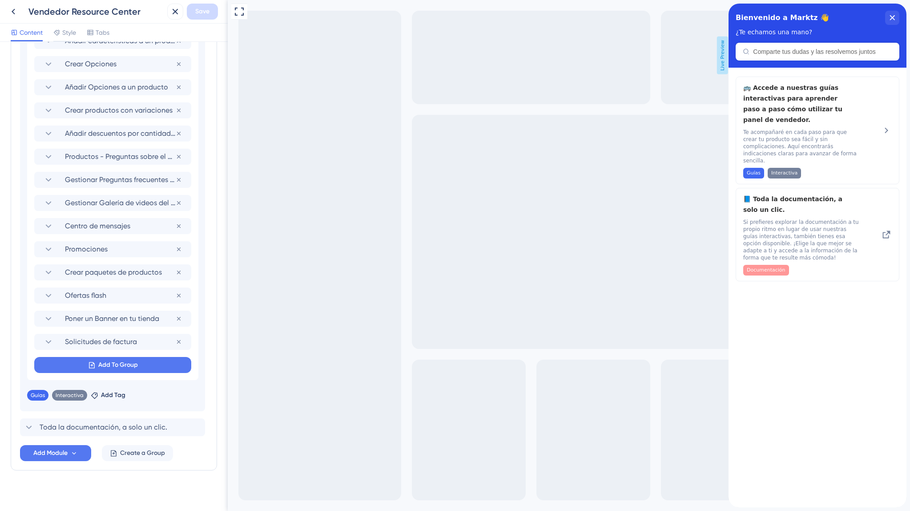
scroll to position [596, 0]
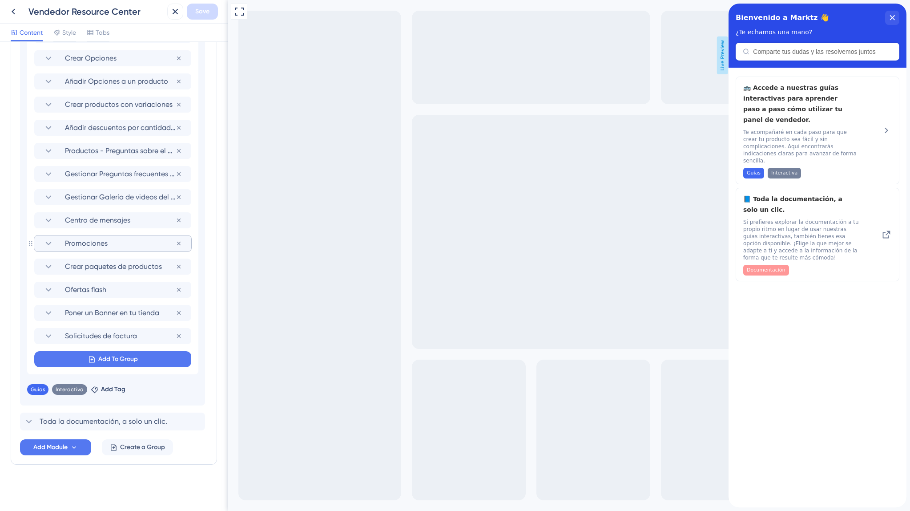
click at [99, 245] on span "Promociones" at bounding box center [120, 243] width 111 height 11
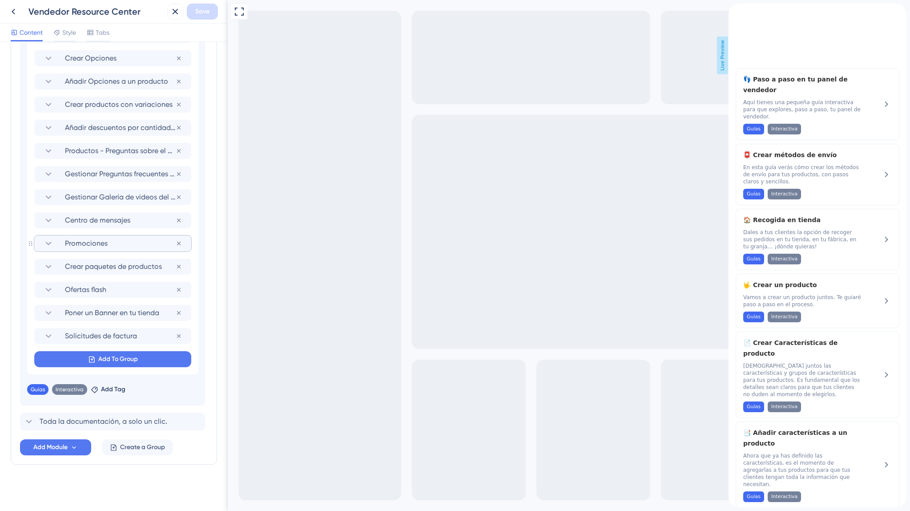
scroll to position [0, 0]
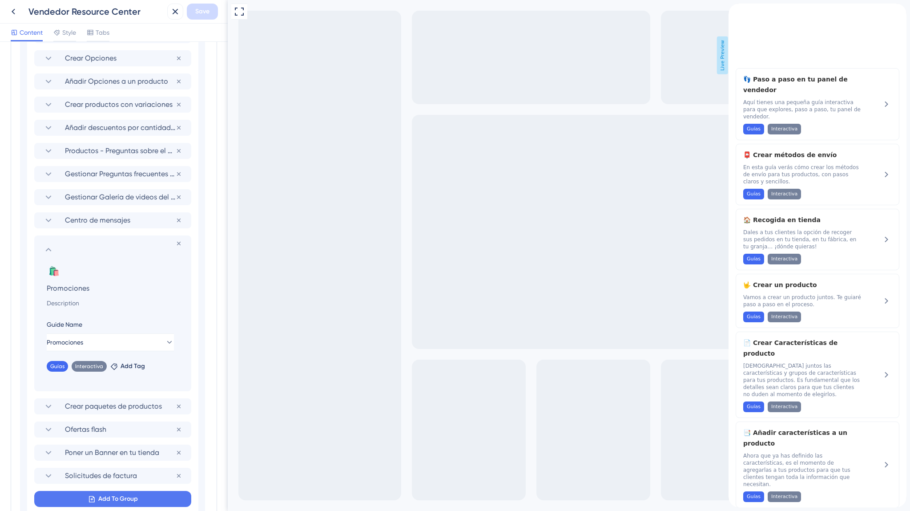
click at [101, 304] on input at bounding box center [115, 303] width 150 height 11
paste input "Estos descuentos se mostrarán directamente en el catálogo: en las páginas de pr…"
click at [206, 12] on span "Save" at bounding box center [202, 11] width 14 height 11
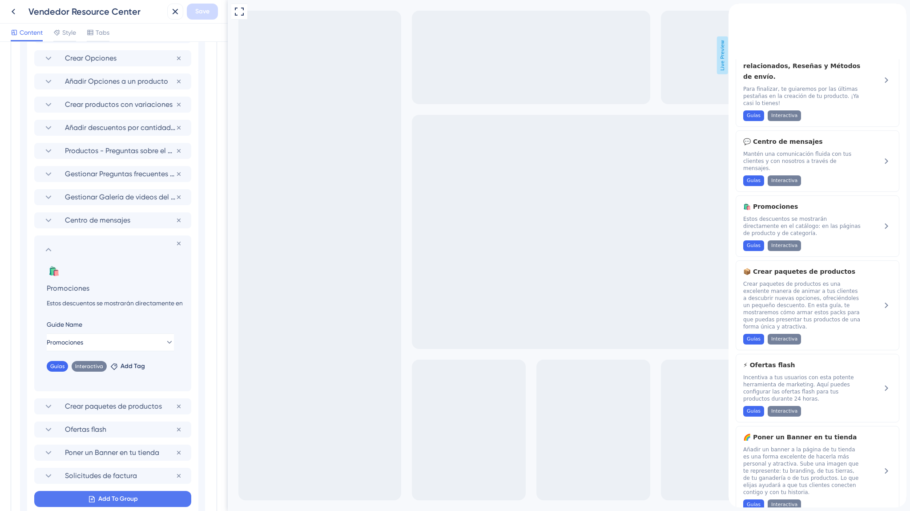
scroll to position [593, 0]
drag, startPoint x: 349, startPoint y: 304, endPoint x: 322, endPoint y: 316, distance: 29.9
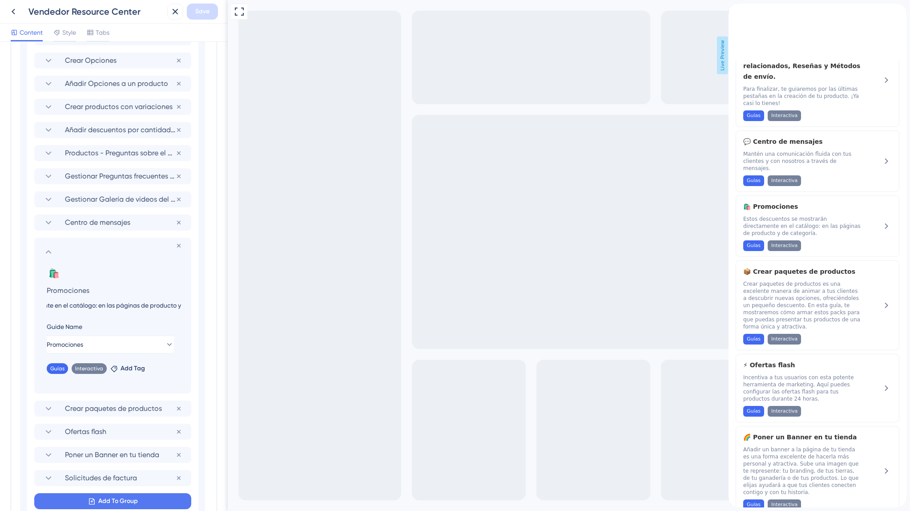
scroll to position [0, 162]
drag, startPoint x: 389, startPoint y: 304, endPoint x: 241, endPoint y: 305, distance: 148.6
click at [182, 305] on input "Estos descuentos se mostrarán directamente en el catálogo: en las páginas de pr…" at bounding box center [115, 305] width 150 height 11
paste input "También aparecerán en la página de Promociones de Marktz 👉"
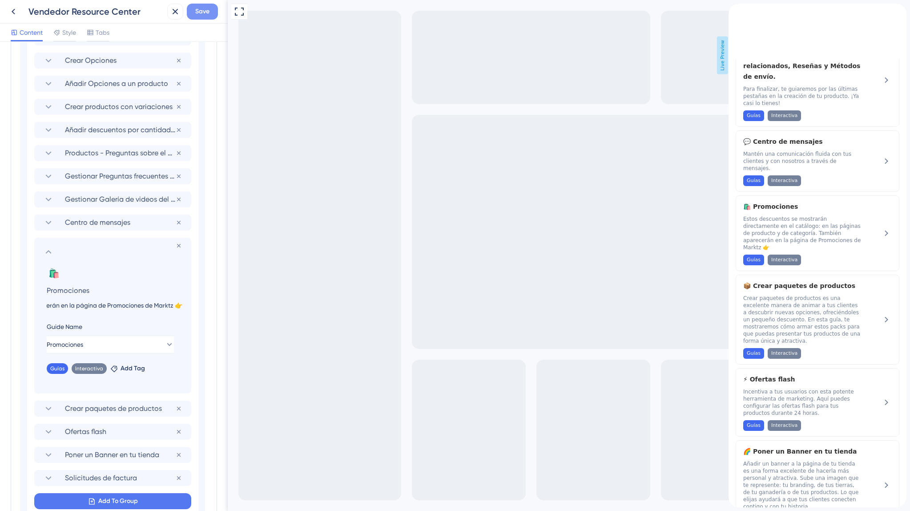
type input "Estos descuentos se mostrarán directamente en el catálogo: en las páginas de pr…"
click at [199, 8] on span "Save" at bounding box center [202, 11] width 14 height 11
click at [18, 14] on icon at bounding box center [13, 11] width 11 height 11
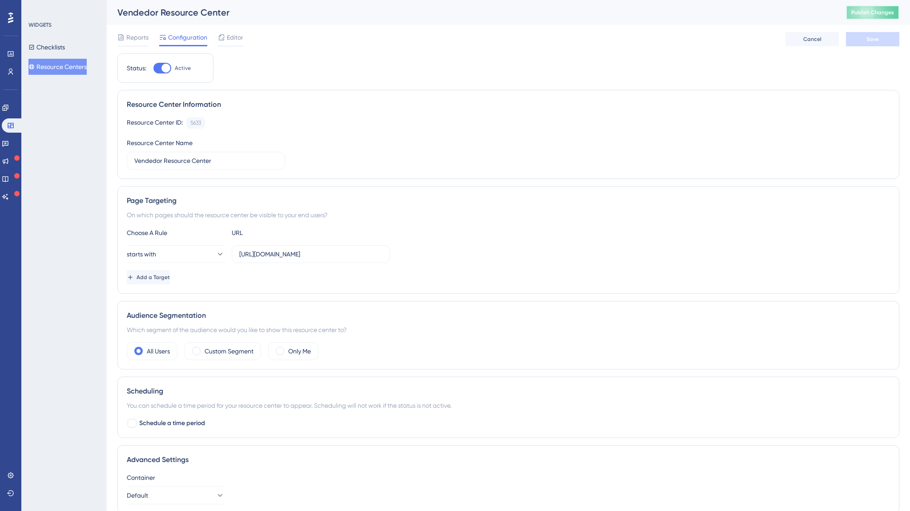
click at [873, 12] on span "Publish Changes" at bounding box center [872, 12] width 43 height 7
click at [872, 17] on button "Publish Changes" at bounding box center [872, 12] width 53 height 14
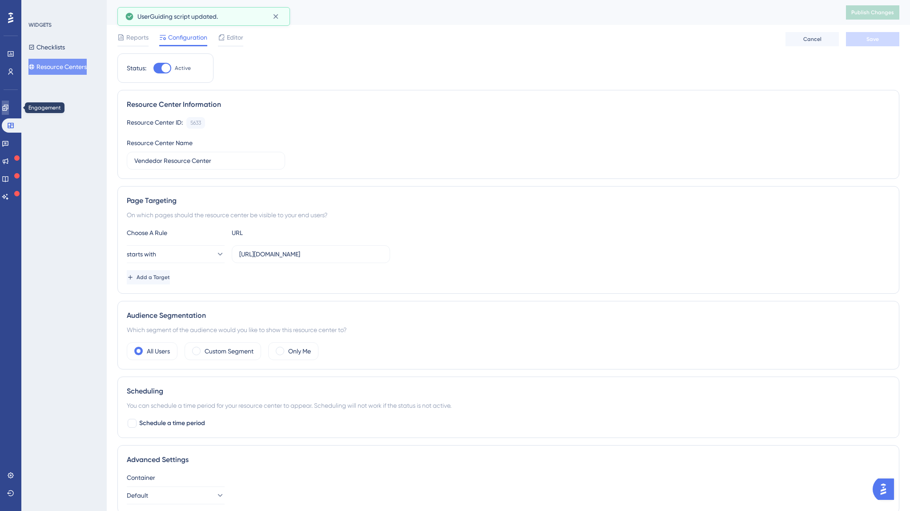
click at [8, 109] on icon at bounding box center [5, 107] width 7 height 7
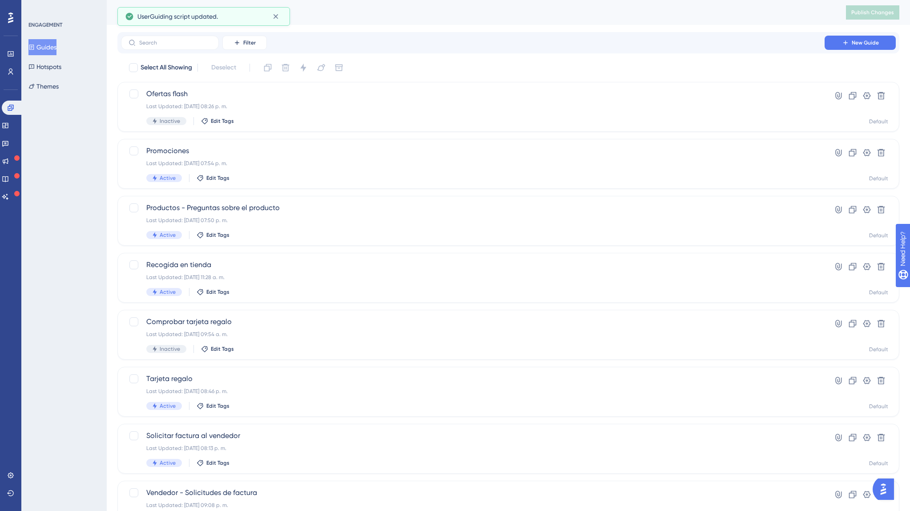
click at [54, 49] on button "Guides" at bounding box center [42, 47] width 28 height 16
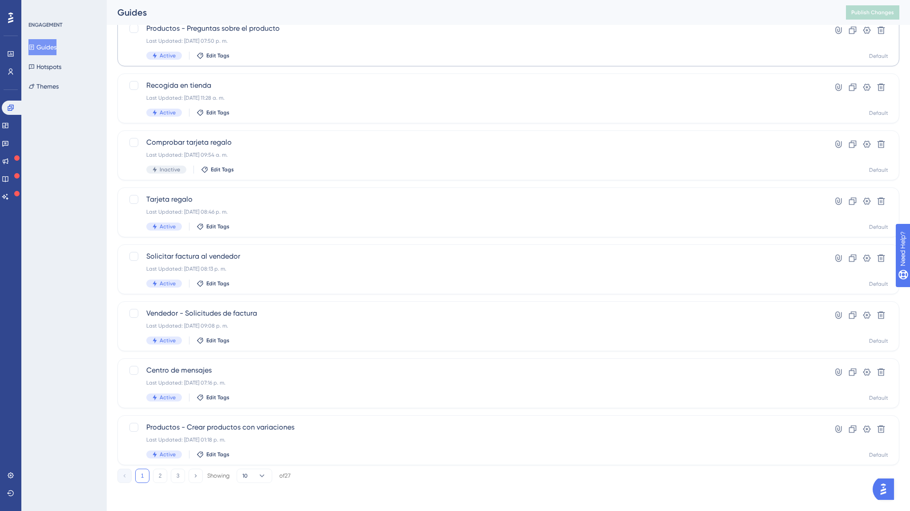
scroll to position [180, 0]
click at [163, 474] on button "2" at bounding box center [160, 475] width 14 height 14
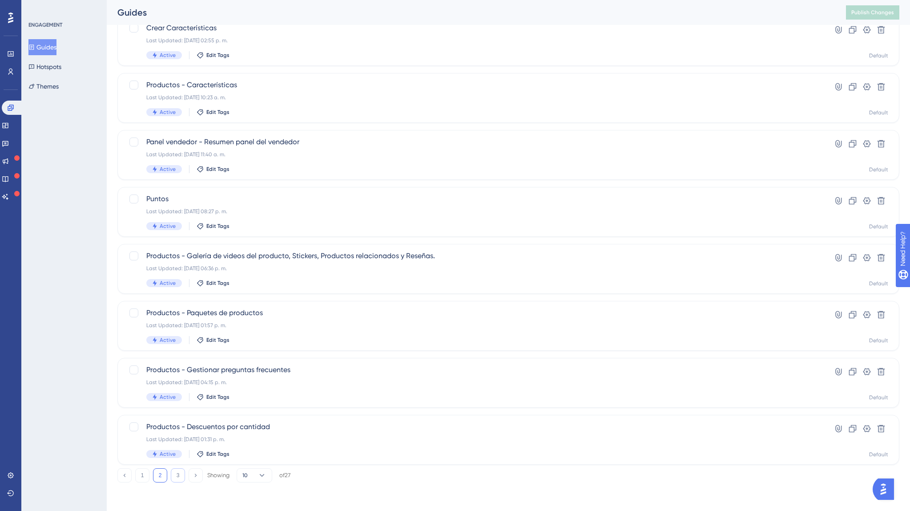
click at [178, 472] on button "3" at bounding box center [178, 475] width 14 height 14
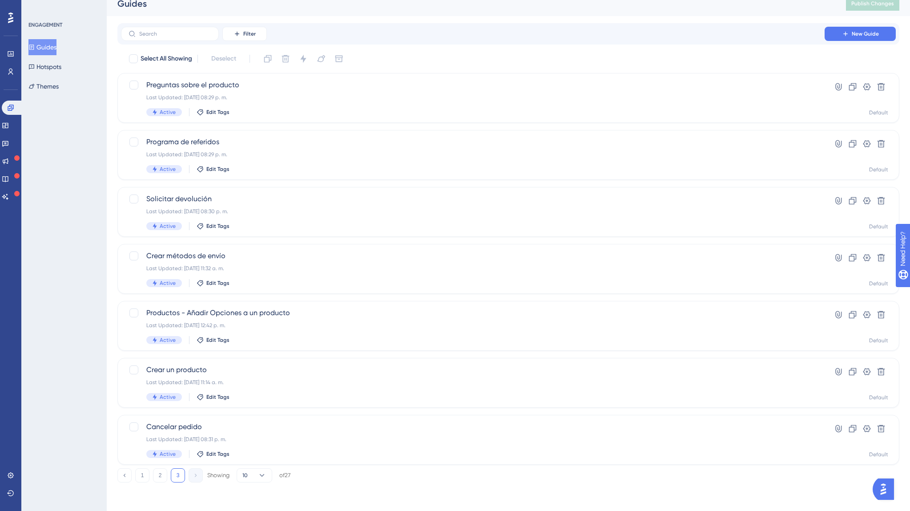
scroll to position [9, 0]
click at [163, 476] on button "2" at bounding box center [160, 475] width 14 height 14
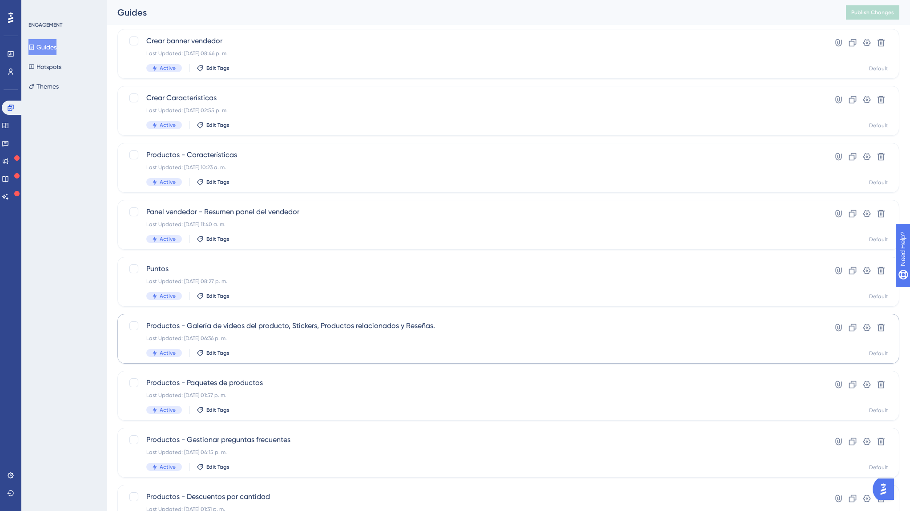
scroll to position [180, 0]
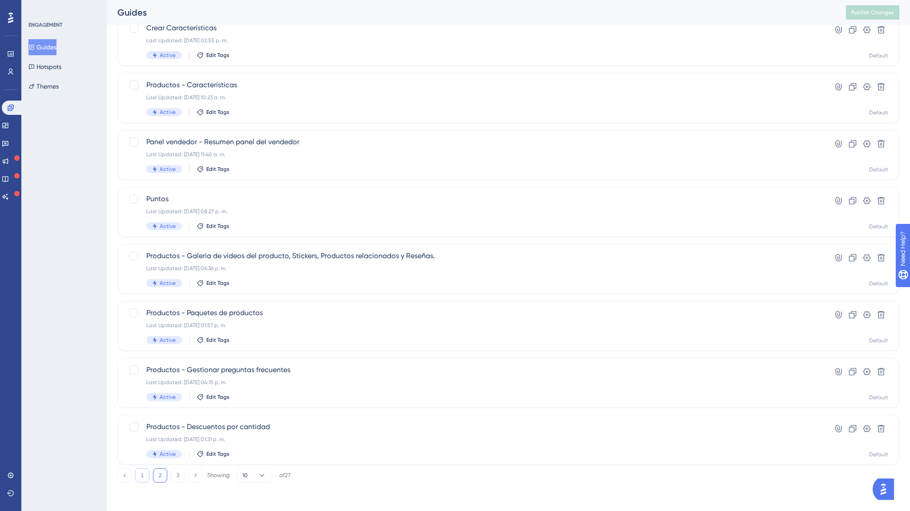
click at [148, 477] on button "1" at bounding box center [142, 475] width 14 height 14
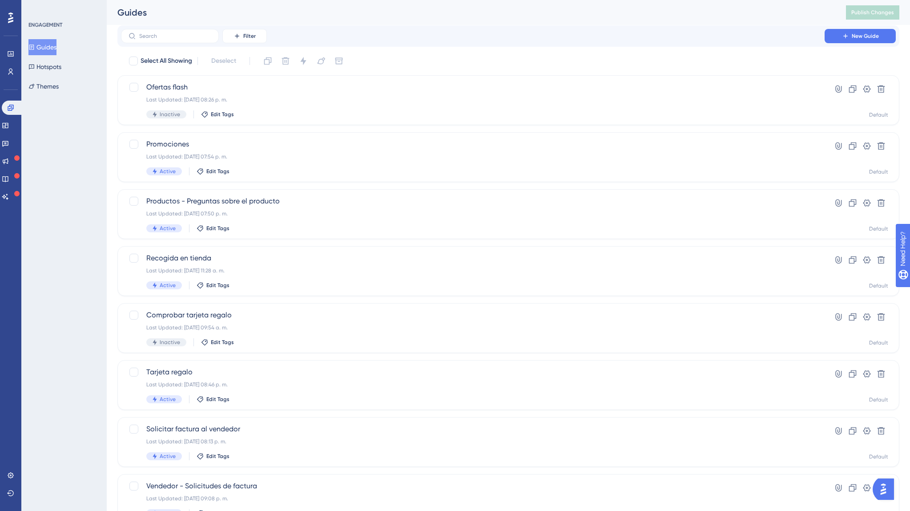
scroll to position [0, 0]
